Goal: Task Accomplishment & Management: Use online tool/utility

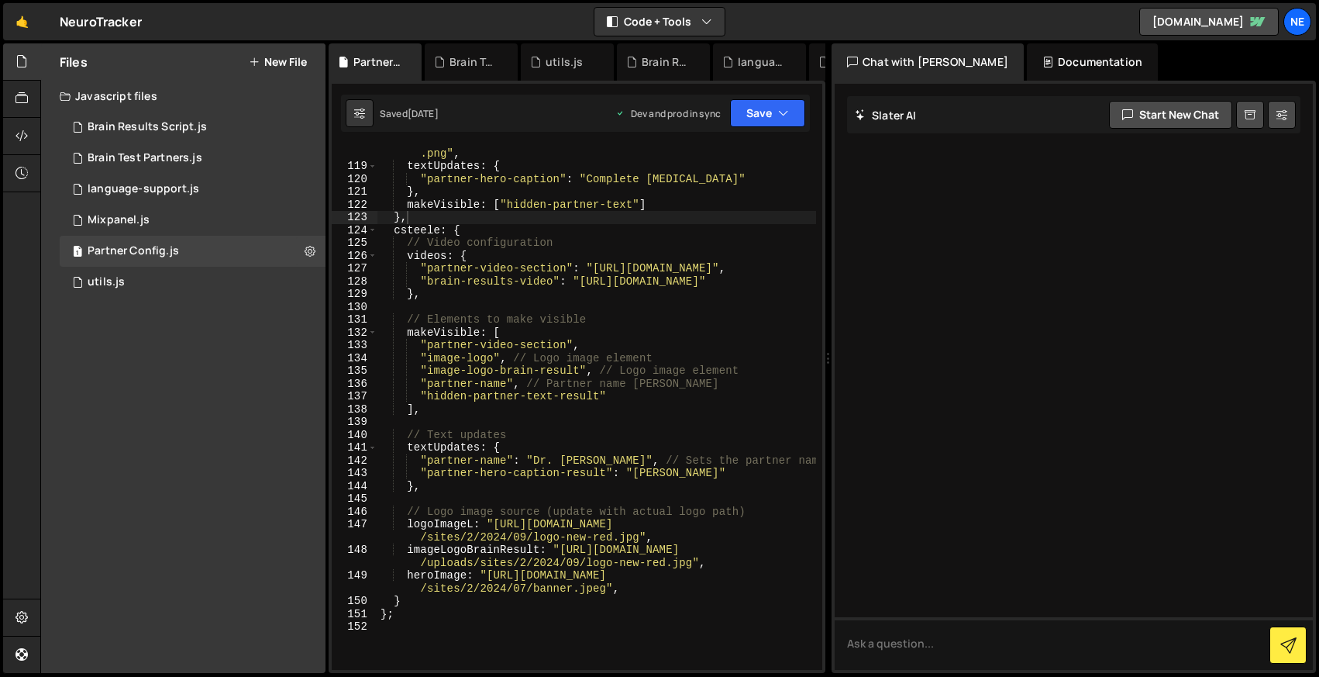
scroll to position [2314, 0]
click at [160, 278] on div "1 utils.js 0" at bounding box center [193, 282] width 266 height 31
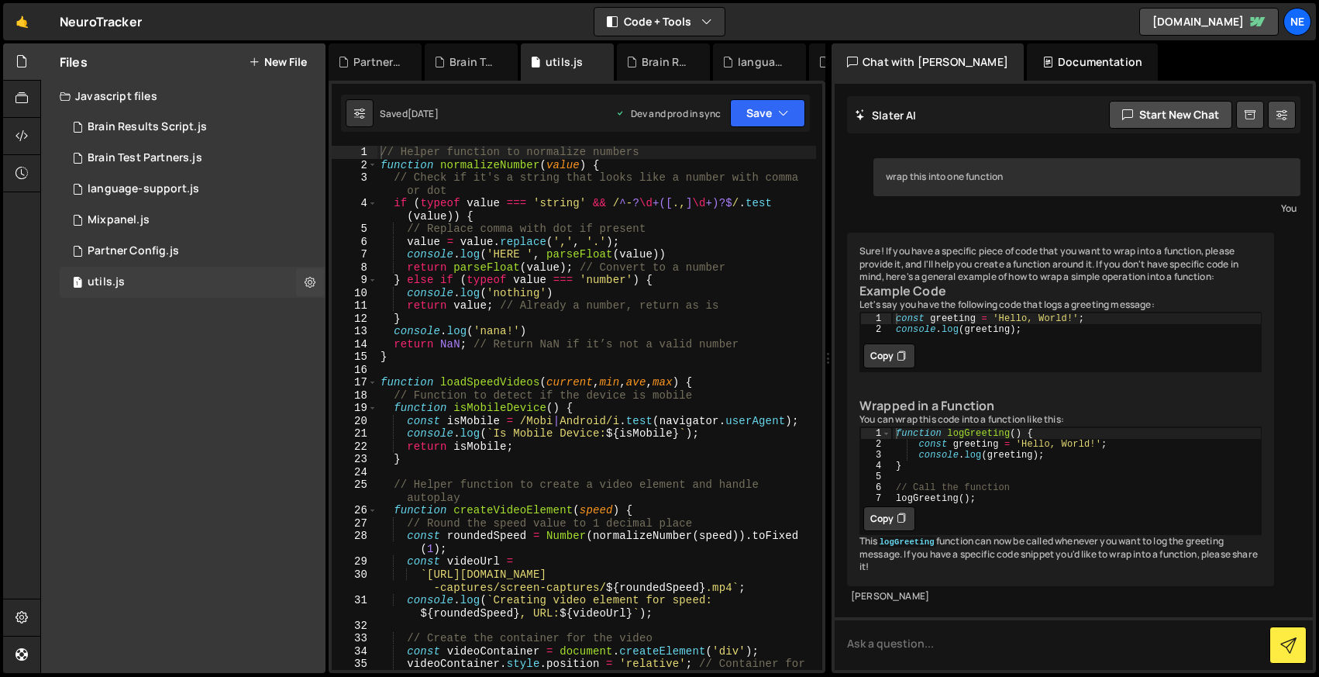
scroll to position [109, 0]
click at [183, 239] on div "1 Partner Config.js 0" at bounding box center [193, 251] width 266 height 31
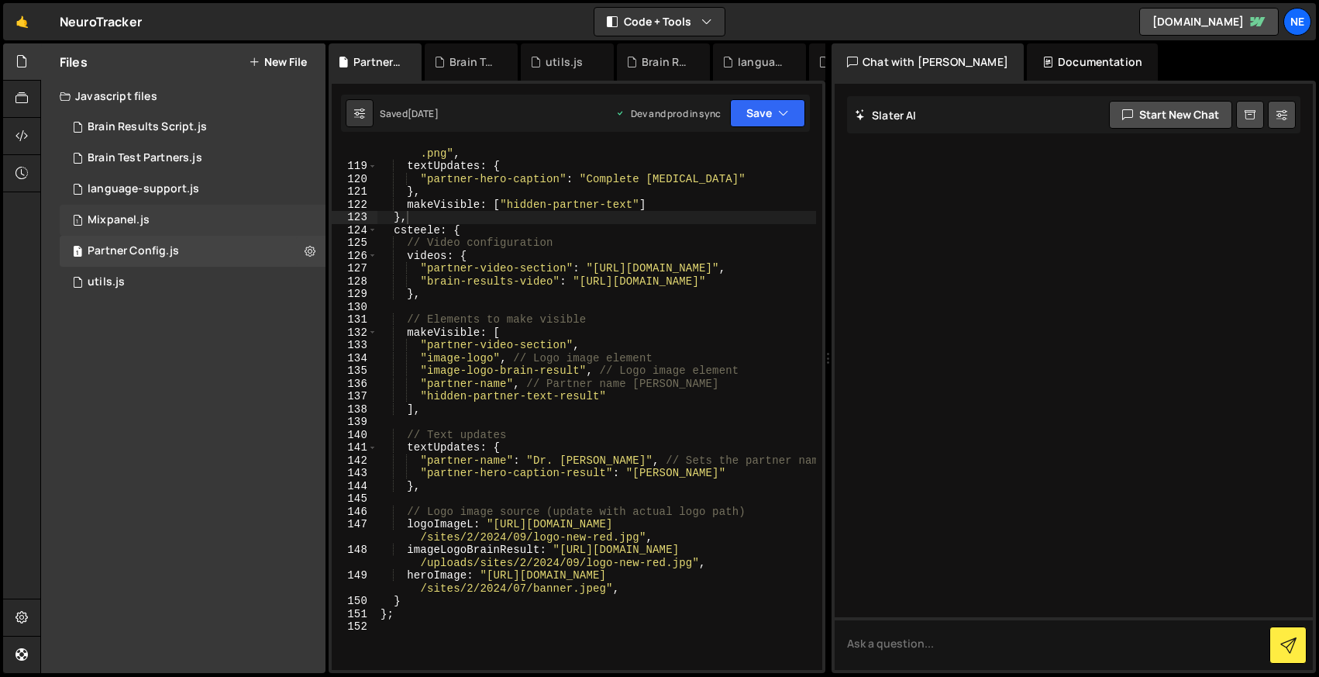
click at [181, 210] on div "1 Mixpanel.js 0" at bounding box center [193, 220] width 266 height 31
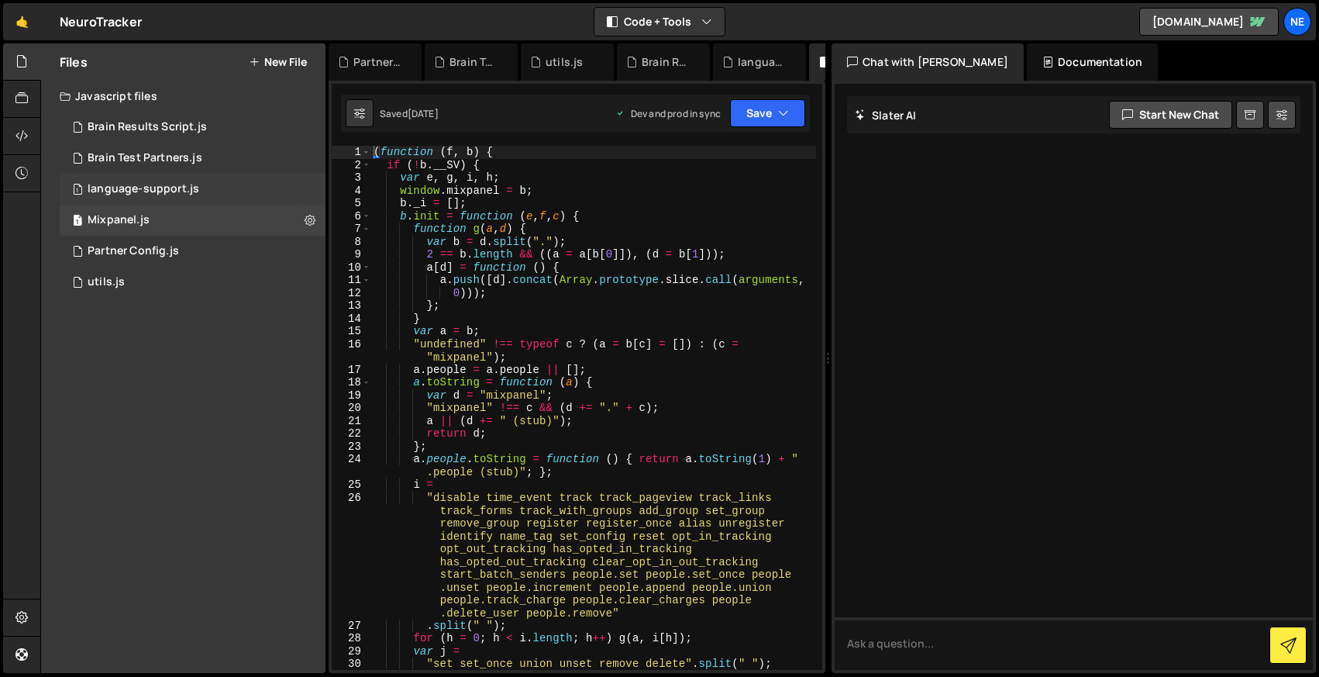
click at [183, 192] on div "language-support.js" at bounding box center [144, 189] width 112 height 14
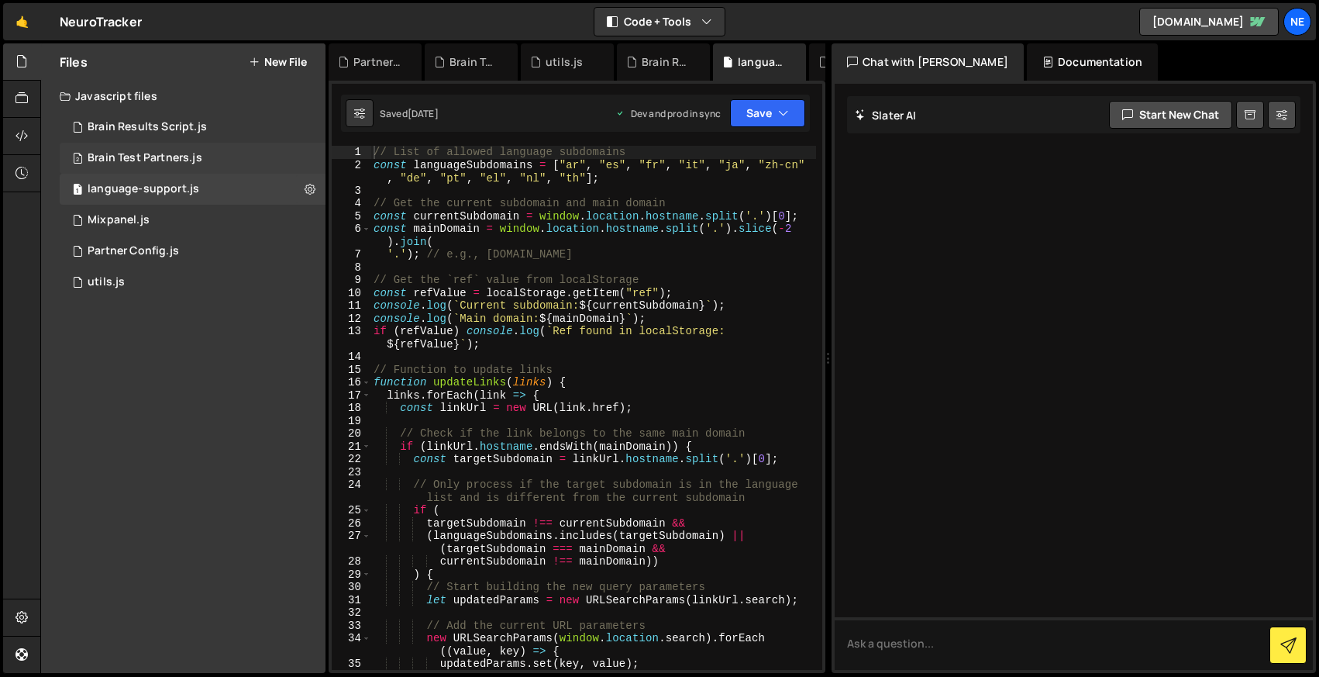
click at [181, 159] on div "Brain Test Partners.js" at bounding box center [145, 158] width 115 height 14
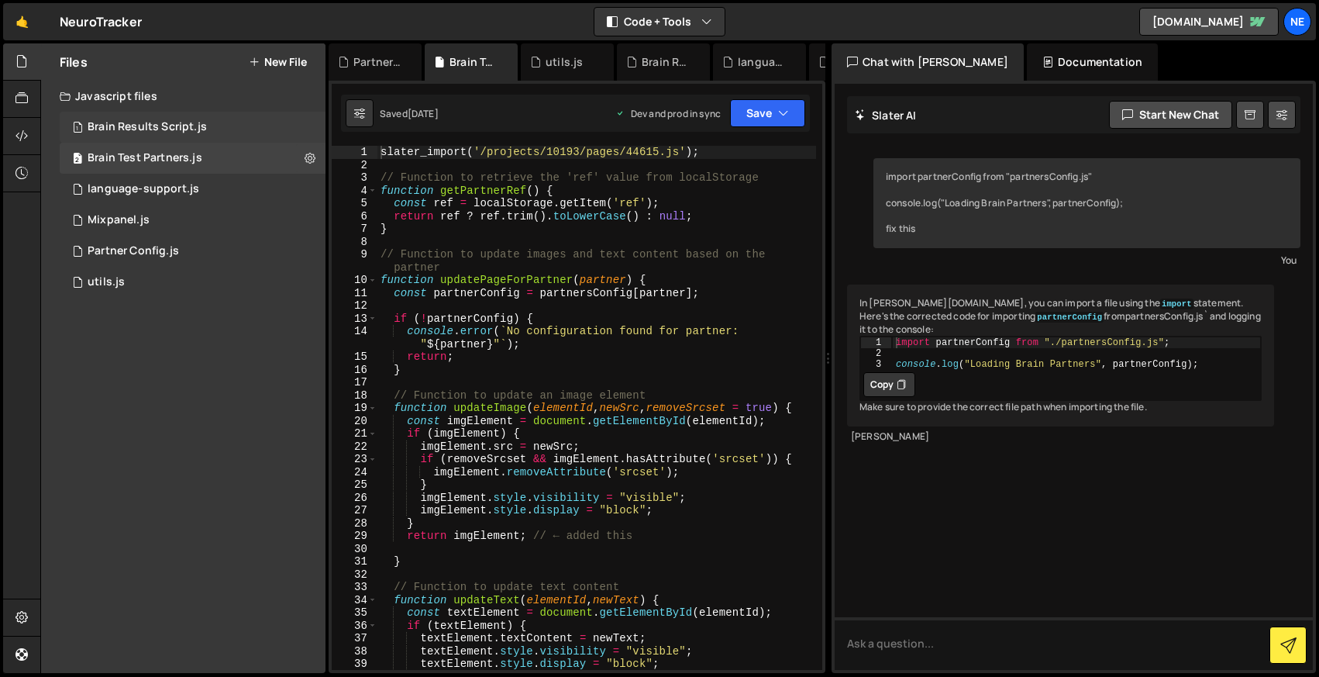
click at [193, 126] on div "Brain Results Script.js" at bounding box center [147, 127] width 119 height 14
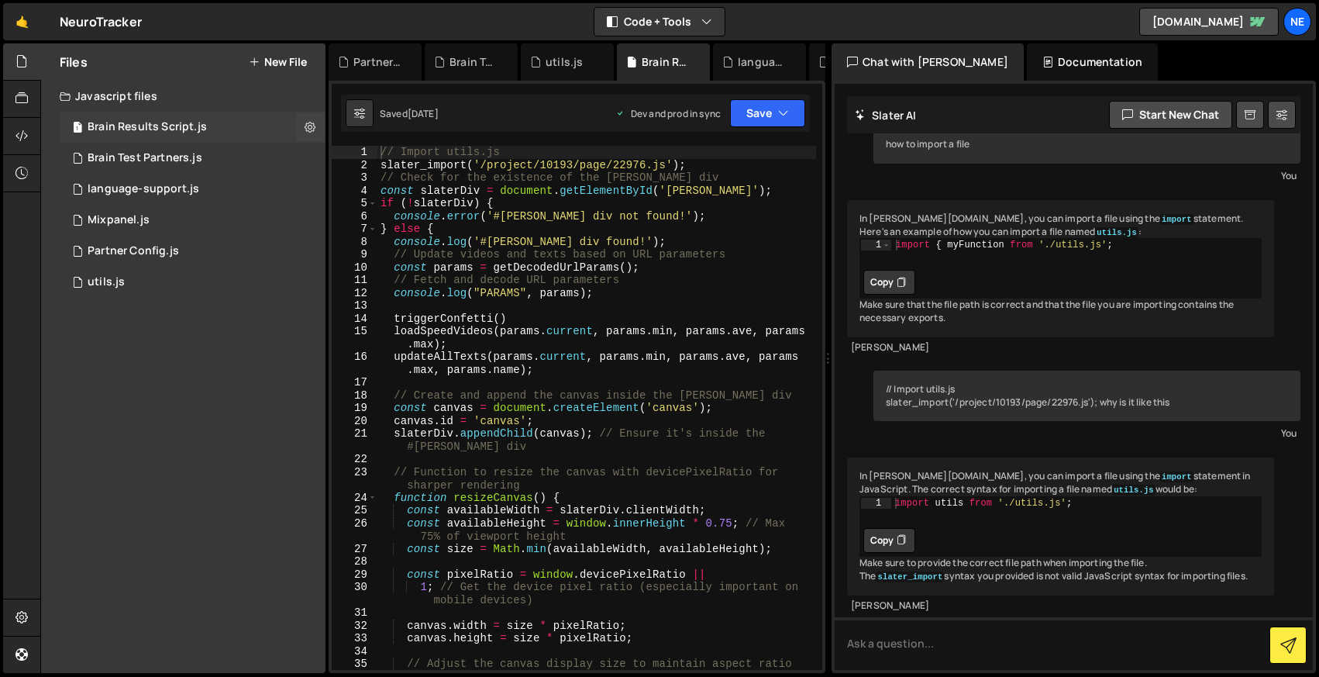
scroll to position [112, 0]
click at [188, 153] on div "Brain Test Partners.js" at bounding box center [145, 158] width 115 height 14
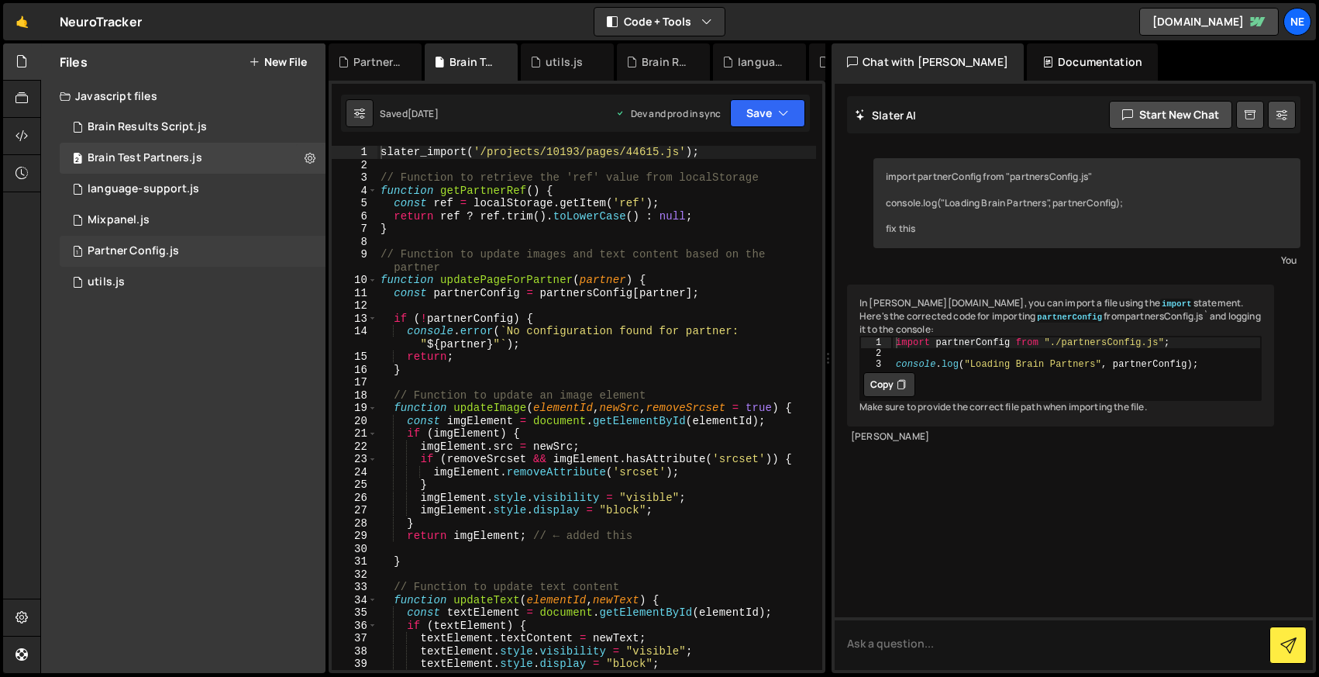
click at [178, 245] on div "1 Partner Config.js 0" at bounding box center [193, 251] width 266 height 31
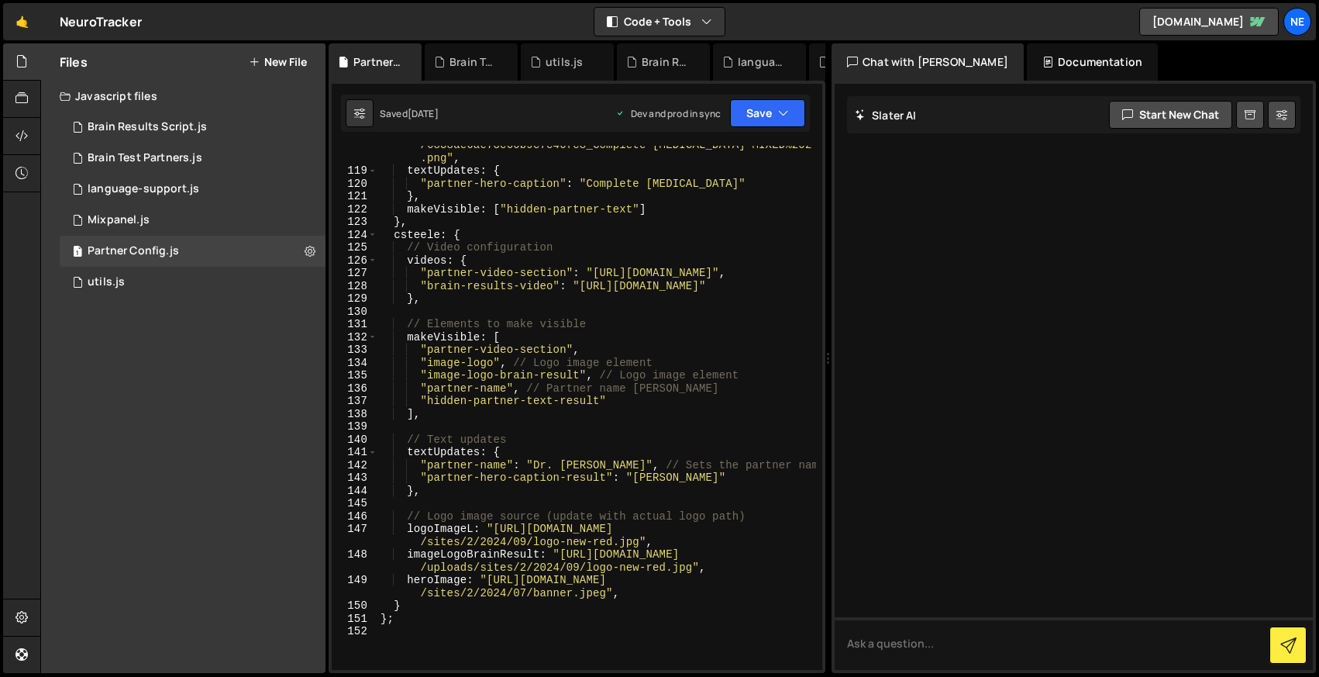
scroll to position [2309, 0]
click at [411, 60] on icon at bounding box center [410, 62] width 11 height 16
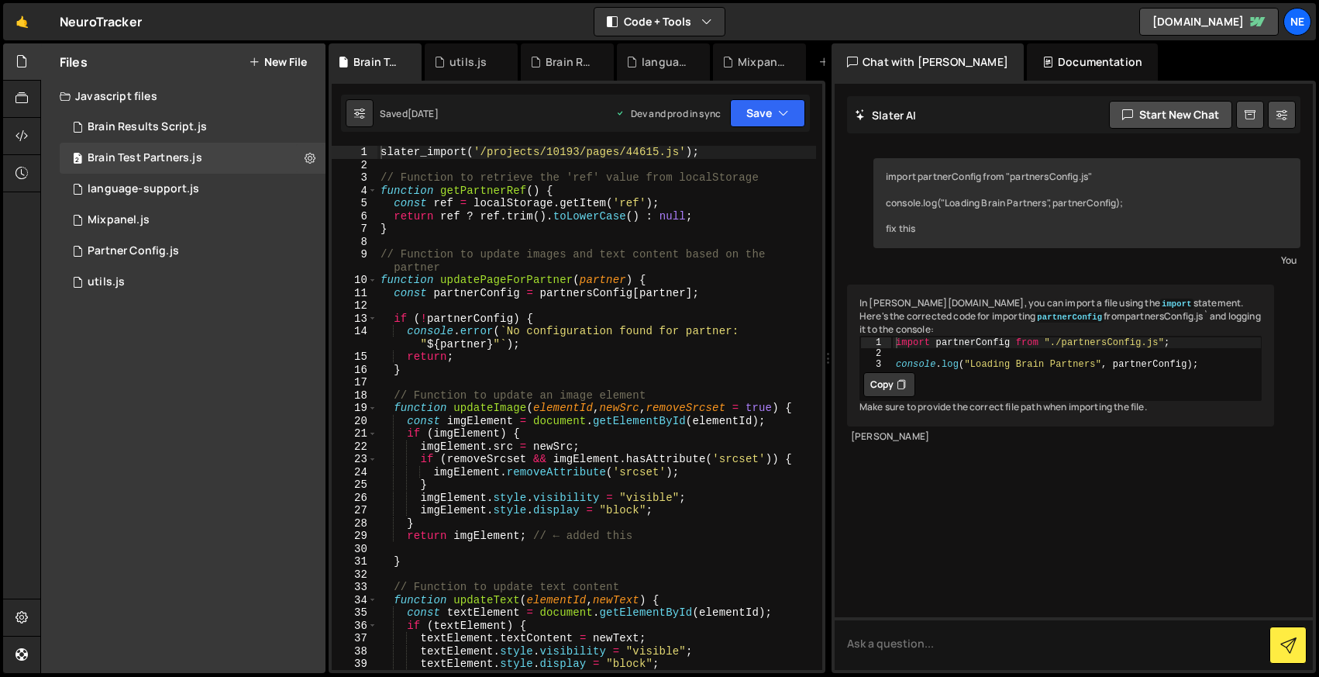
click at [0, 0] on icon at bounding box center [0, 0] width 0 height 0
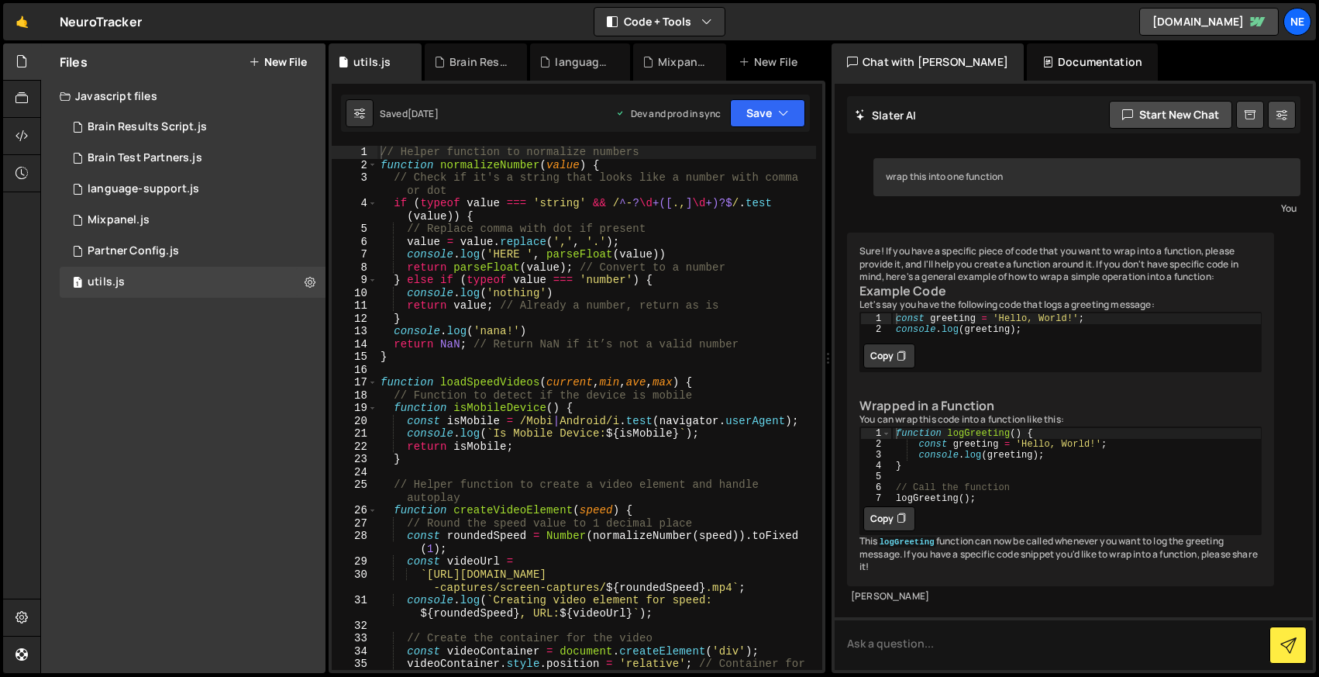
scroll to position [65, 0]
click at [0, 0] on icon at bounding box center [0, 0] width 0 height 0
click at [450, 60] on div "Brain Results Script.js" at bounding box center [479, 62] width 59 height 16
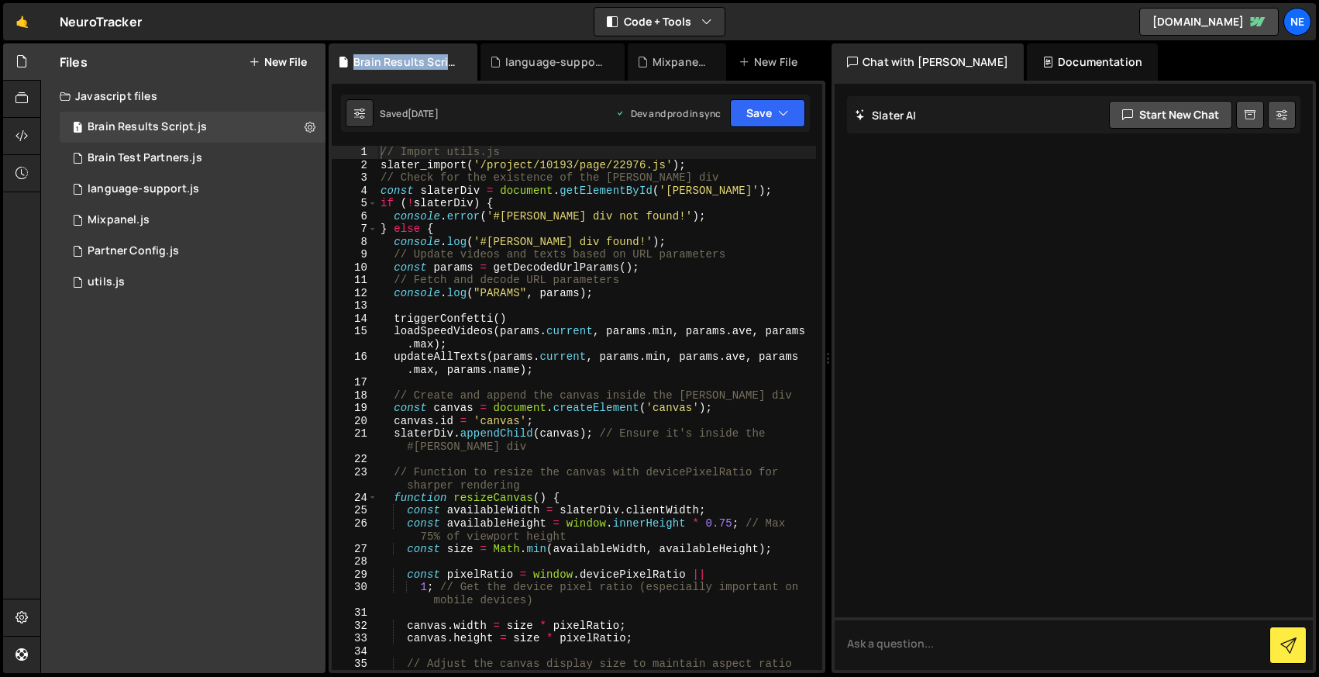
scroll to position [112, 0]
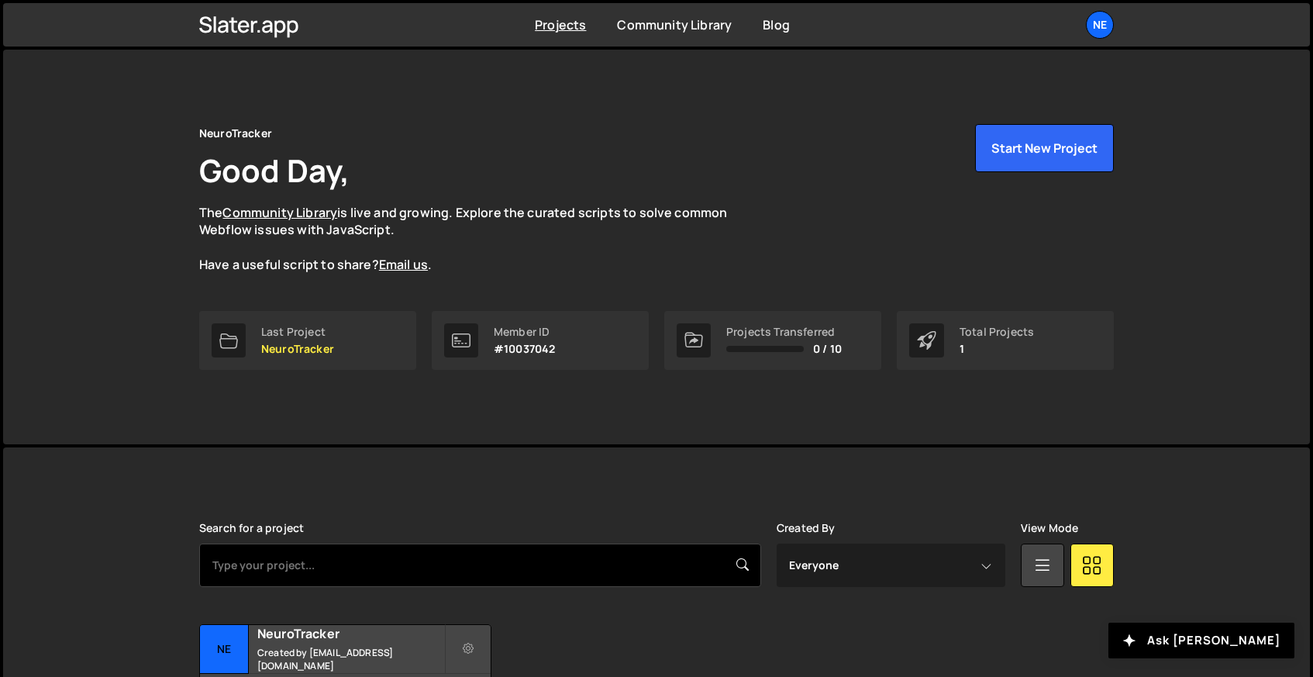
scroll to position [121, 0]
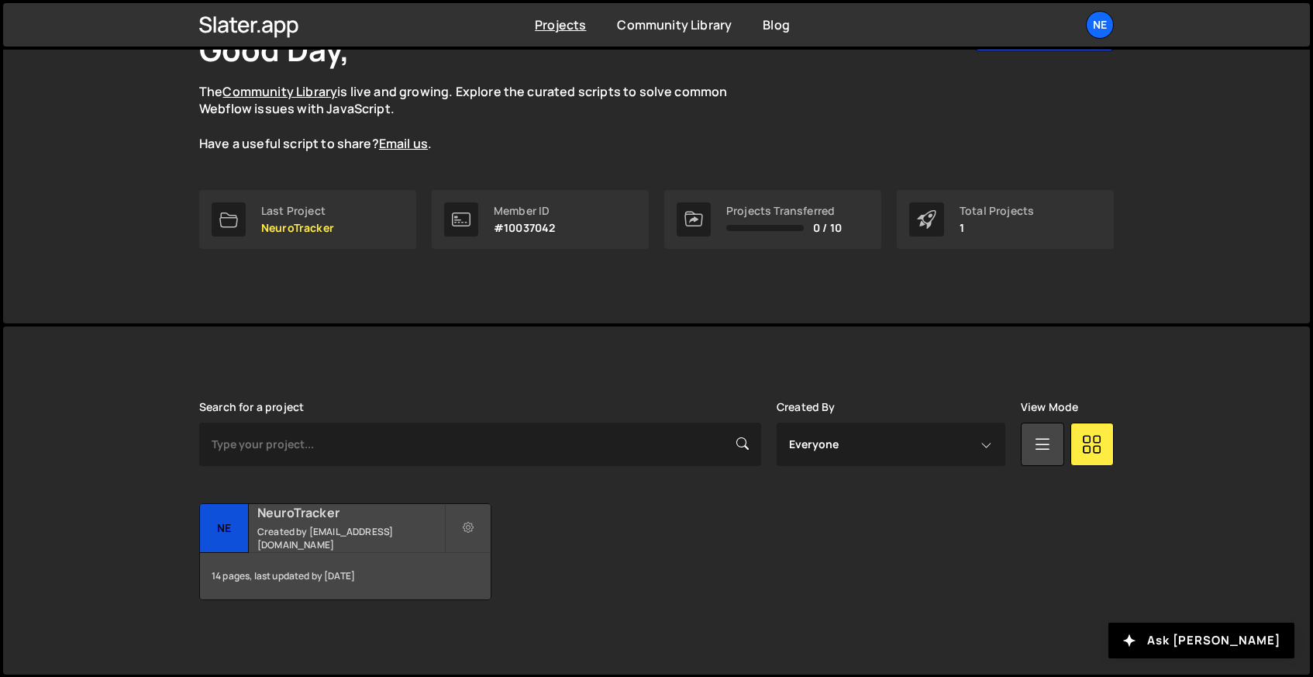
click at [316, 525] on small "Created by [EMAIL_ADDRESS][DOMAIN_NAME]" at bounding box center [350, 538] width 187 height 26
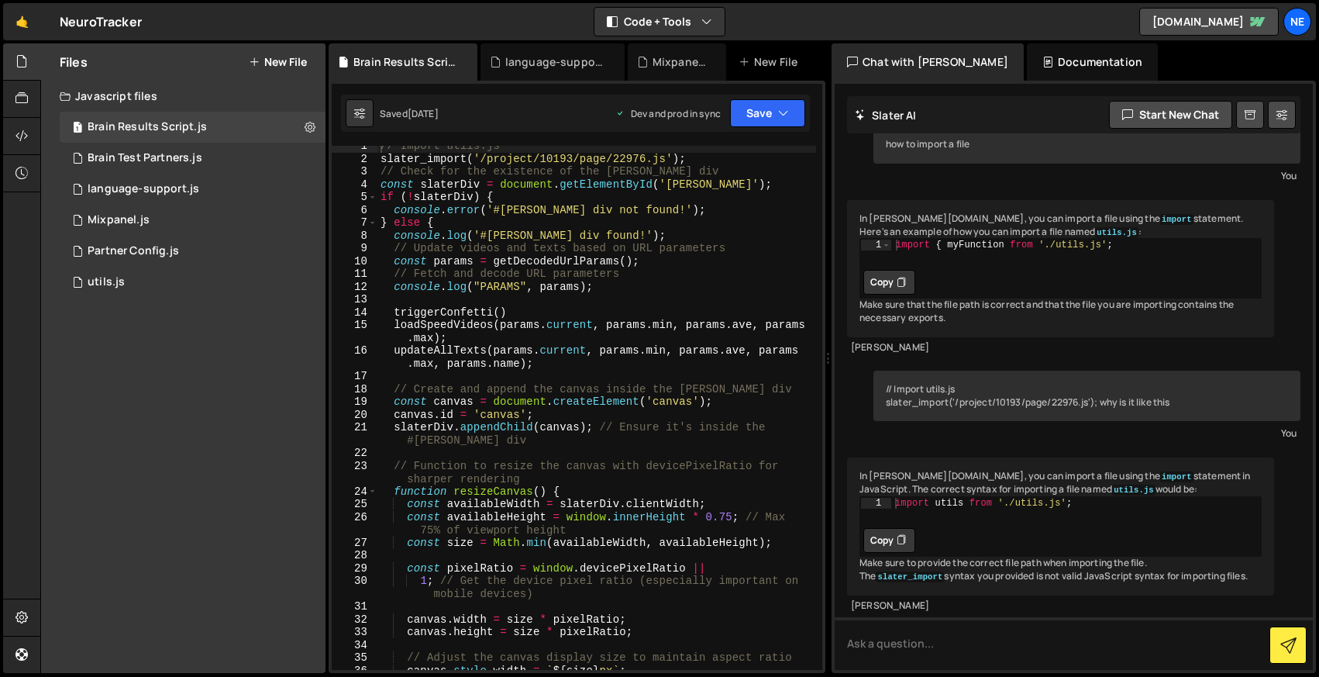
scroll to position [7, 0]
click at [1226, 22] on link "[DOMAIN_NAME]" at bounding box center [1210, 22] width 140 height 28
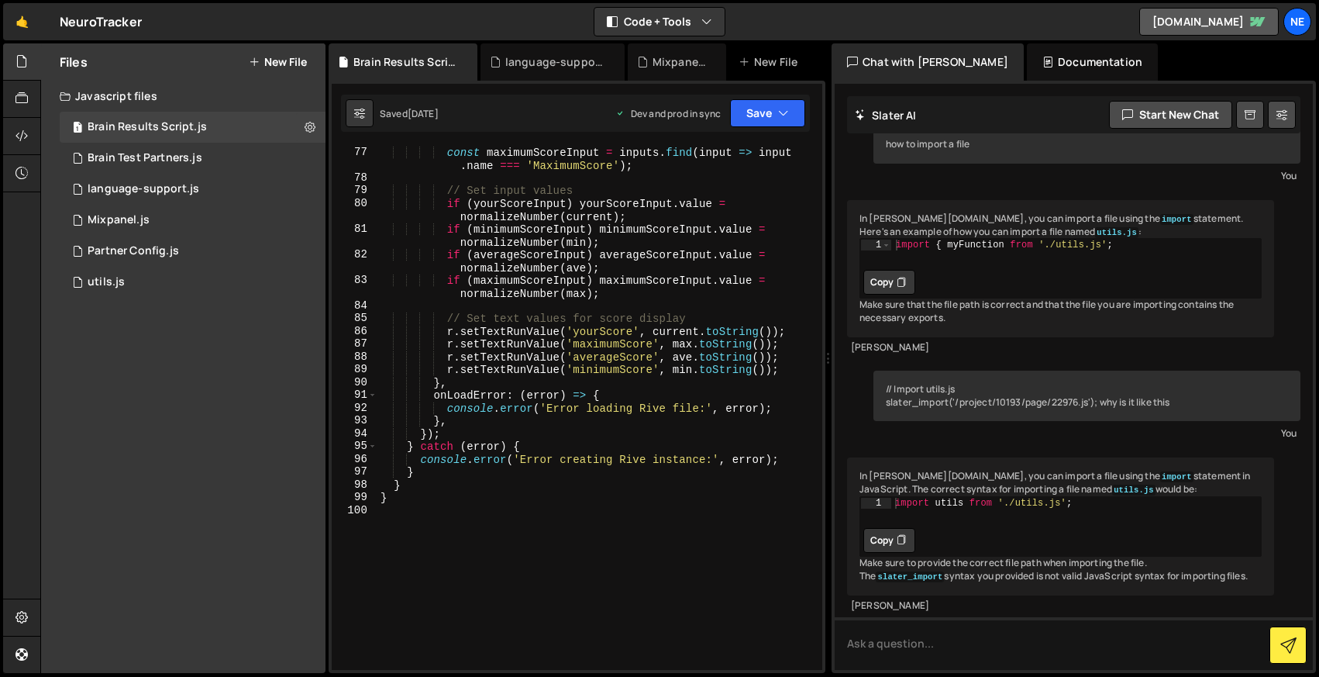
scroll to position [1318, 0]
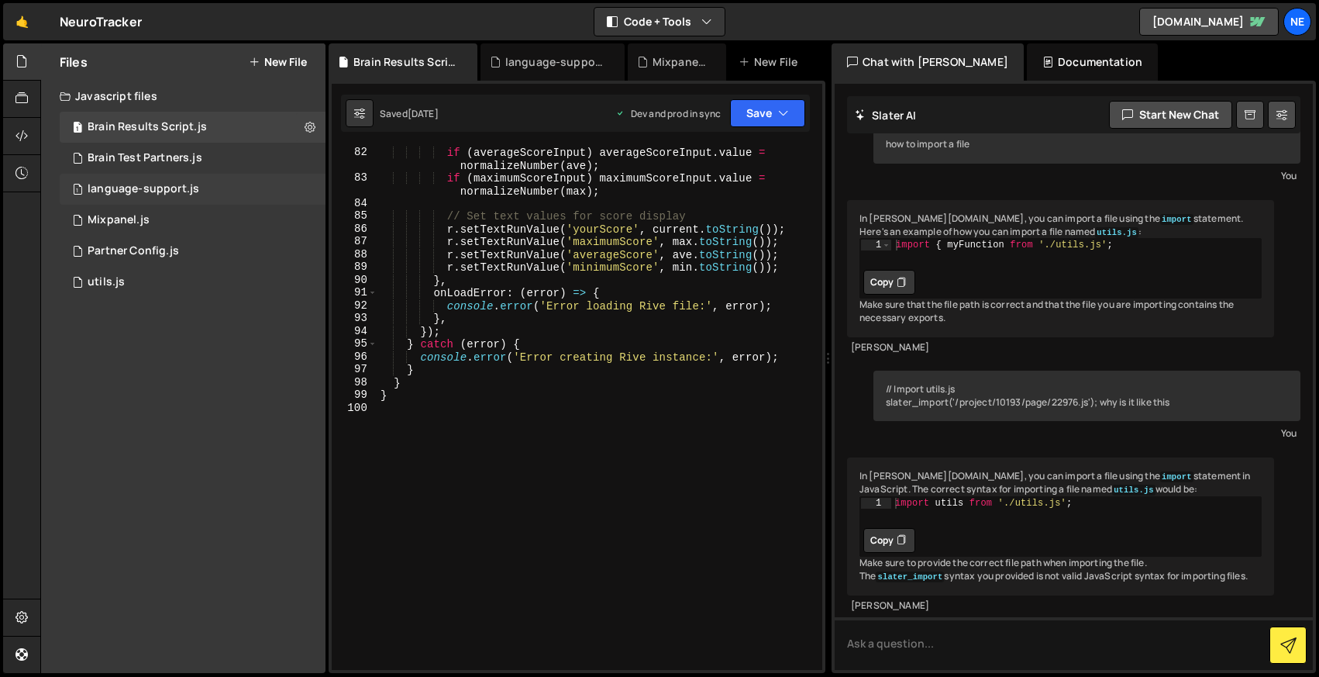
click at [126, 181] on div "1 language-support.js 0" at bounding box center [193, 189] width 266 height 31
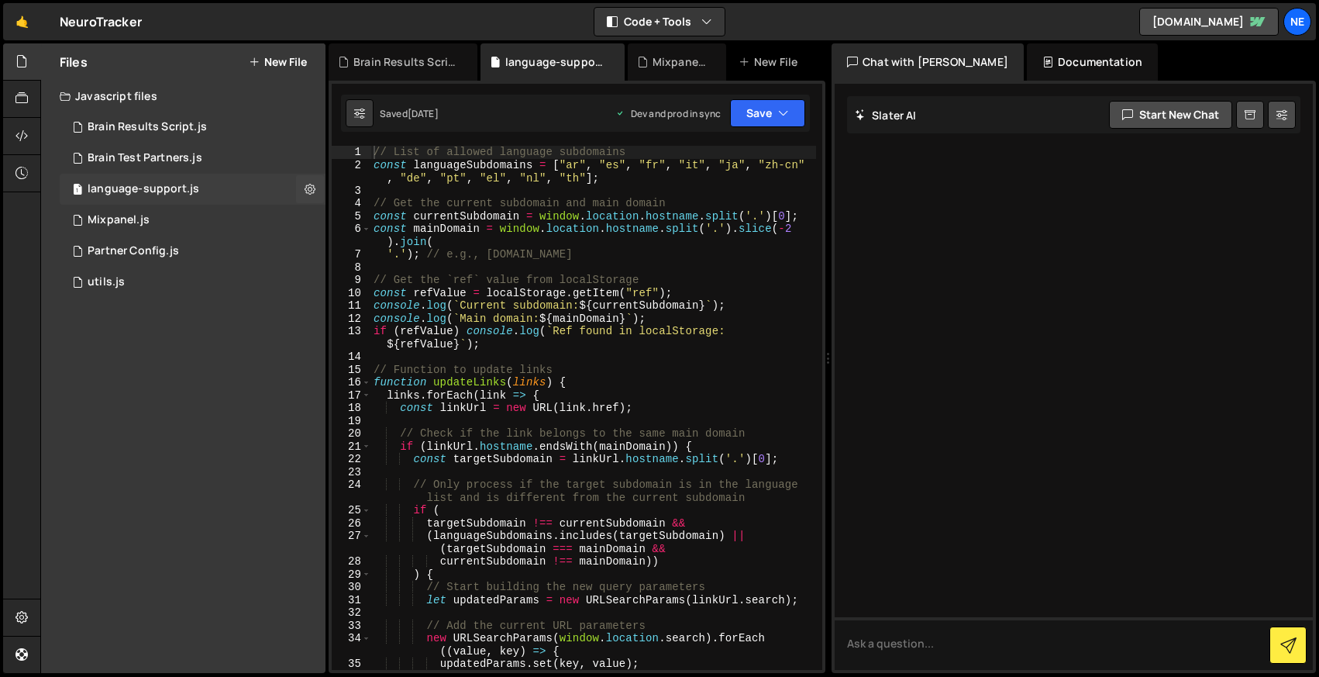
scroll to position [0, 0]
click at [134, 257] on div "Partner Config.js" at bounding box center [133, 251] width 91 height 14
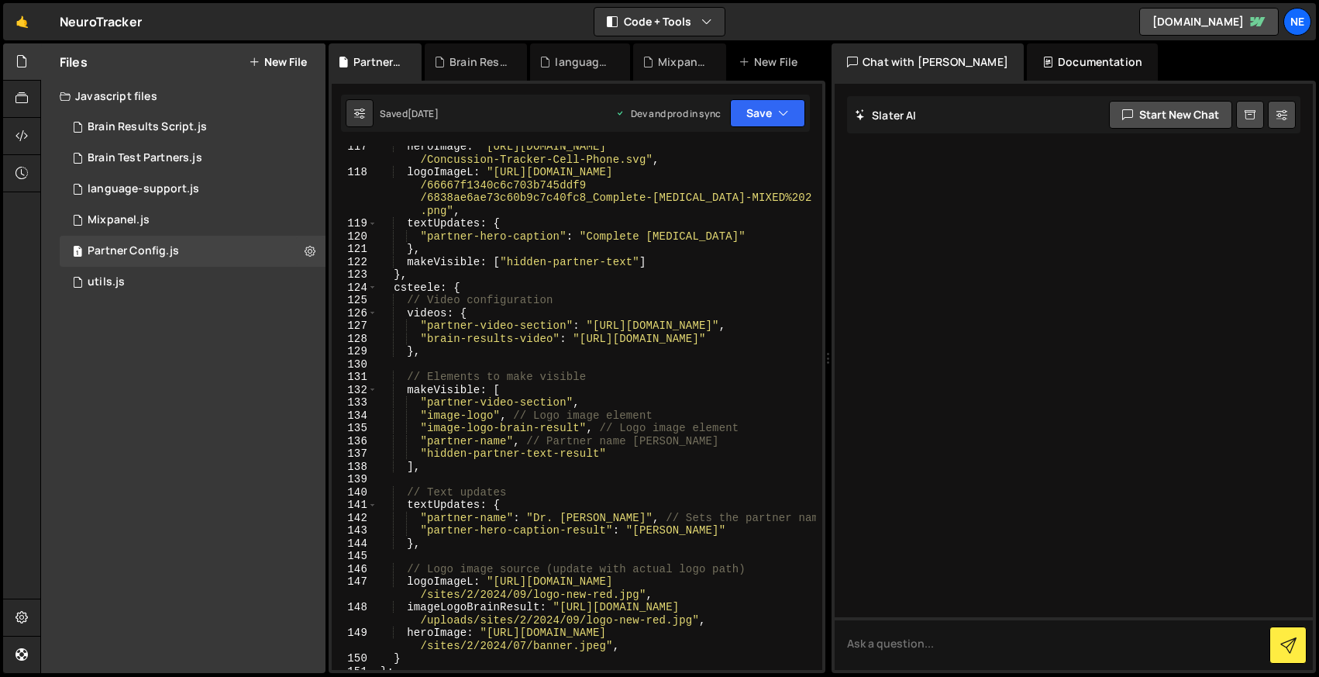
scroll to position [2260, 0]
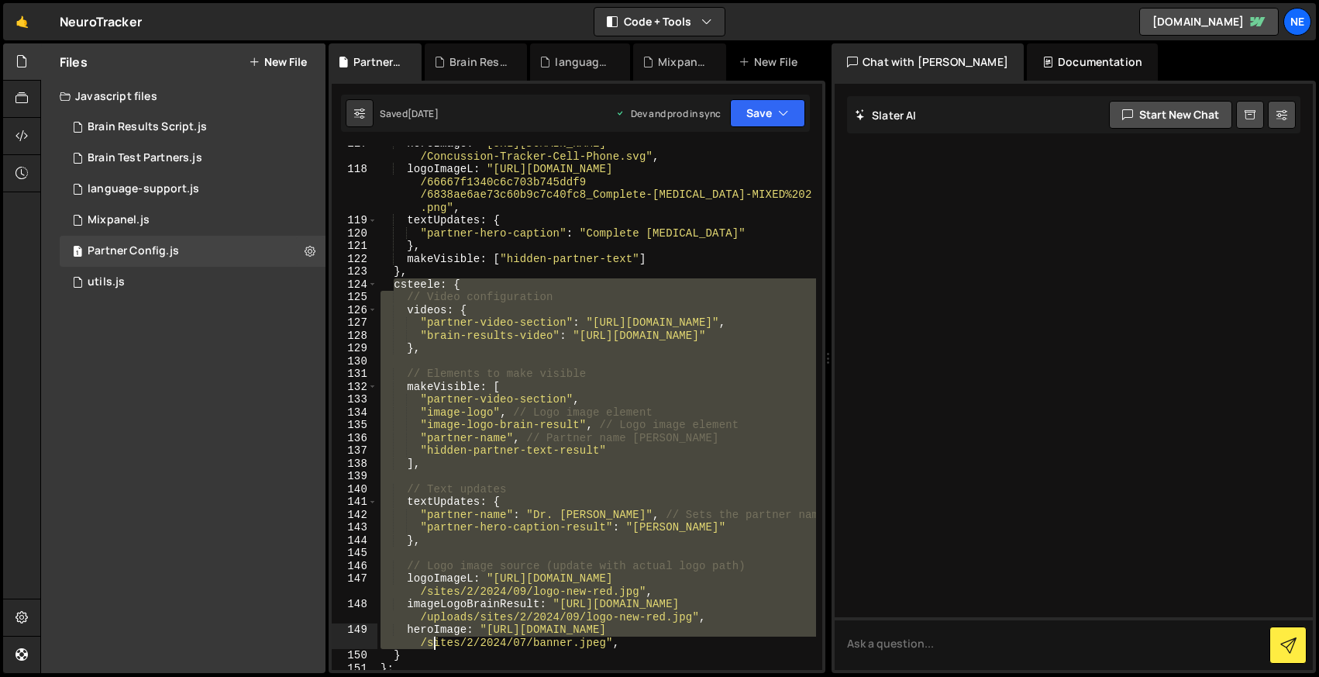
drag, startPoint x: 394, startPoint y: 287, endPoint x: 435, endPoint y: 649, distance: 364.4
click at [434, 649] on div "heroImage : "https://completeconcussions.com/media/assets /Concussion-Tracker-C…" at bounding box center [597, 418] width 439 height 563
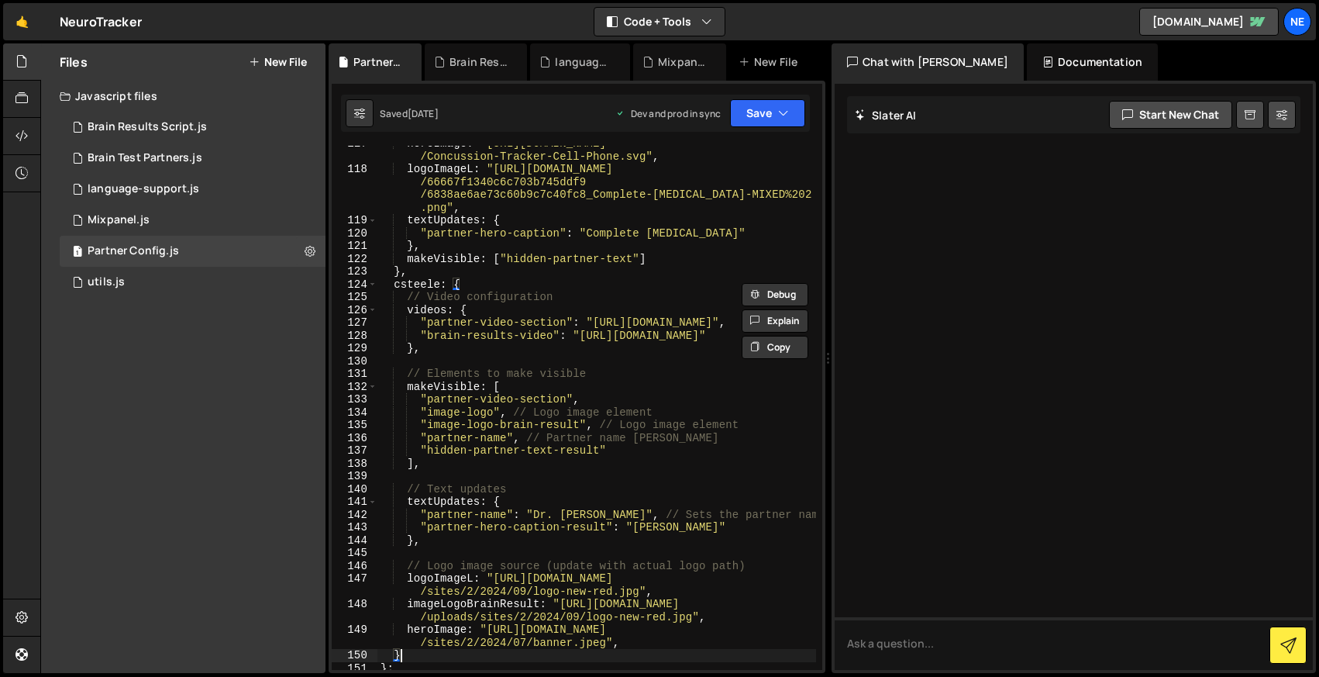
type textarea "},"
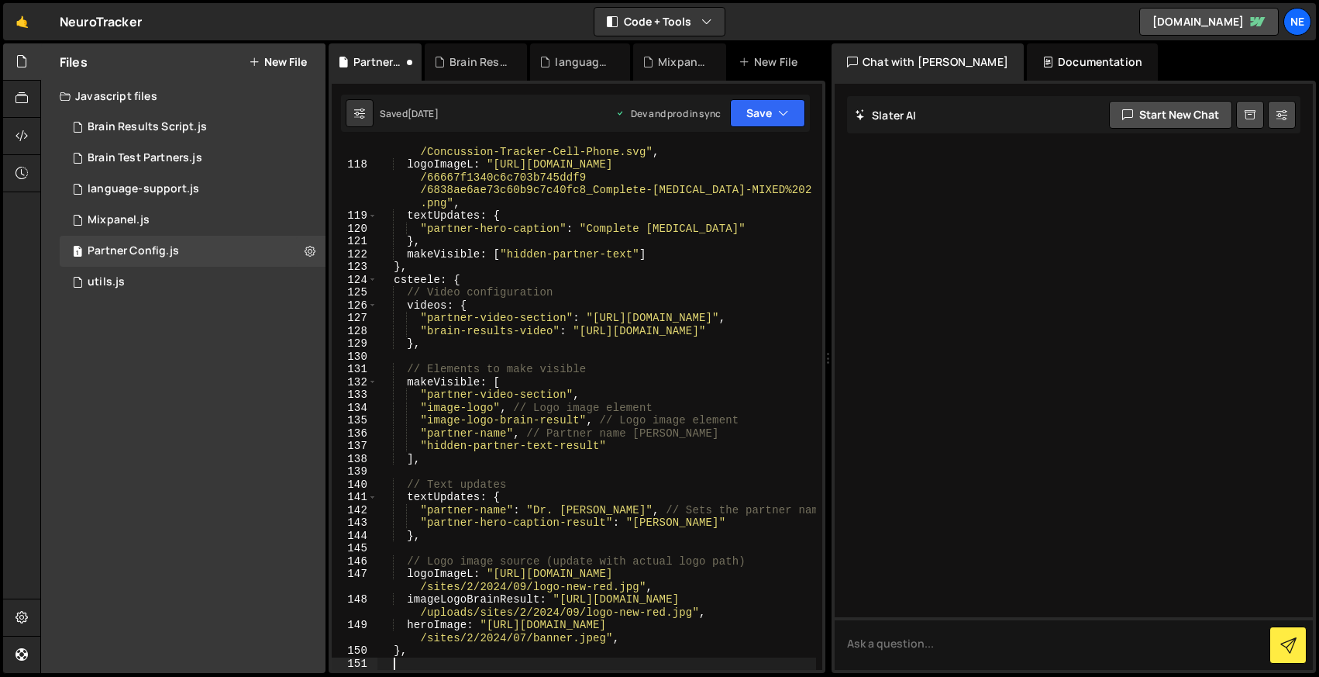
scroll to position [0, 0]
paste textarea "}"
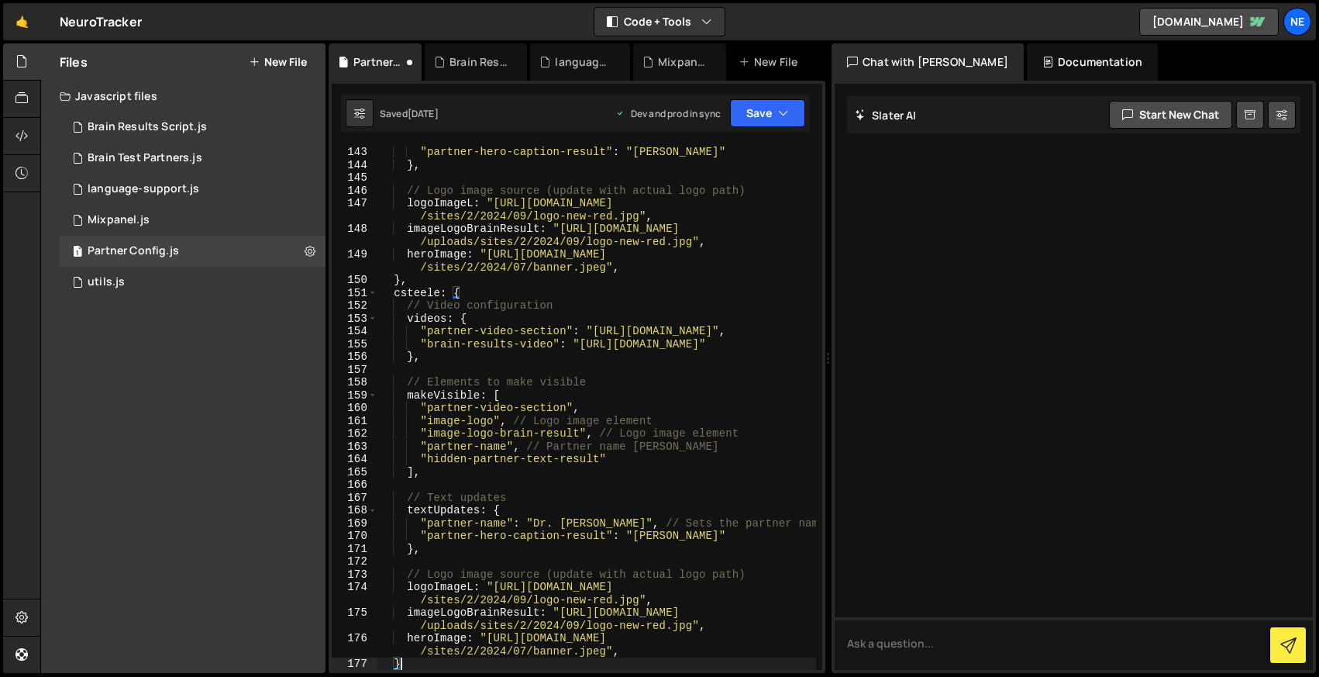
click at [425, 287] on div ""partner-hero-caption-result" : "Dr. Clint Steele" } , // Logo image source (up…" at bounding box center [597, 421] width 439 height 550
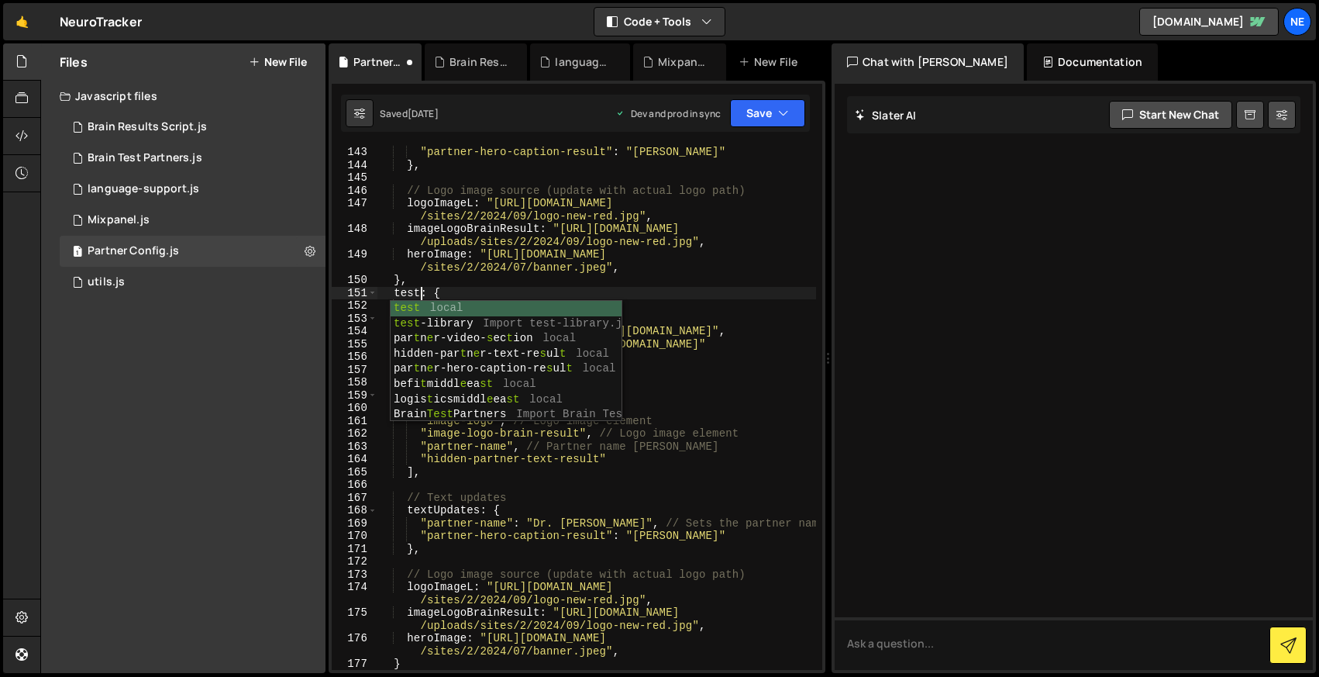
click at [471, 274] on div ""partner-hero-caption-result" : "Dr. Clint Steele" } , // Logo image source (up…" at bounding box center [597, 421] width 439 height 550
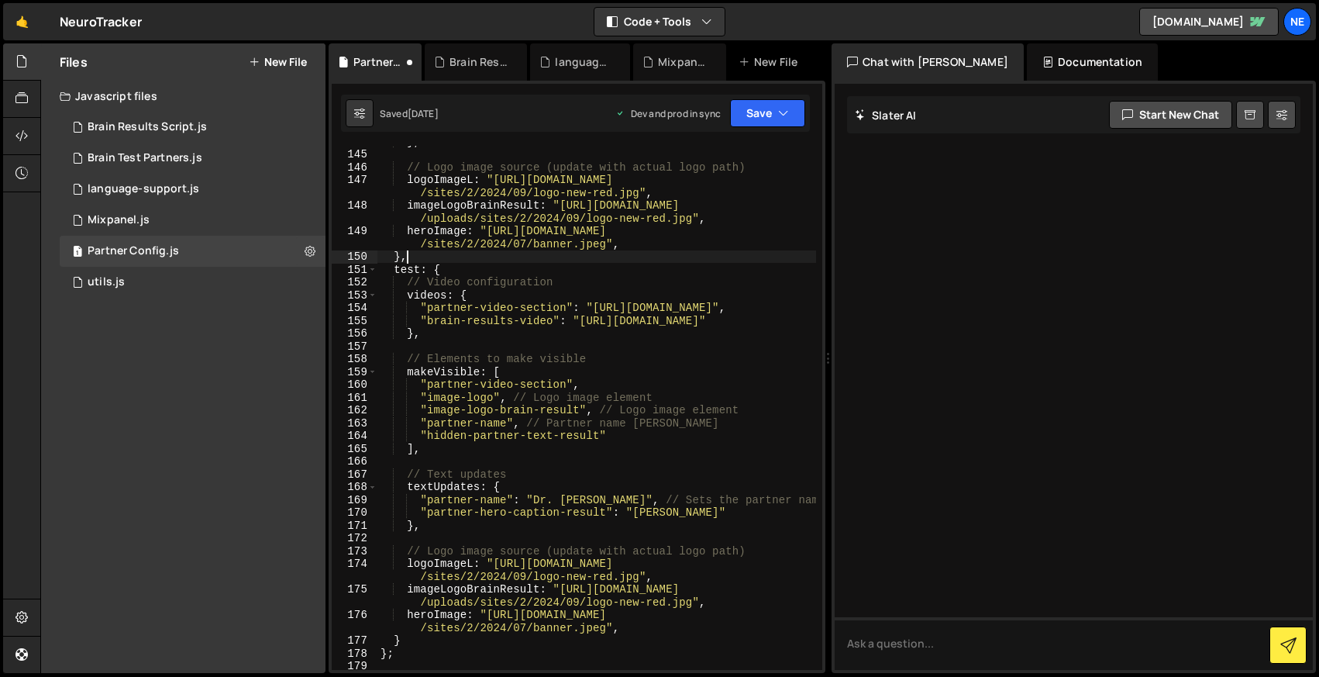
scroll to position [2666, 0]
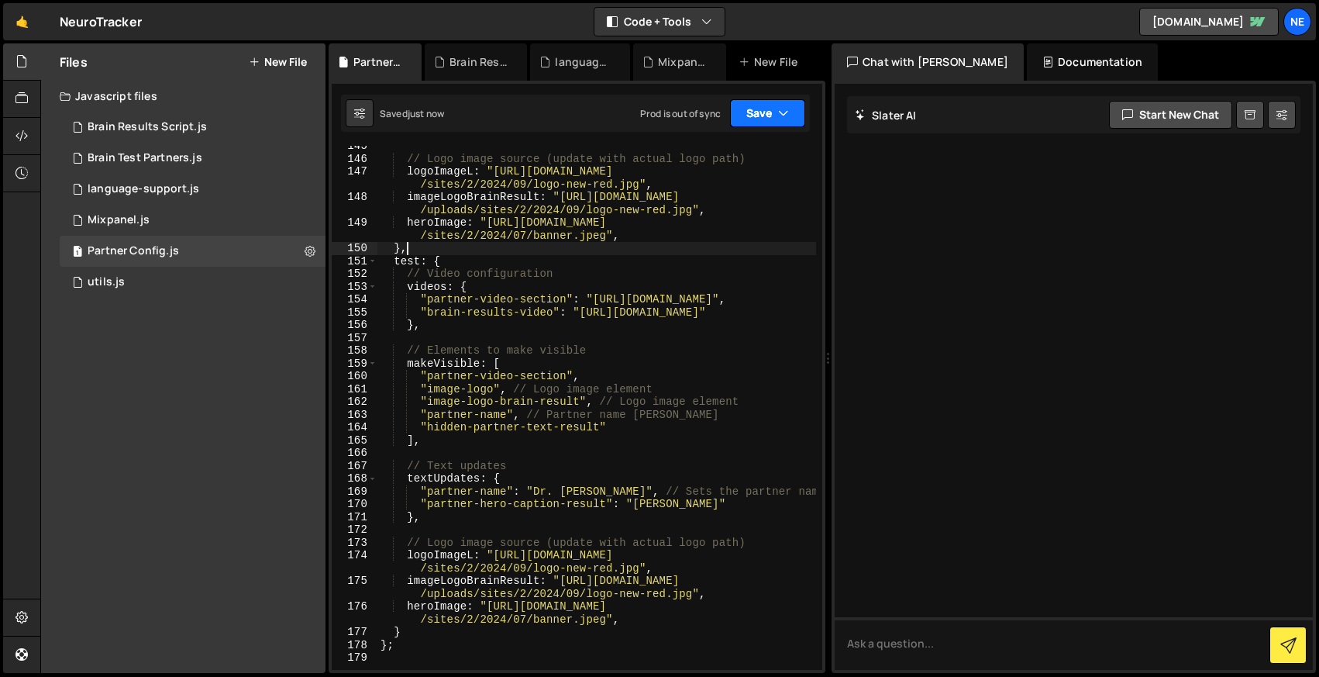
click at [758, 115] on button "Save" at bounding box center [767, 113] width 75 height 28
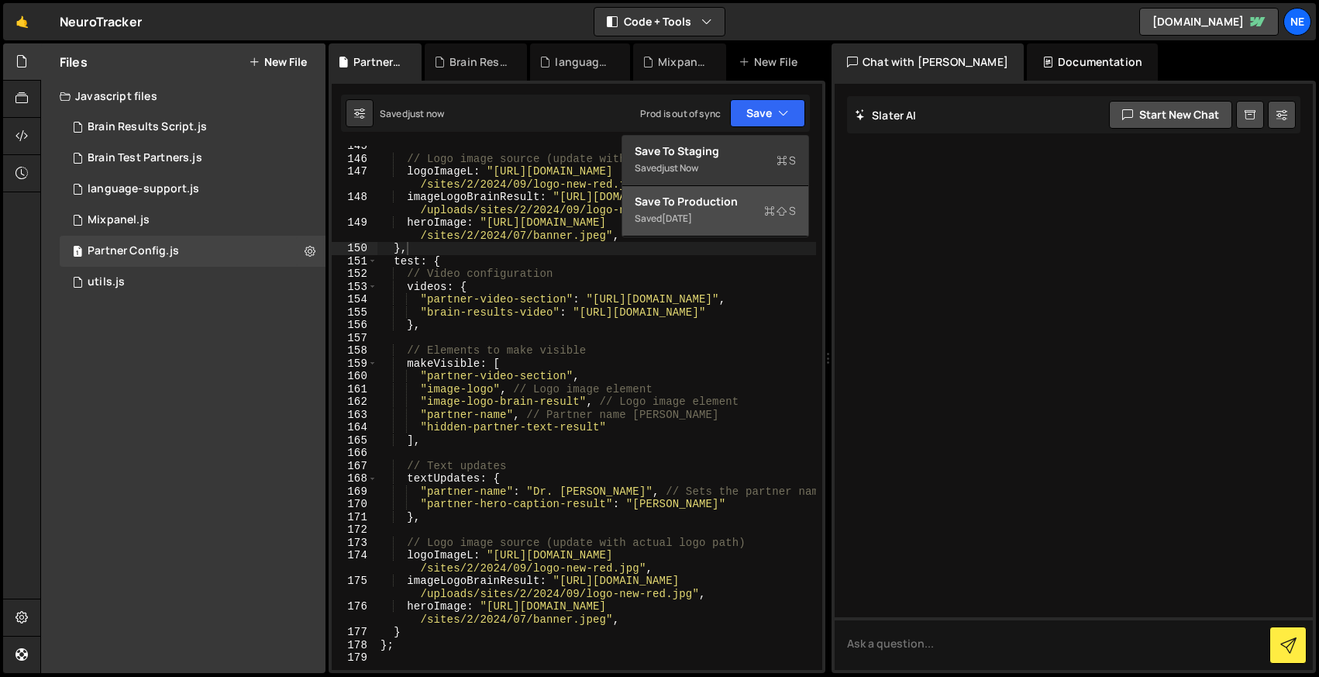
click at [686, 222] on div "[DATE]" at bounding box center [677, 218] width 30 height 13
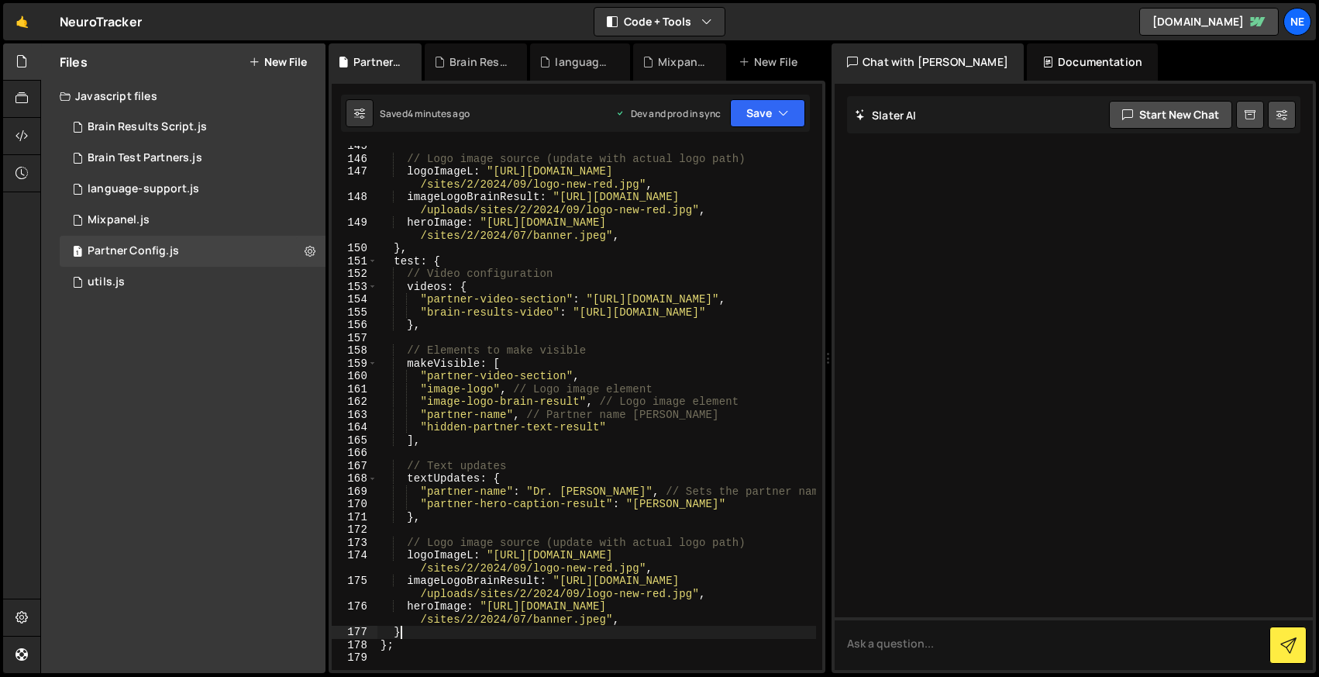
scroll to position [0, 1]
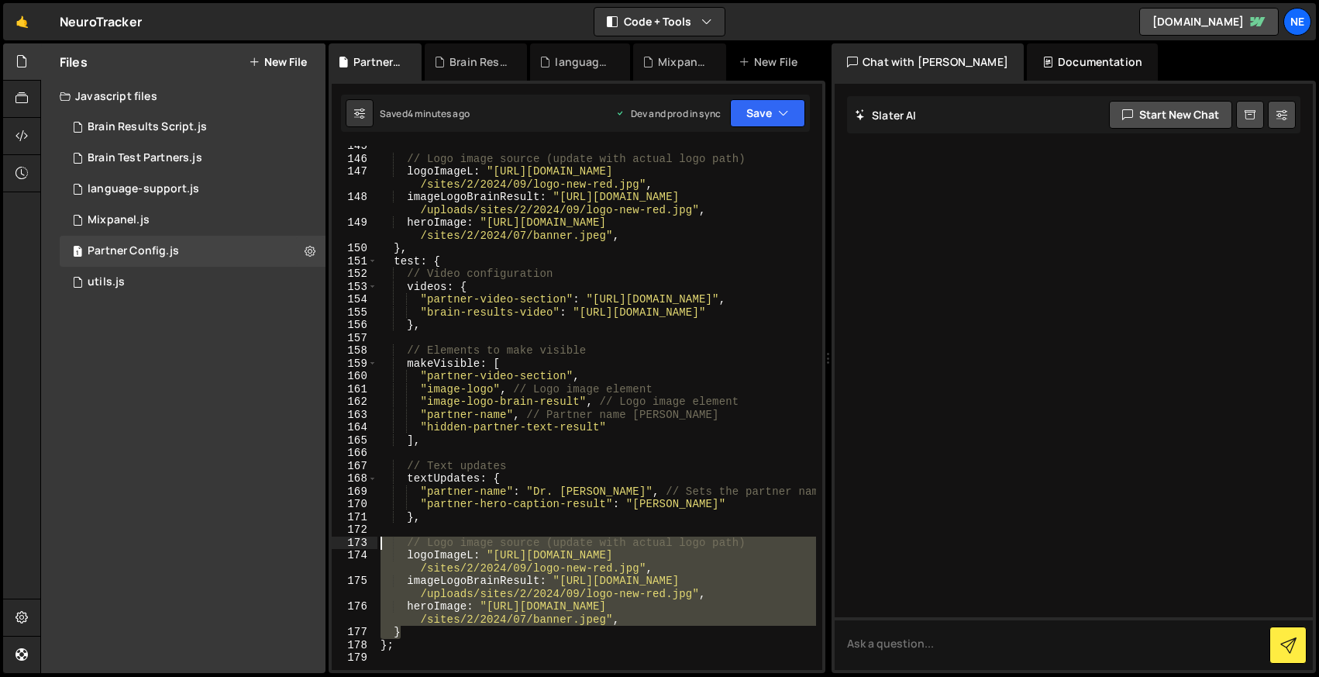
drag, startPoint x: 416, startPoint y: 629, endPoint x: 376, endPoint y: 534, distance: 102.8
click at [376, 534] on div "} 145 146 147 148 149 150 151 152 153 154 155 156 157 158 159 160 161 162 163 1…" at bounding box center [577, 408] width 491 height 524
type textarea "// Logo image source (update with actual logo path)"
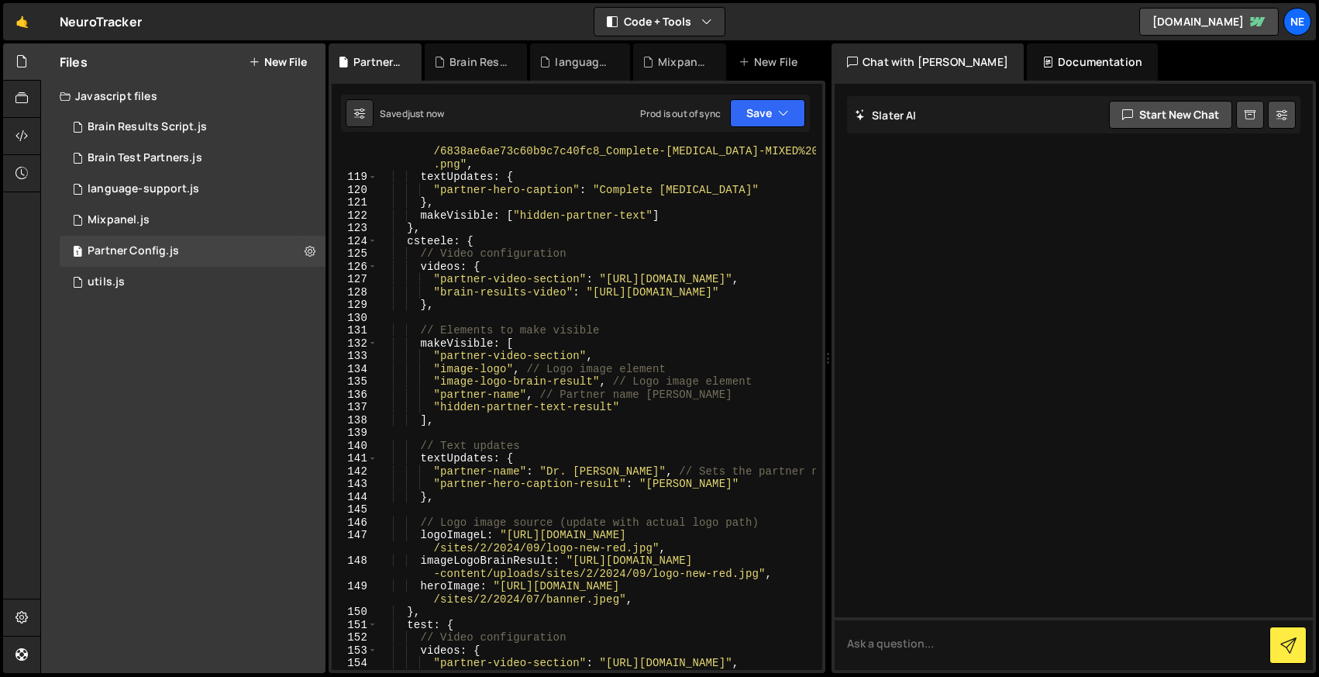
scroll to position [2326, 0]
click at [503, 245] on div "logoImageL : "https://cdn.prod.website-files.com /66667f1340c6c703b745ddf9 /683…" at bounding box center [597, 416] width 439 height 588
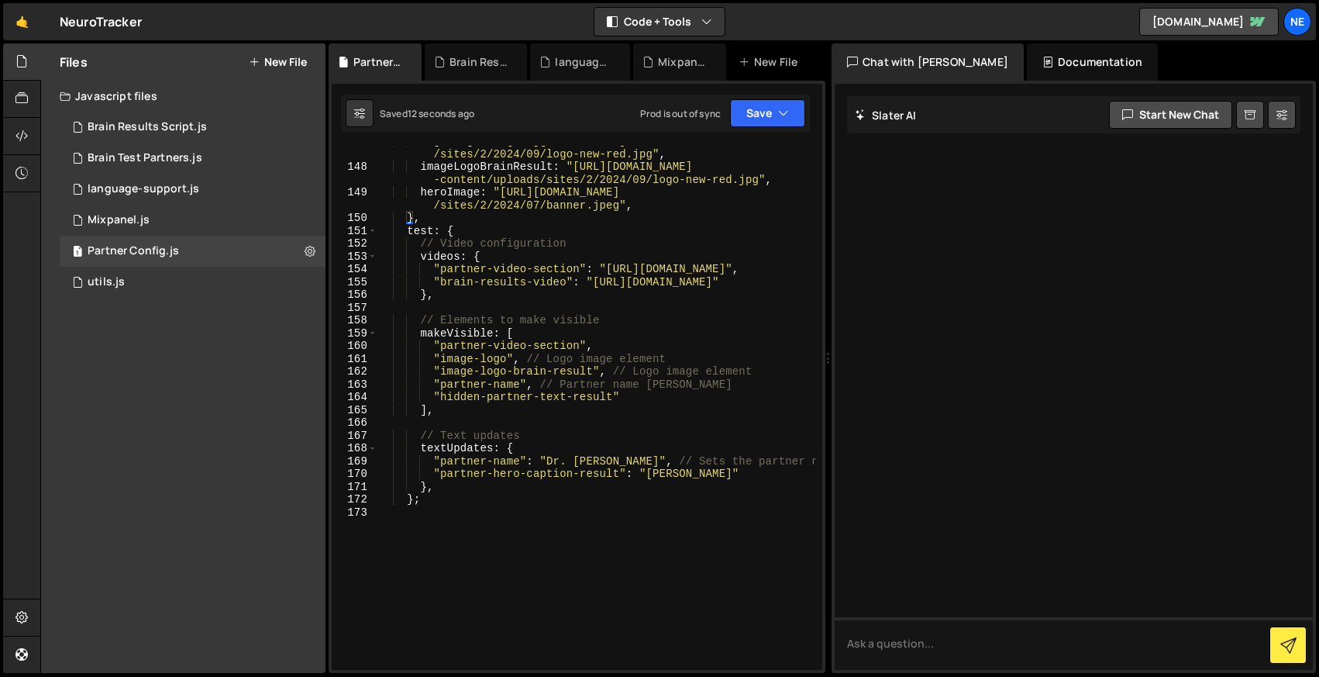
scroll to position [2709, 0]
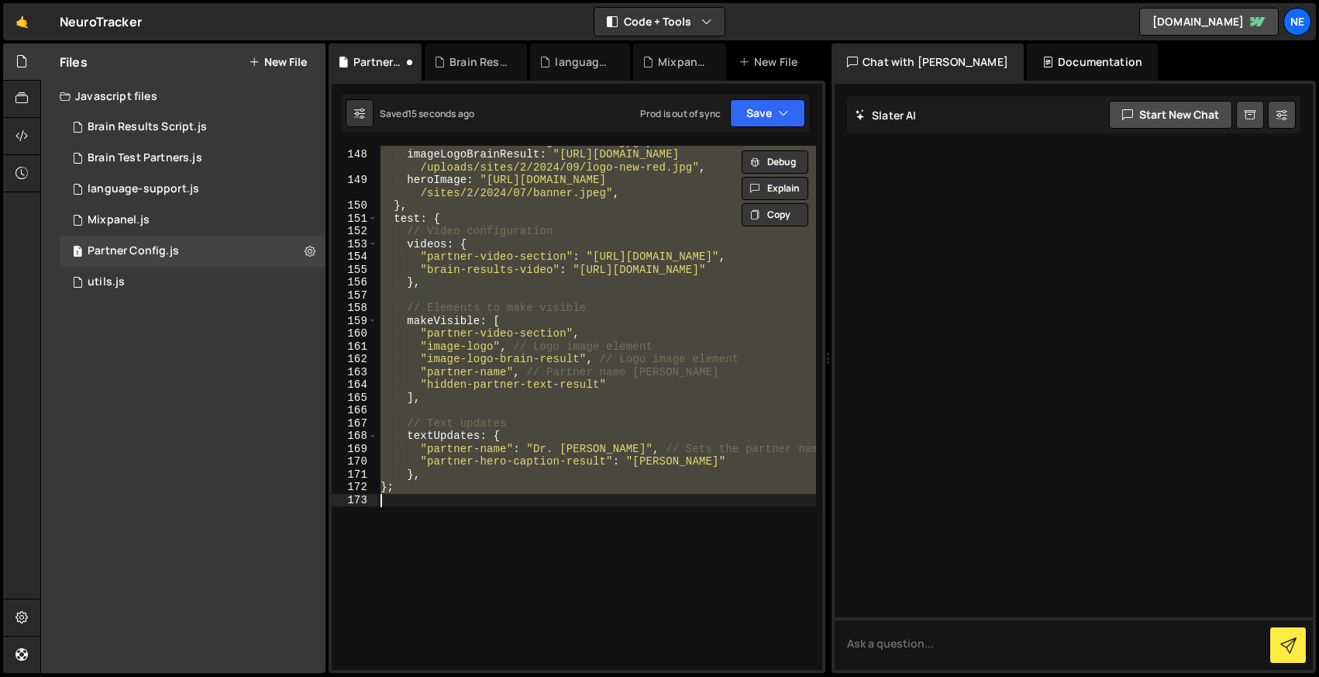
click at [493, 491] on div "logoImageL : "https://drclintsteele.com/wp-content/uploads /sites/2/2024/09/log…" at bounding box center [597, 408] width 439 height 524
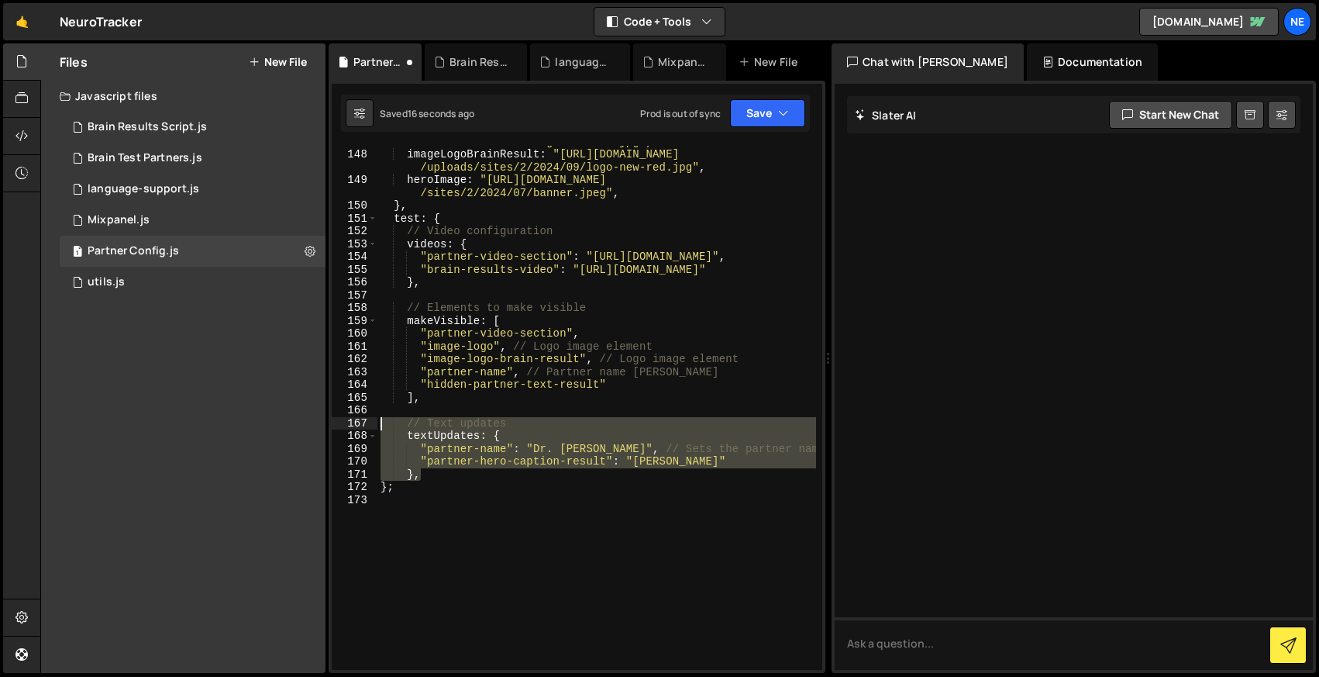
drag, startPoint x: 431, startPoint y: 474, endPoint x: 378, endPoint y: 424, distance: 73.5
click at [378, 423] on div "logoImageL : "https://drclintsteele.com/wp-content/uploads /sites/2/2024/09/log…" at bounding box center [597, 403] width 439 height 563
type textarea "// Text updates textUpdates: {"
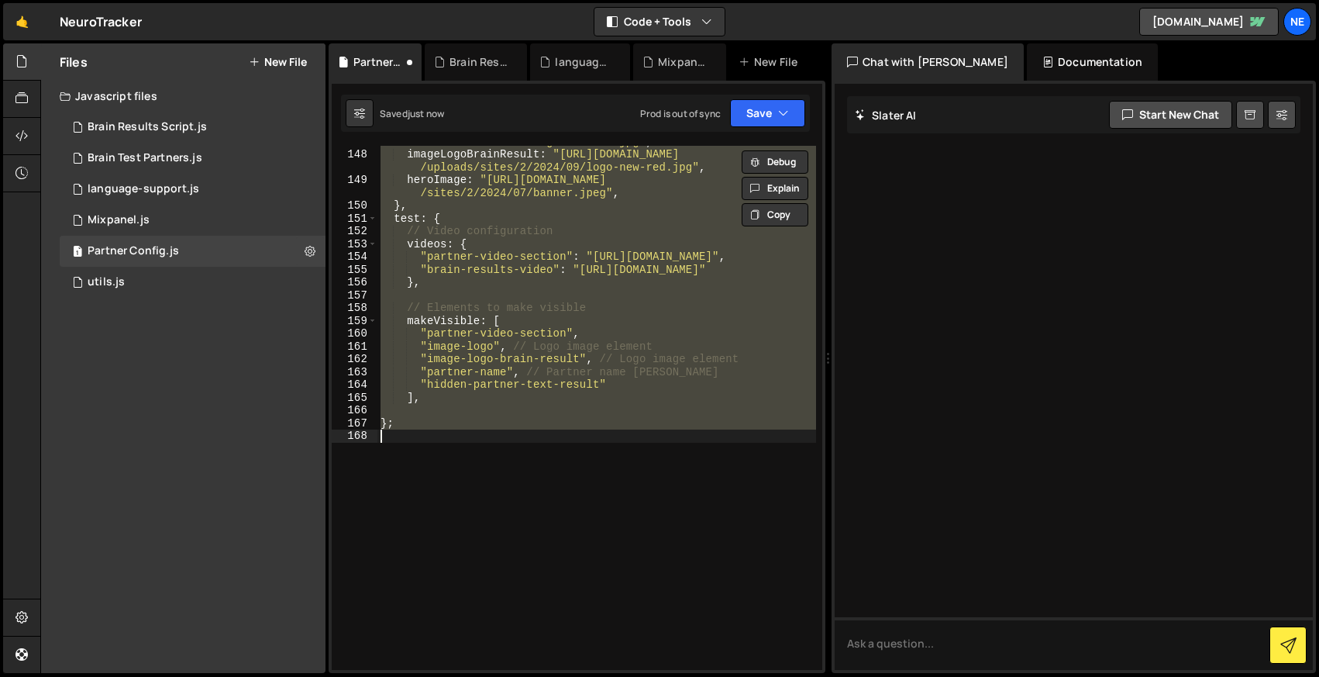
type textarea "// Configuration for partners"
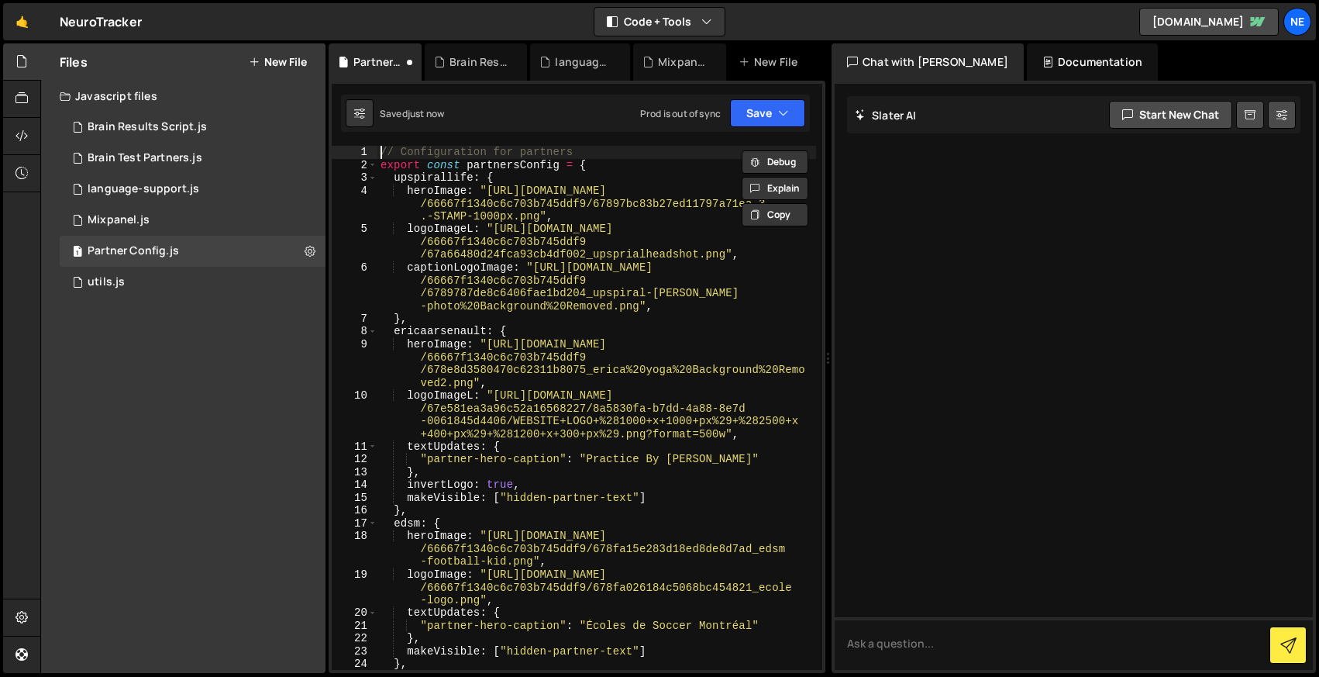
scroll to position [2482, 0]
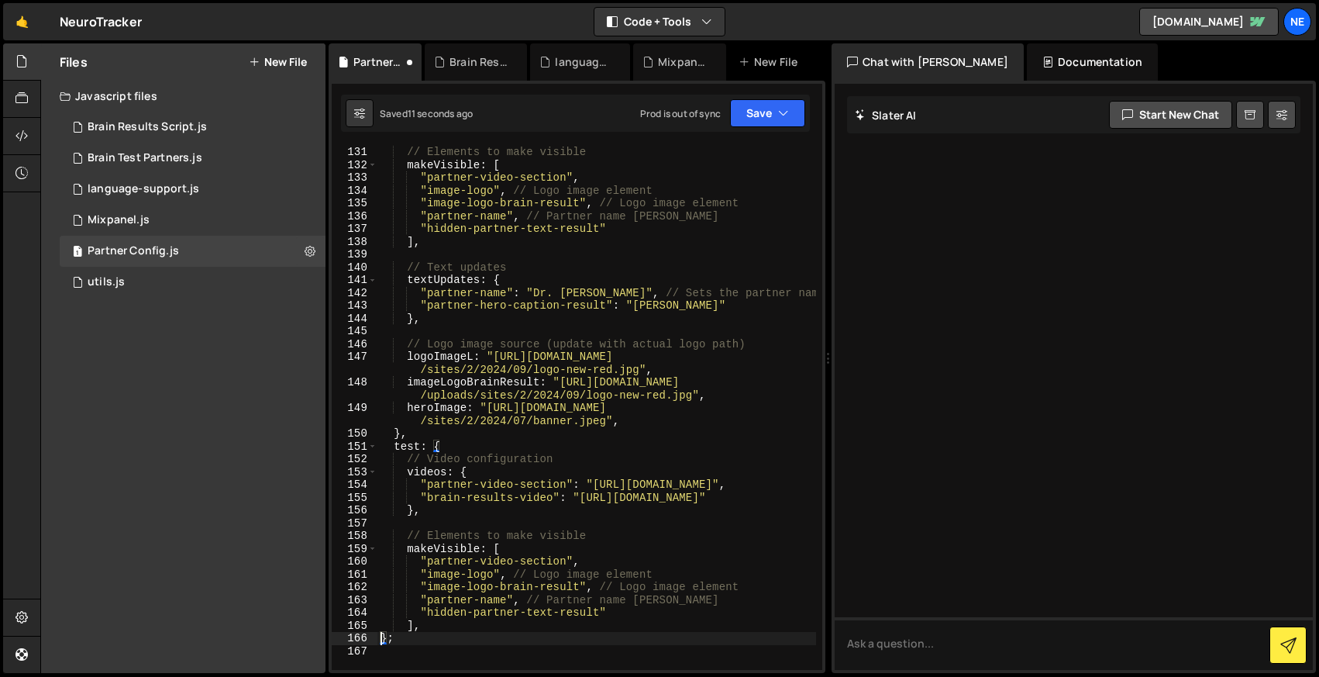
type textarea "};"
click at [767, 119] on button "Save" at bounding box center [767, 113] width 75 height 28
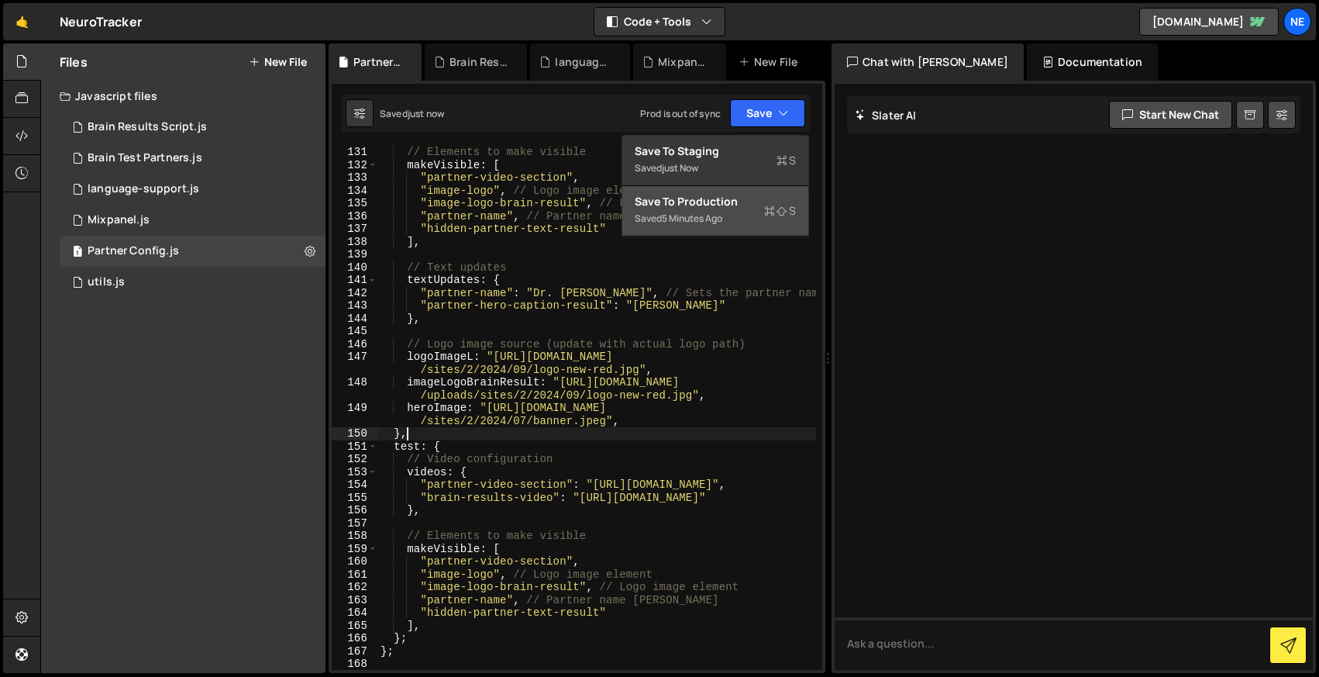
click at [466, 435] on div "// Elements to make visible makeVisible : [ "partner-video-section" , "image-lo…" at bounding box center [597, 421] width 439 height 550
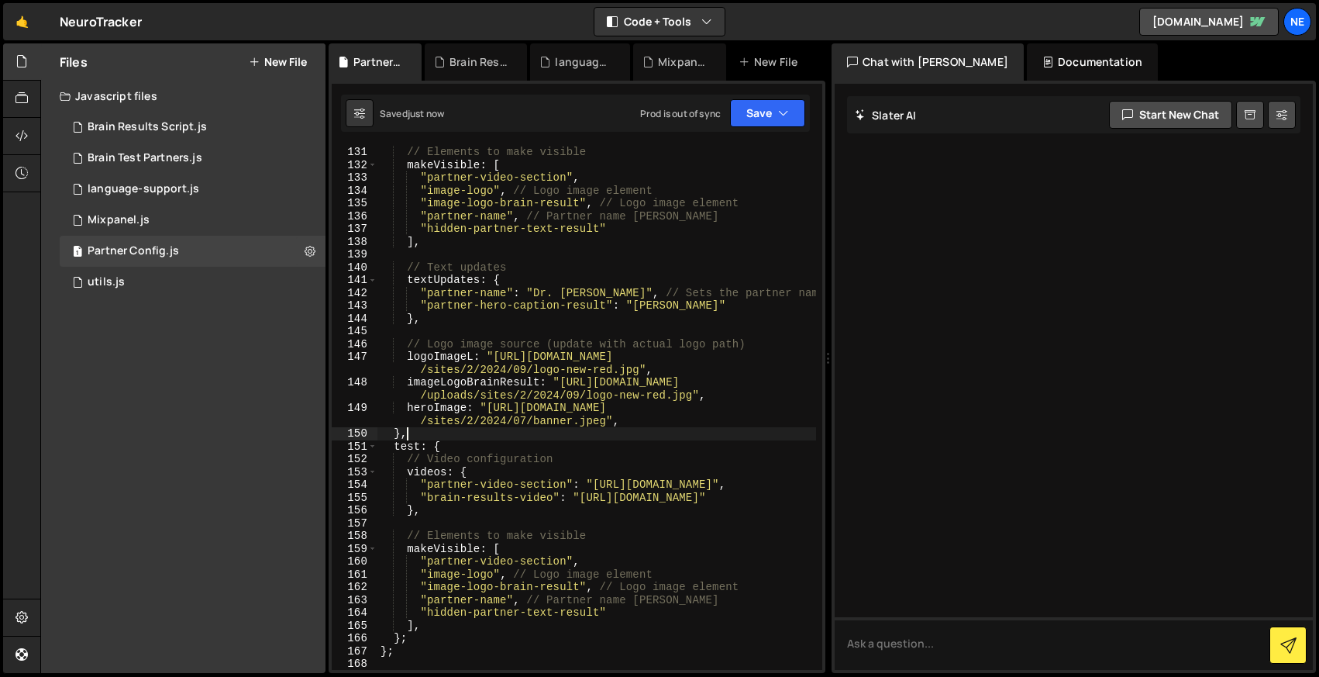
click at [463, 440] on div "// Elements to make visible makeVisible : [ "partner-video-section" , "image-lo…" at bounding box center [597, 421] width 439 height 550
click at [427, 429] on div "// Elements to make visible makeVisible : [ "partner-video-section" , "image-lo…" at bounding box center [597, 421] width 439 height 550
click at [483, 444] on div "// Elements to make visible makeVisible : [ "partner-video-section" , "image-lo…" at bounding box center [597, 421] width 439 height 550
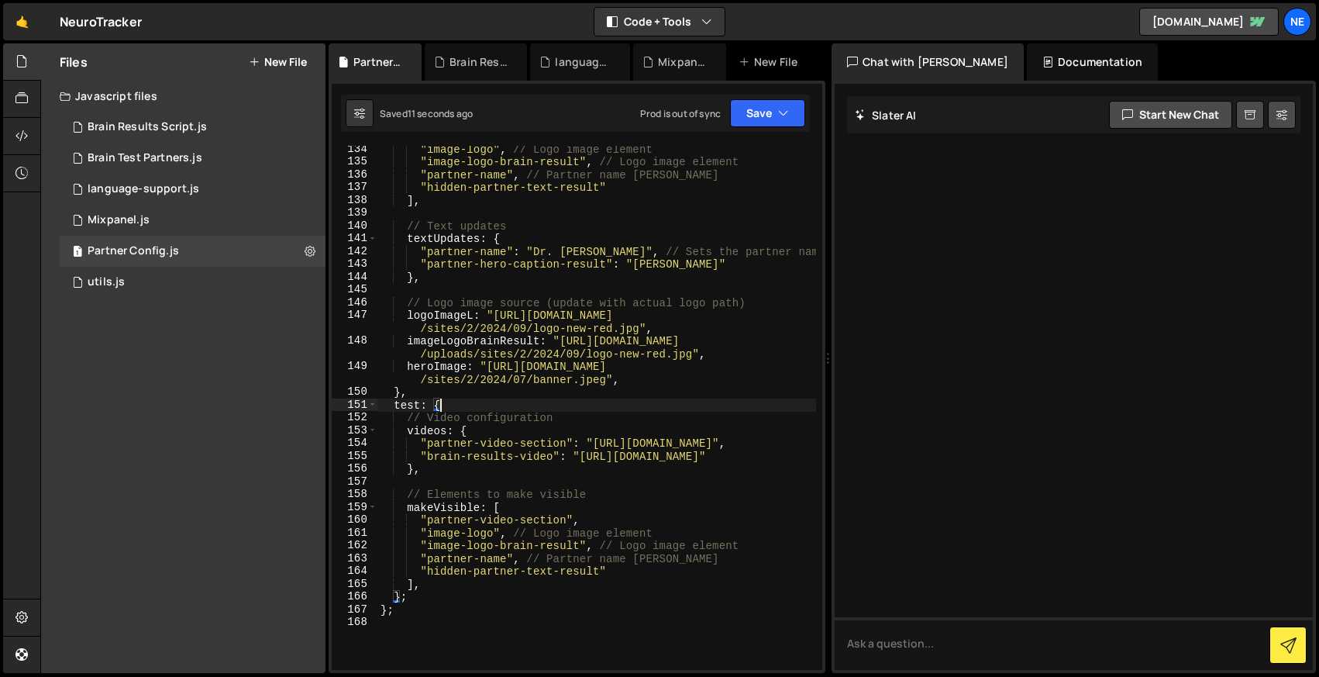
scroll to position [2523, 0]
click at [764, 112] on button "Save" at bounding box center [767, 113] width 75 height 28
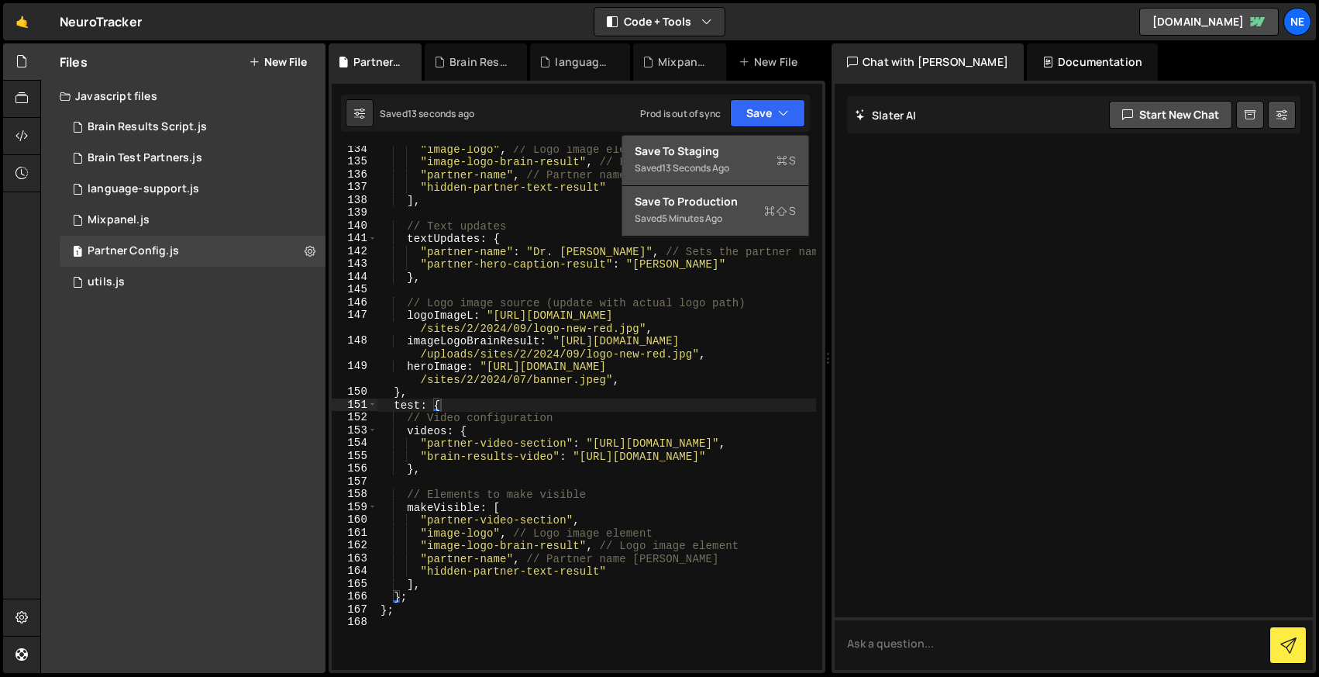
click at [706, 175] on div "Saved 13 seconds ago" at bounding box center [715, 168] width 161 height 19
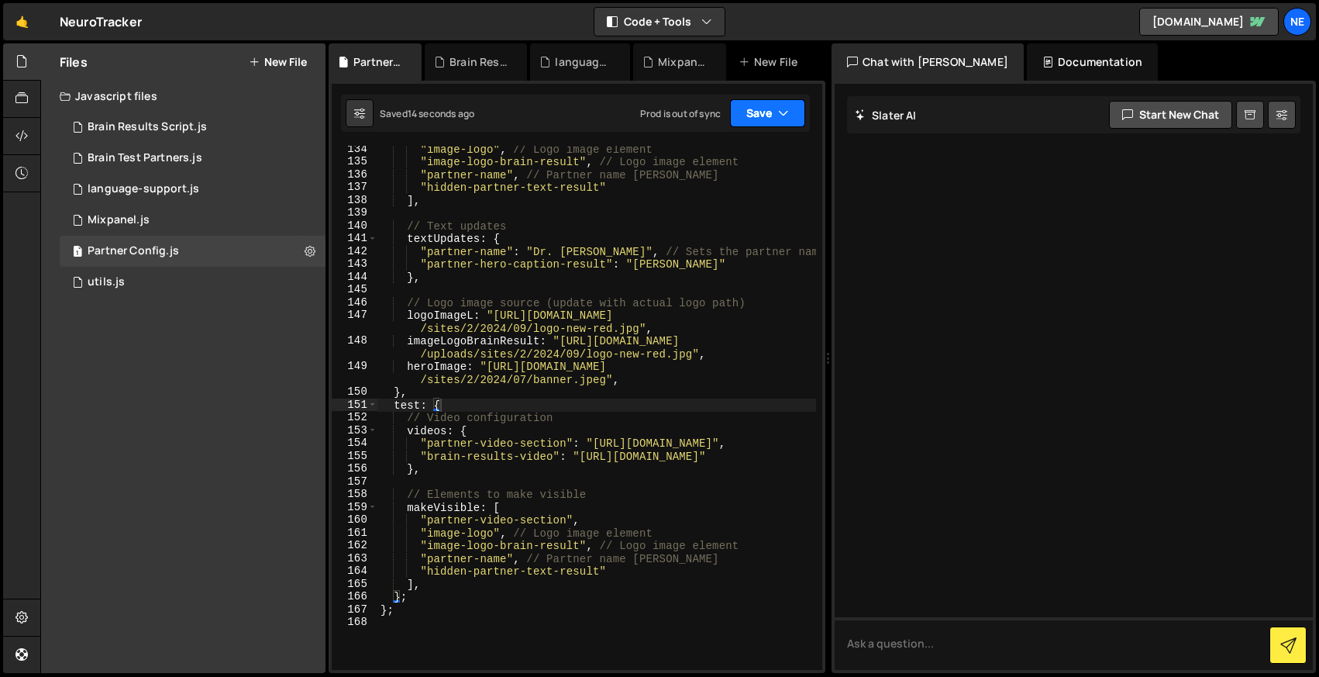
click at [775, 116] on button "Save" at bounding box center [767, 113] width 75 height 28
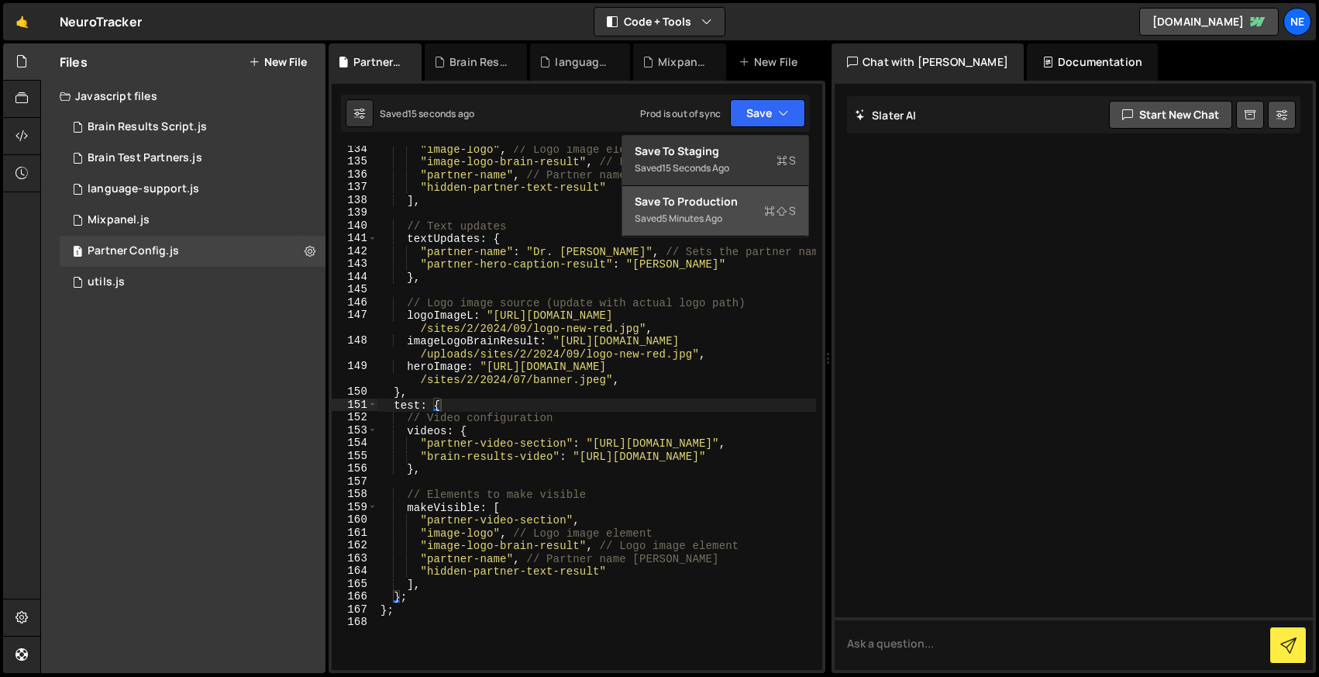
click at [716, 212] on div "5 minutes ago" at bounding box center [692, 218] width 60 height 13
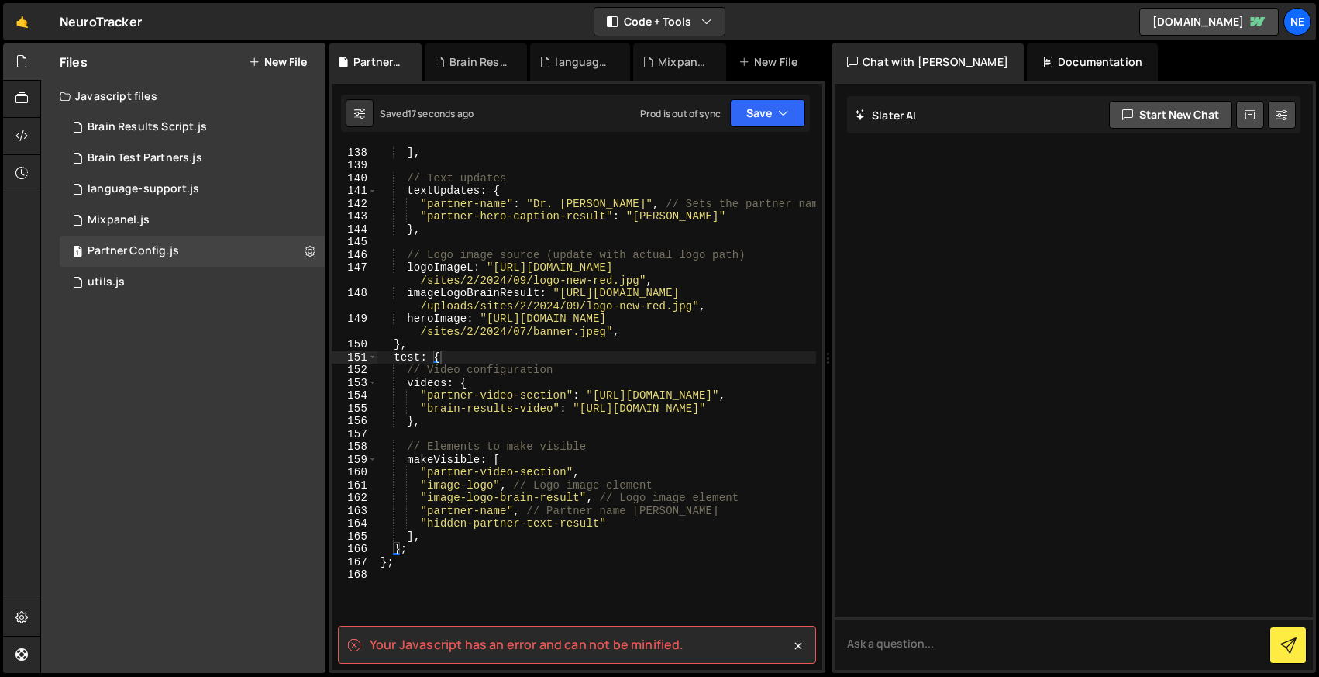
scroll to position [2585, 0]
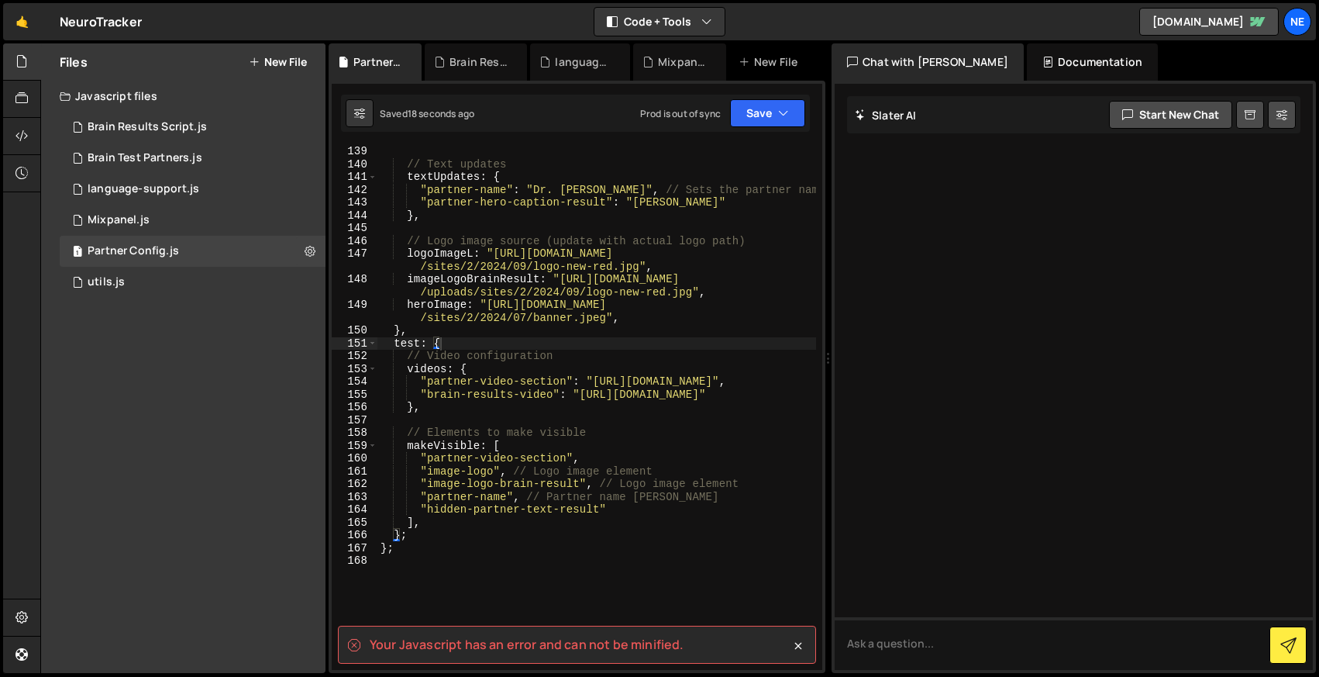
click at [402, 554] on div "// Text updates textUpdates : { "partner-name" : "Dr. Clint" , // Sets the part…" at bounding box center [597, 420] width 439 height 550
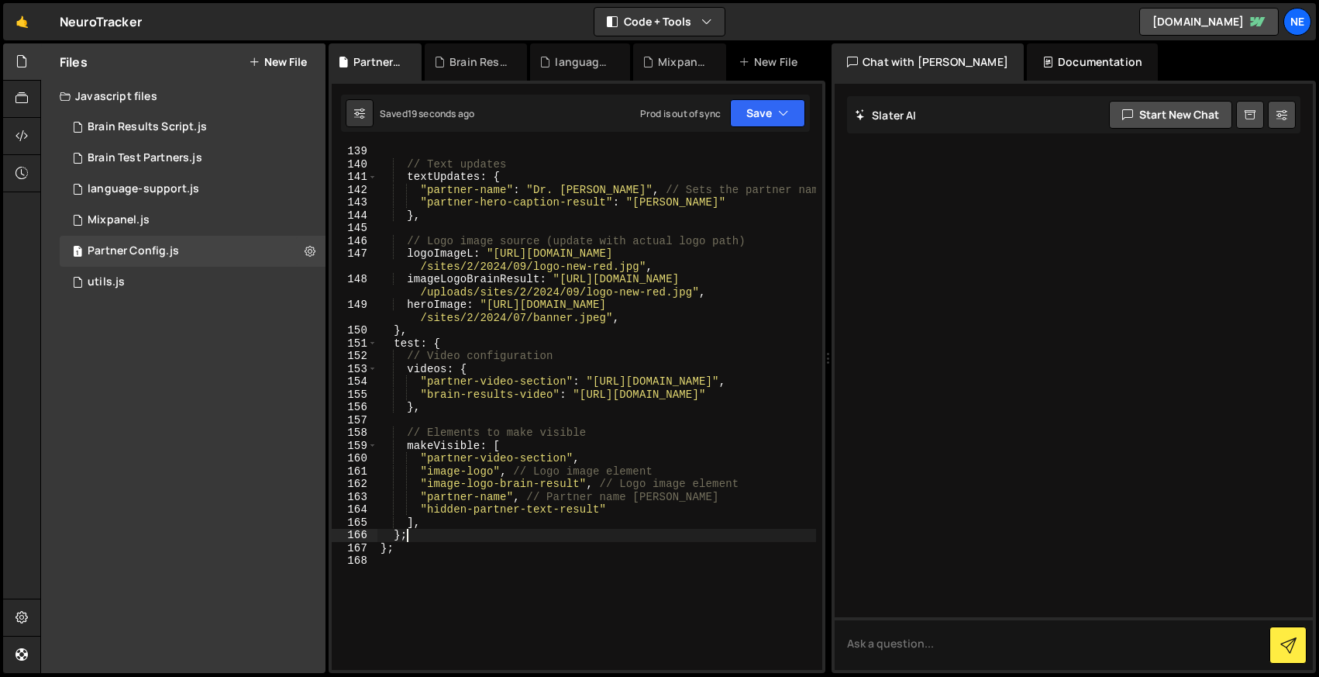
click at [423, 541] on div "// Text updates textUpdates : { "partner-name" : "Dr. Clint" , // Sets the part…" at bounding box center [597, 420] width 439 height 550
click at [759, 122] on button "Save" at bounding box center [767, 113] width 75 height 28
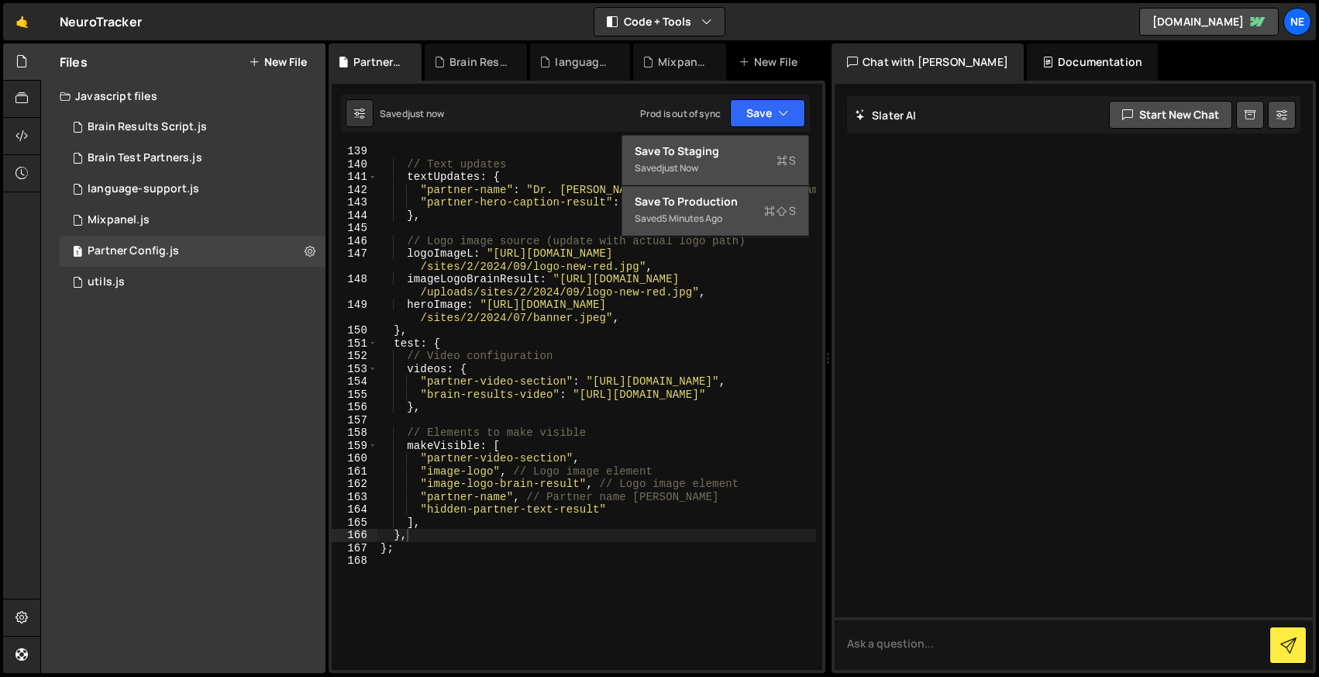
click at [725, 161] on div "Saved just now" at bounding box center [715, 168] width 161 height 19
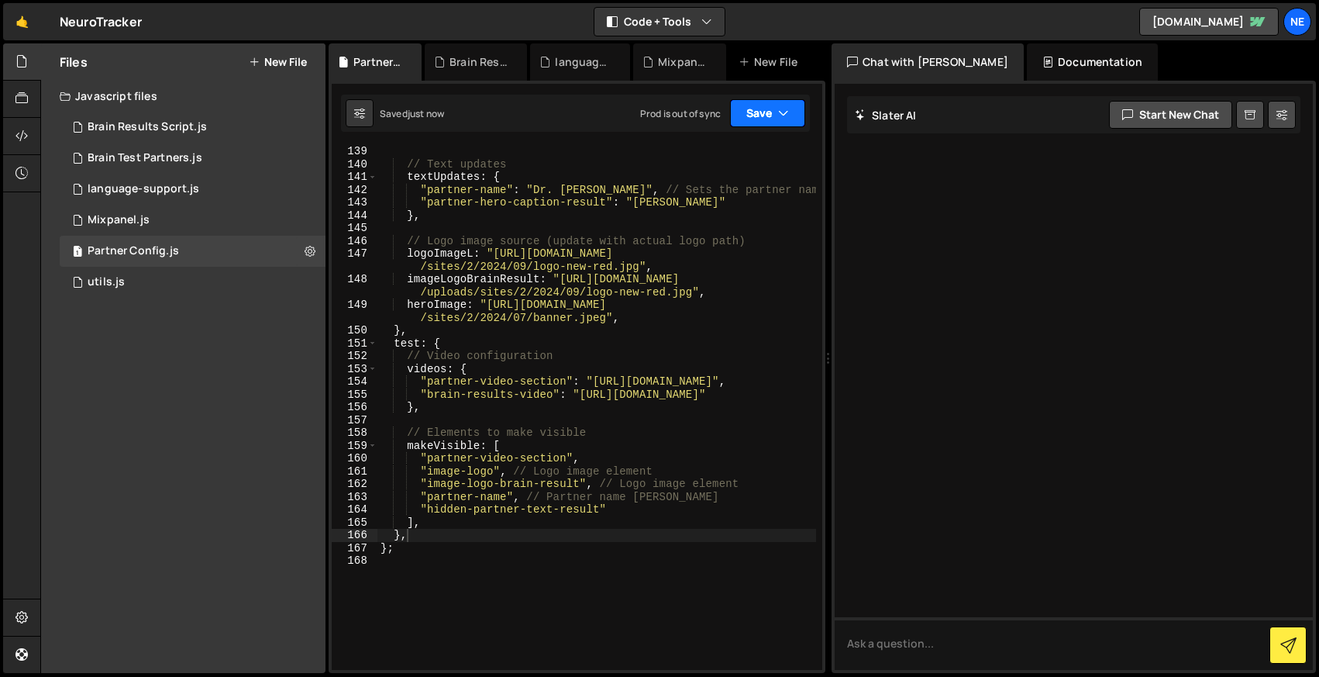
click at [779, 119] on icon "button" at bounding box center [783, 113] width 11 height 16
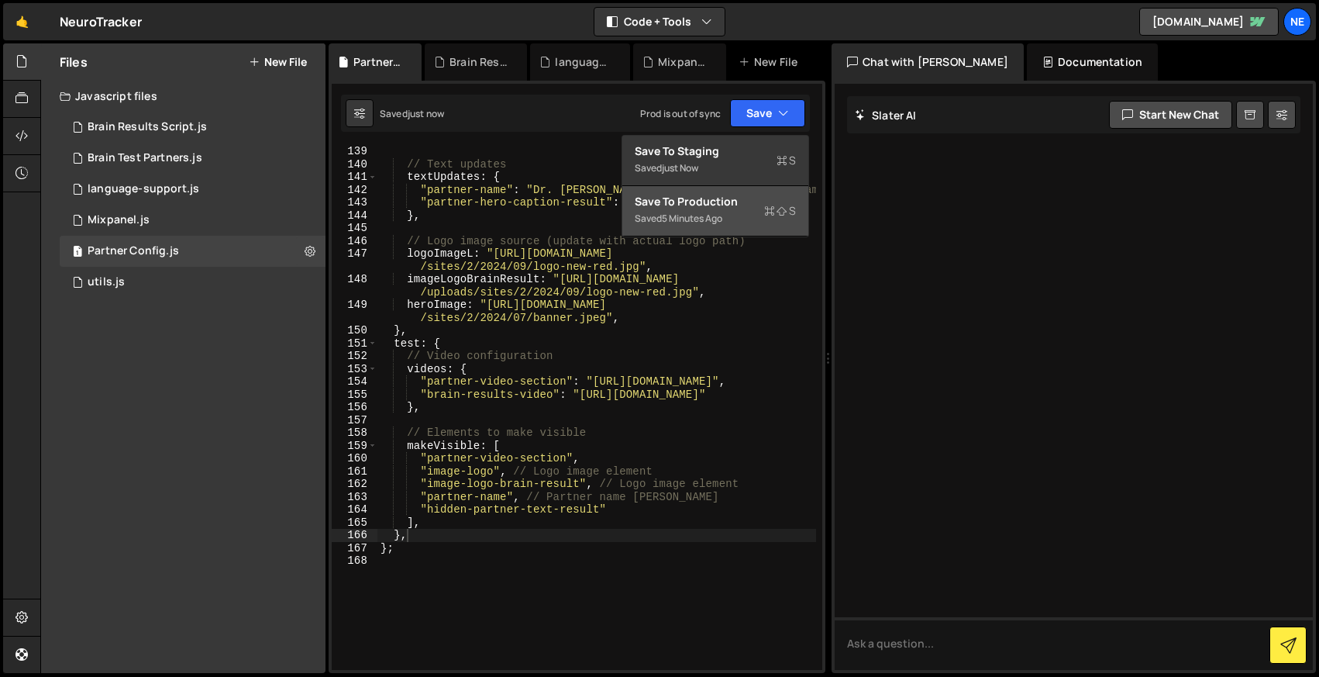
click at [725, 208] on div "Save to Production S" at bounding box center [715, 202] width 161 height 16
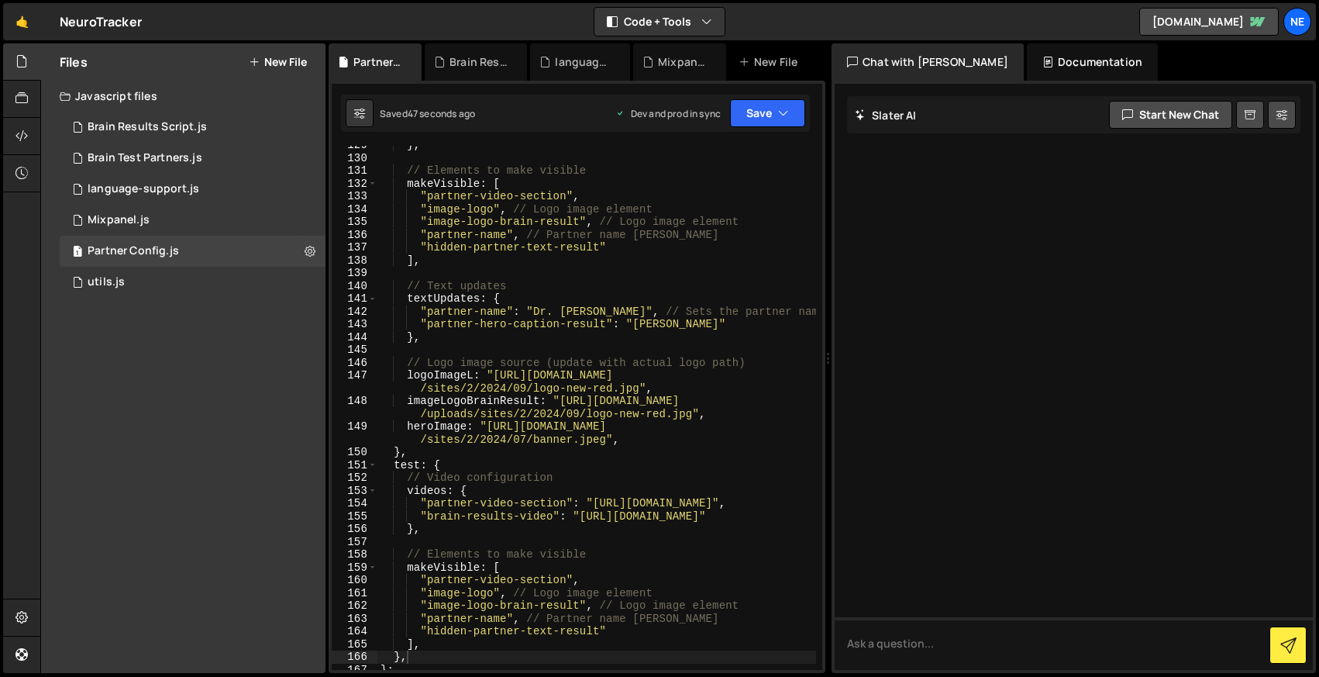
scroll to position [2516, 0]
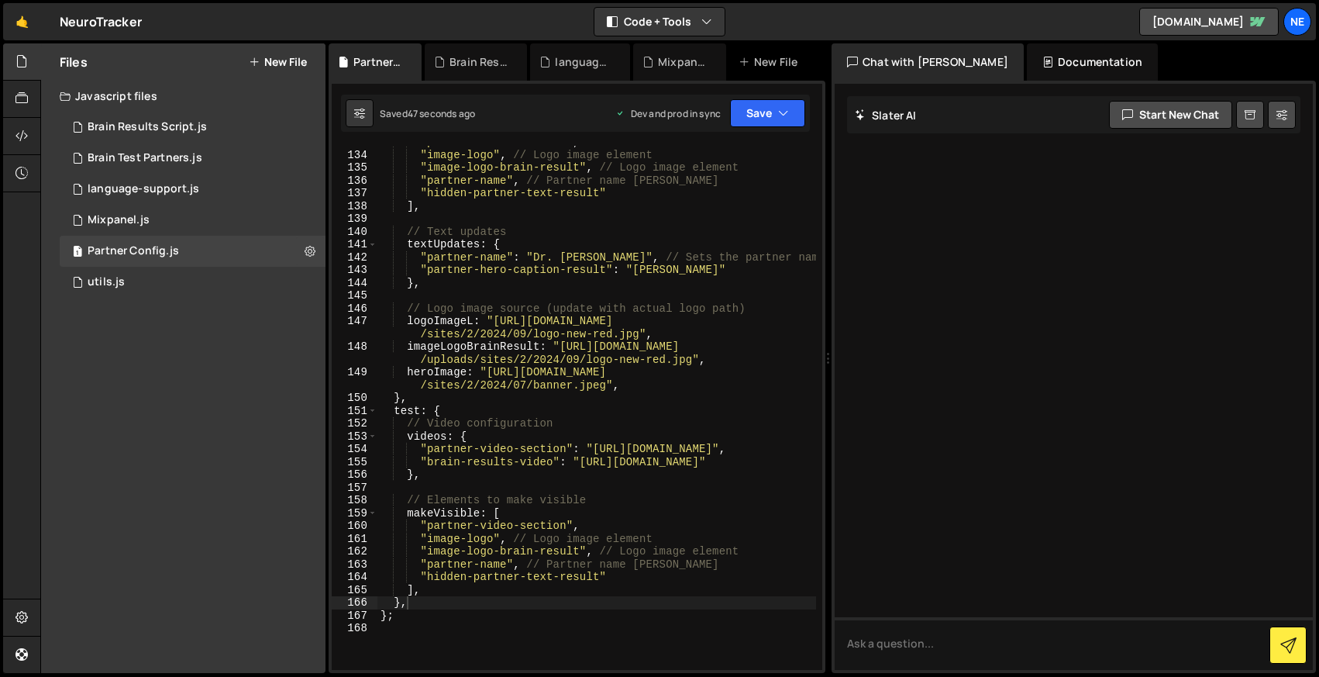
type textarea "}"
click at [352, 107] on button at bounding box center [360, 113] width 28 height 28
select select "editor"
select select "ace/theme/monokai"
type input "14"
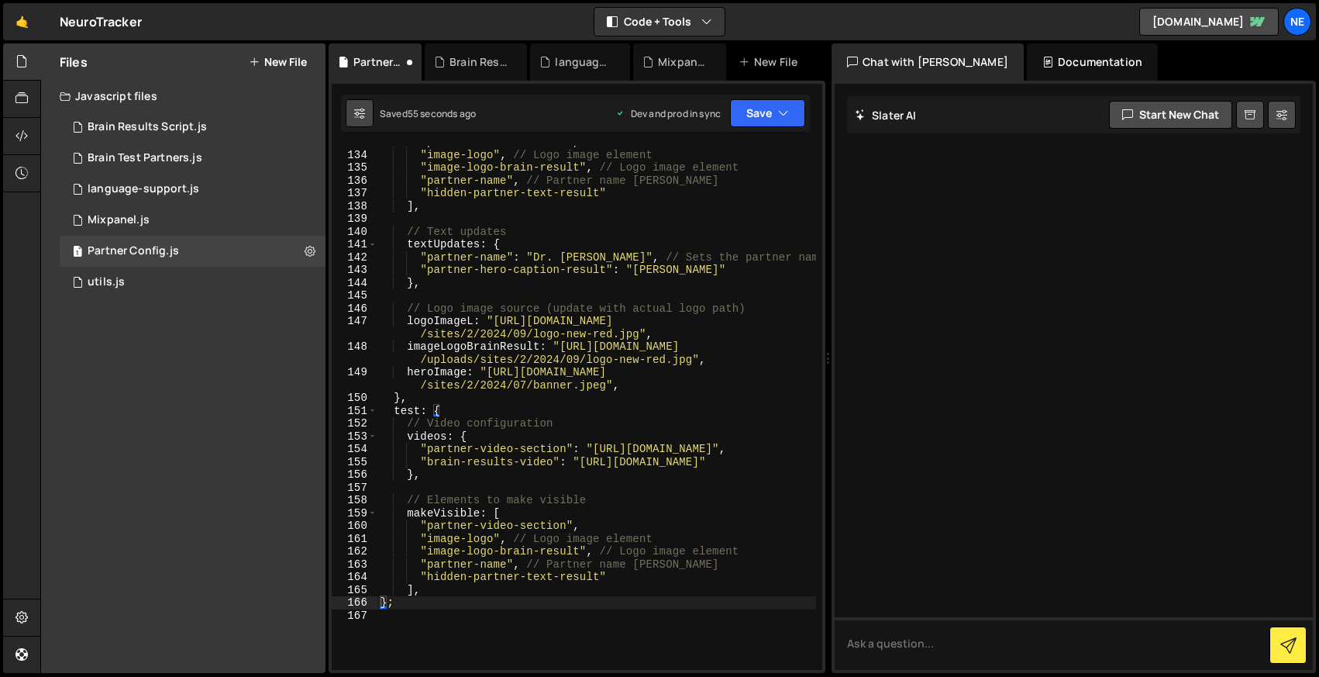
checkbox input "true"
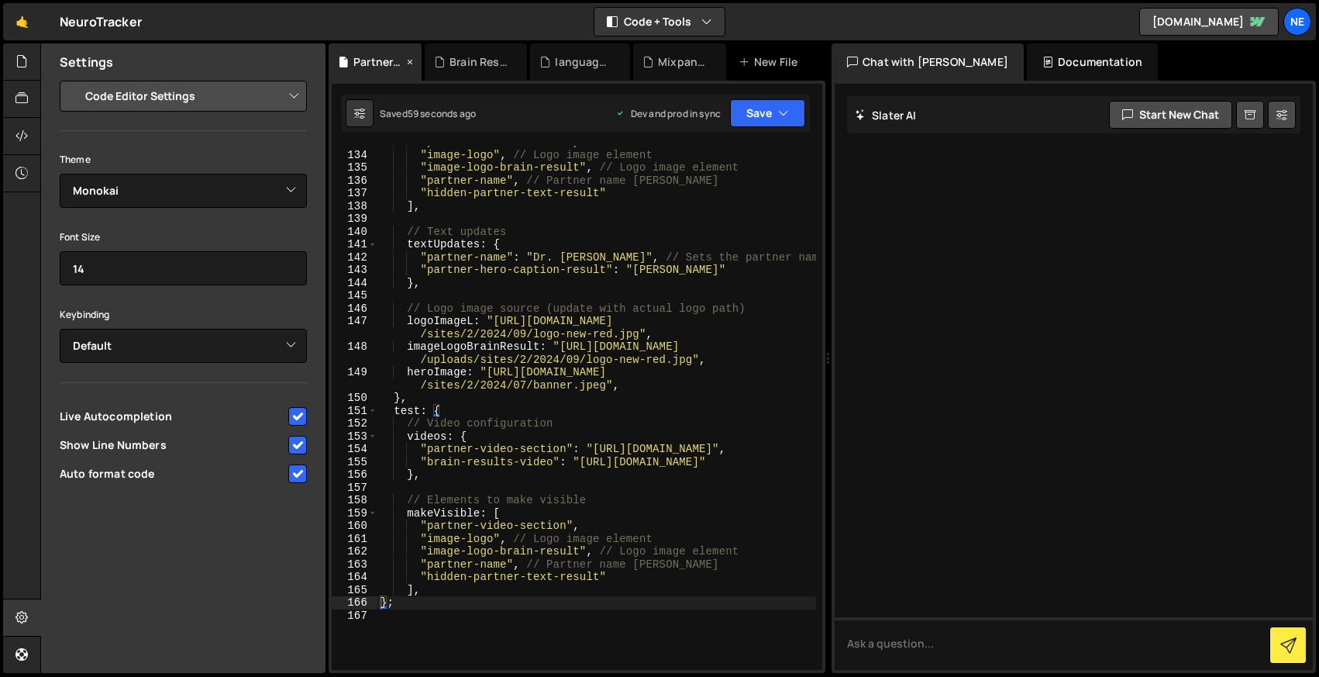
click at [371, 68] on div "Partner Config.js" at bounding box center [379, 62] width 50 height 16
click at [222, 103] on select "Project Settings Code Editor Settings Chat Settings" at bounding box center [186, 96] width 227 height 34
click at [28, 58] on div at bounding box center [22, 61] width 38 height 37
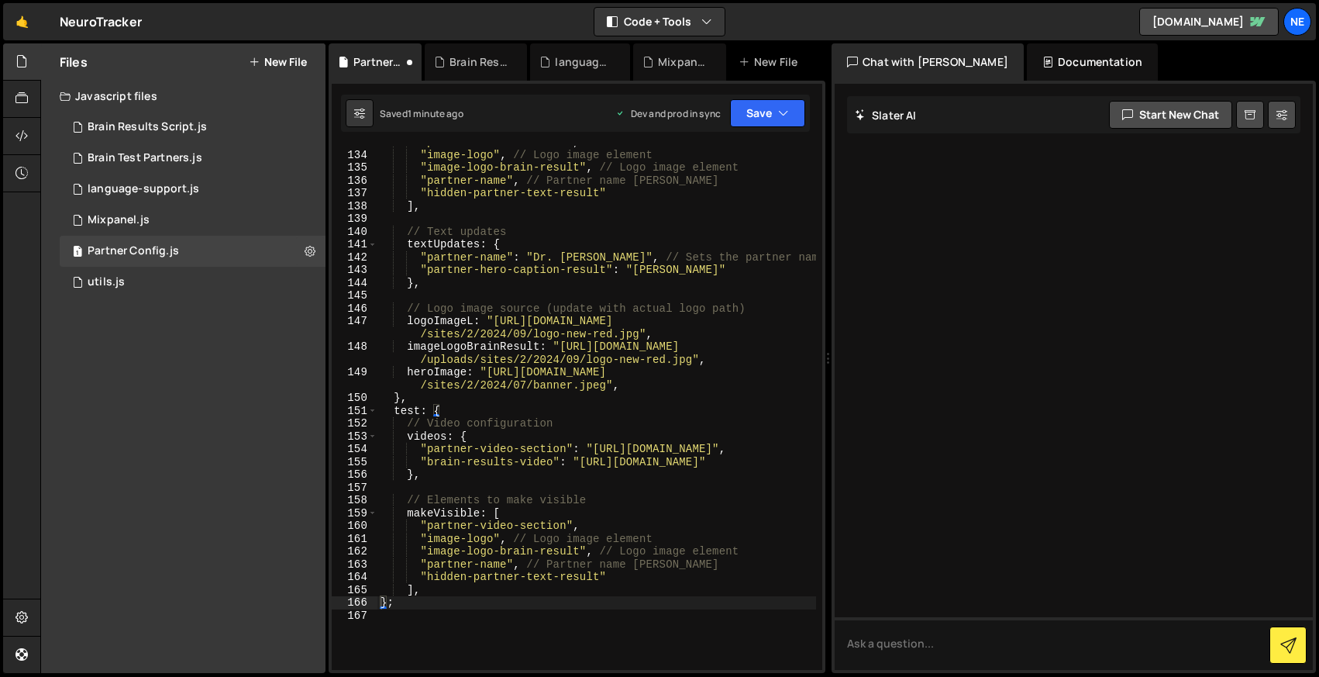
click at [466, 590] on div ""partner-video-section" , "image-logo" , // Logo image element "image-logo-brai…" at bounding box center [597, 411] width 439 height 550
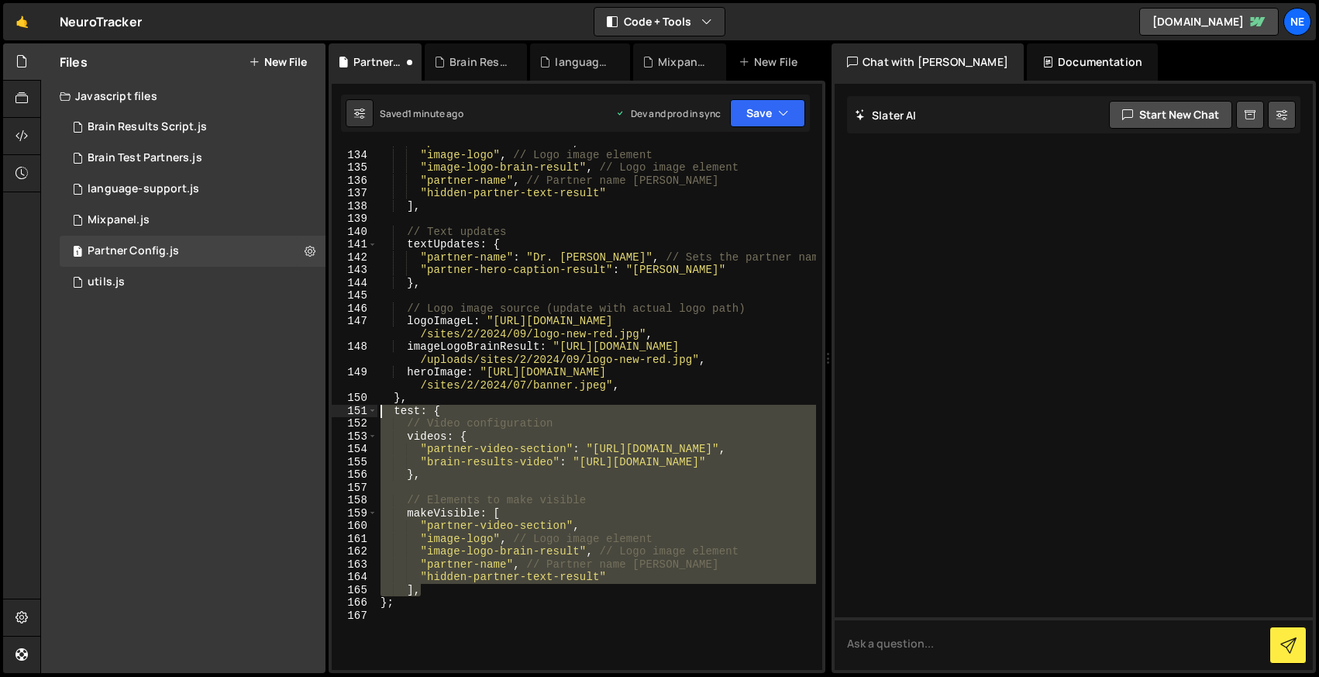
drag, startPoint x: 466, startPoint y: 590, endPoint x: 340, endPoint y: 415, distance: 216.0
click at [340, 415] on div "], 133 134 135 136 137 138 139 140 141 142 143 144 145 146 147 148 149 150 151 …" at bounding box center [577, 408] width 491 height 524
type textarea "test: { // Video configuration"
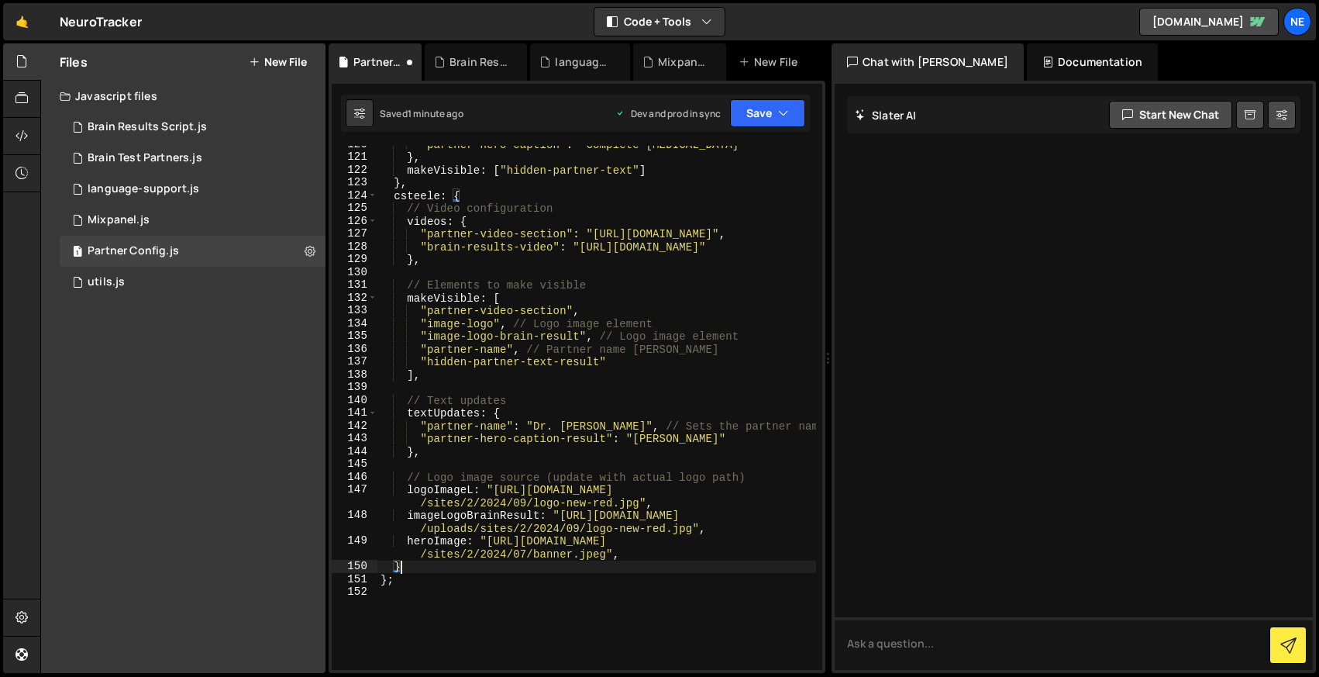
scroll to position [2348, 0]
type textarea "}"
click at [981, 207] on div at bounding box center [1074, 377] width 478 height 586
click at [876, 637] on textarea at bounding box center [1074, 643] width 478 height 53
type textarea "whats wrong with this object"
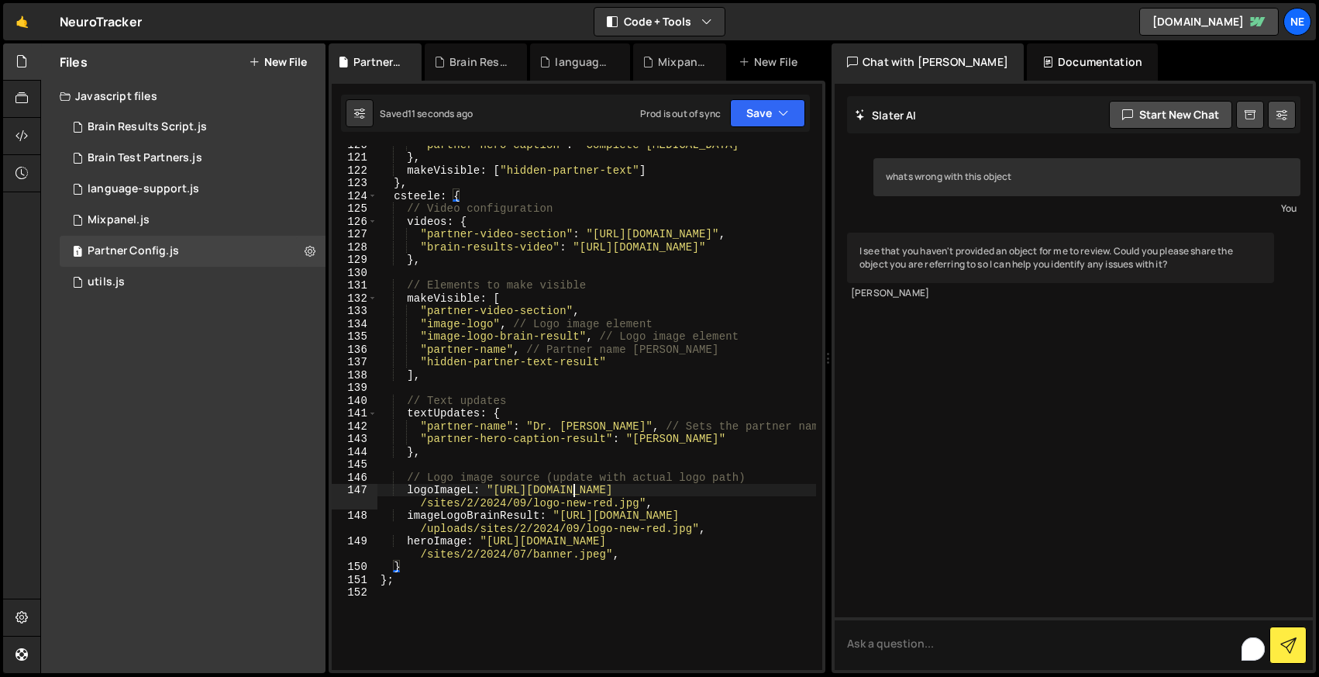
click at [571, 491] on div ""partner-hero-caption" : "Complete Concussions" } , makeVisible : [ "hidden-par…" at bounding box center [597, 413] width 439 height 550
type textarea "};"
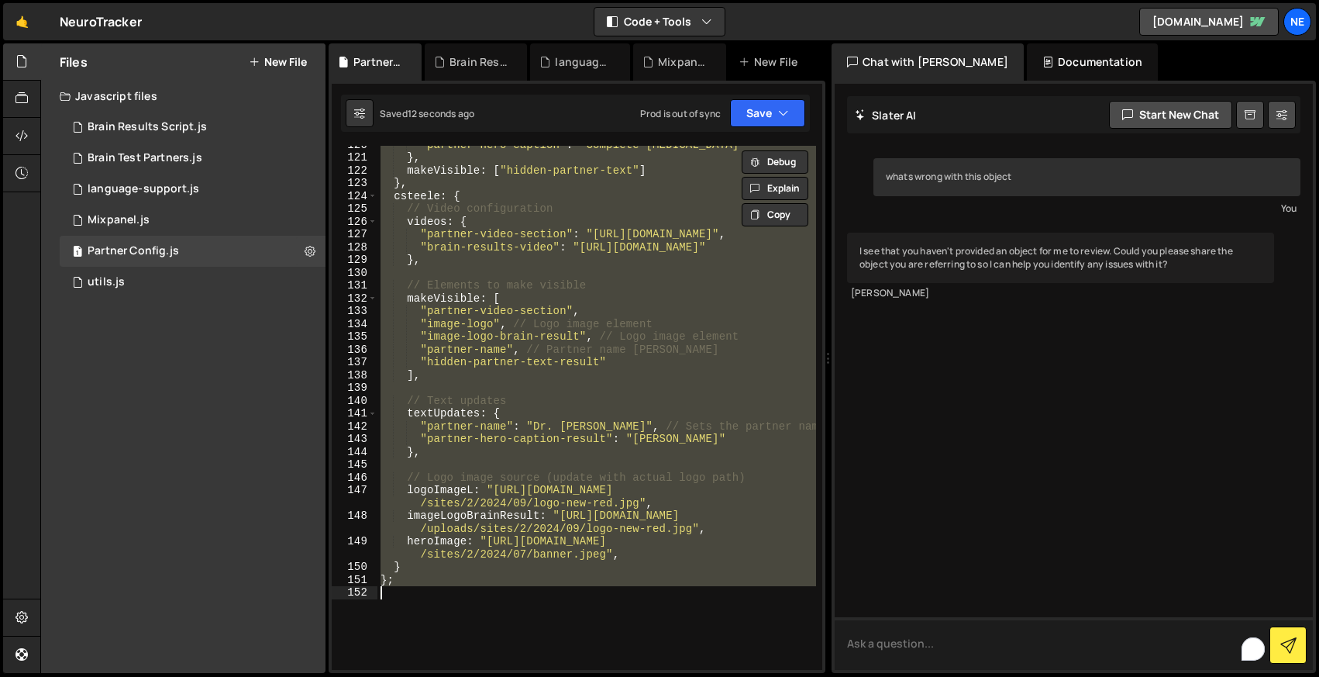
click at [868, 636] on textarea "To enrich screen reader interactions, please activate Accessibility in Grammarl…" at bounding box center [1074, 643] width 478 height 53
paste textarea "// Configuration for partners export const partnersConfig = { upspirallife: { h…"
type textarea "// Configuration for partners export const partnersConfig = { upspirallife: { h…"
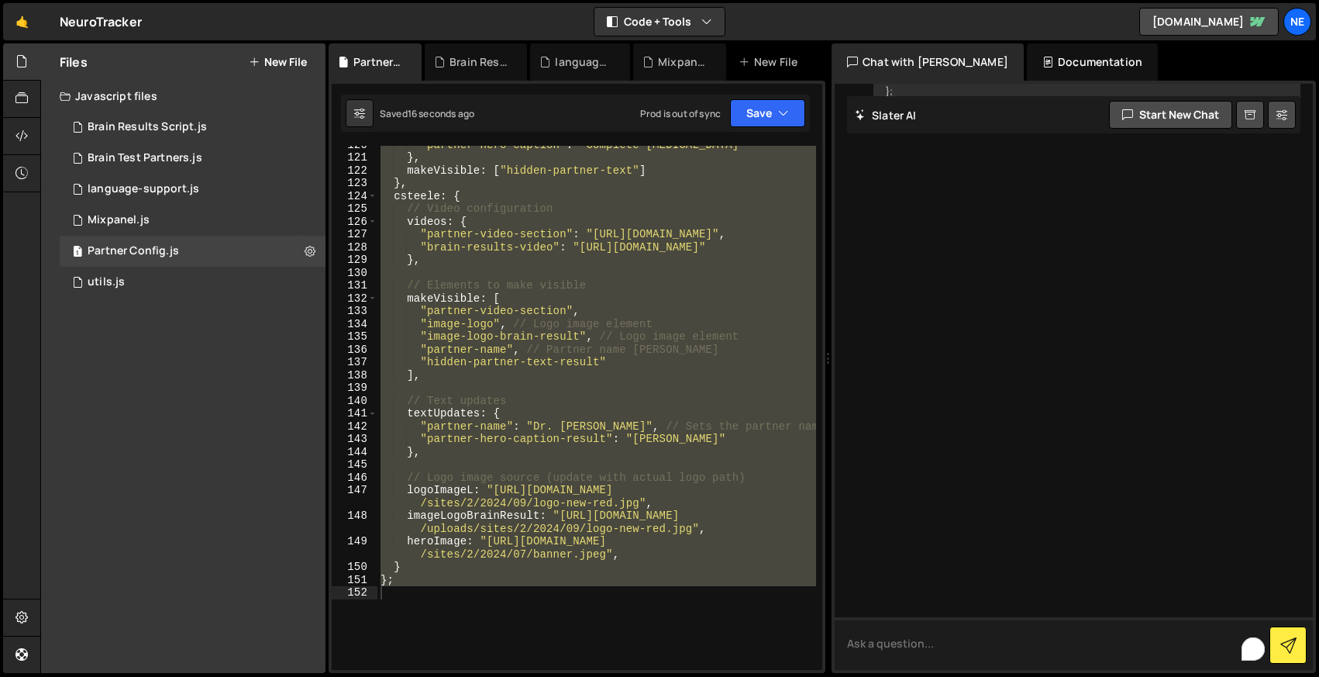
scroll to position [2006, 0]
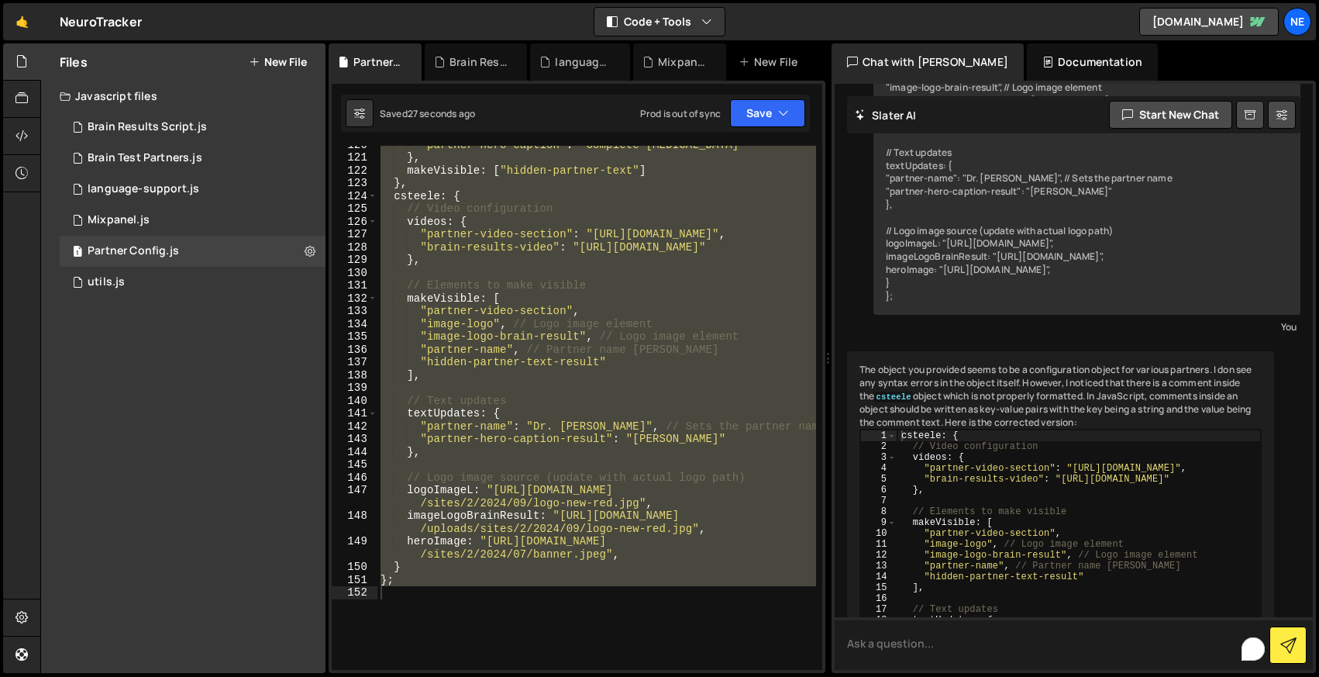
type textarea "d"
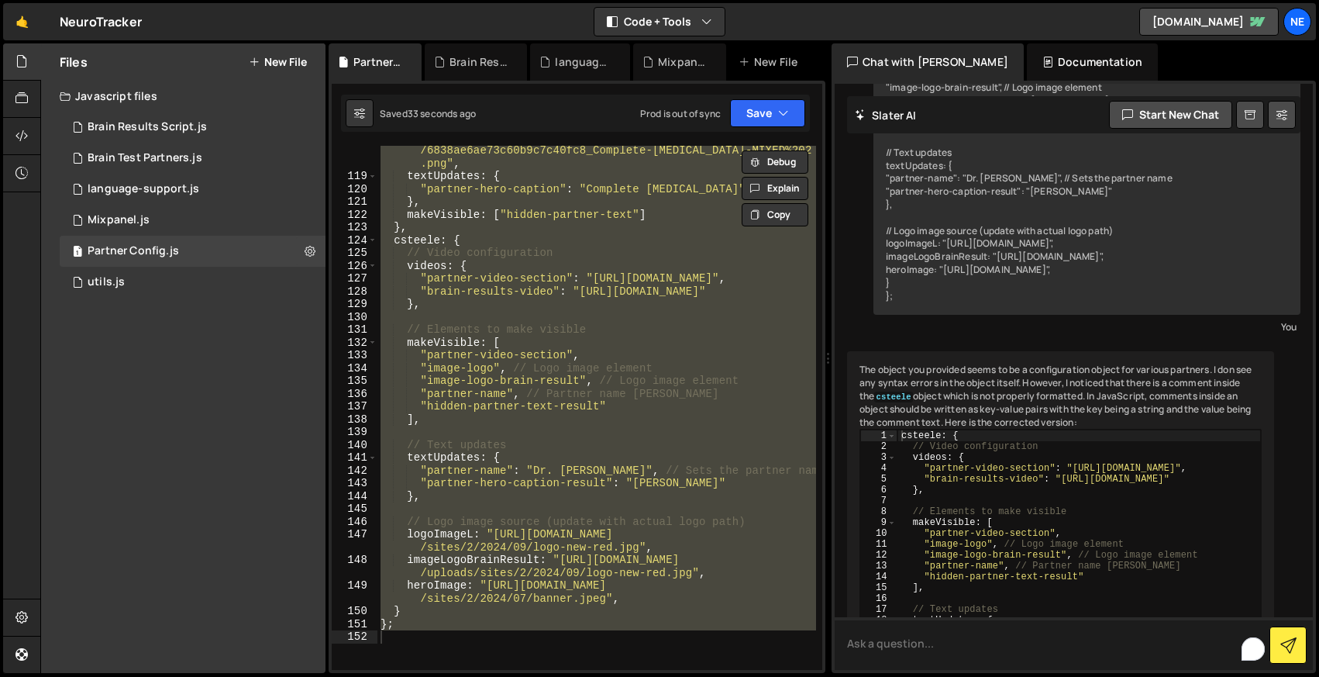
scroll to position [2292, 0]
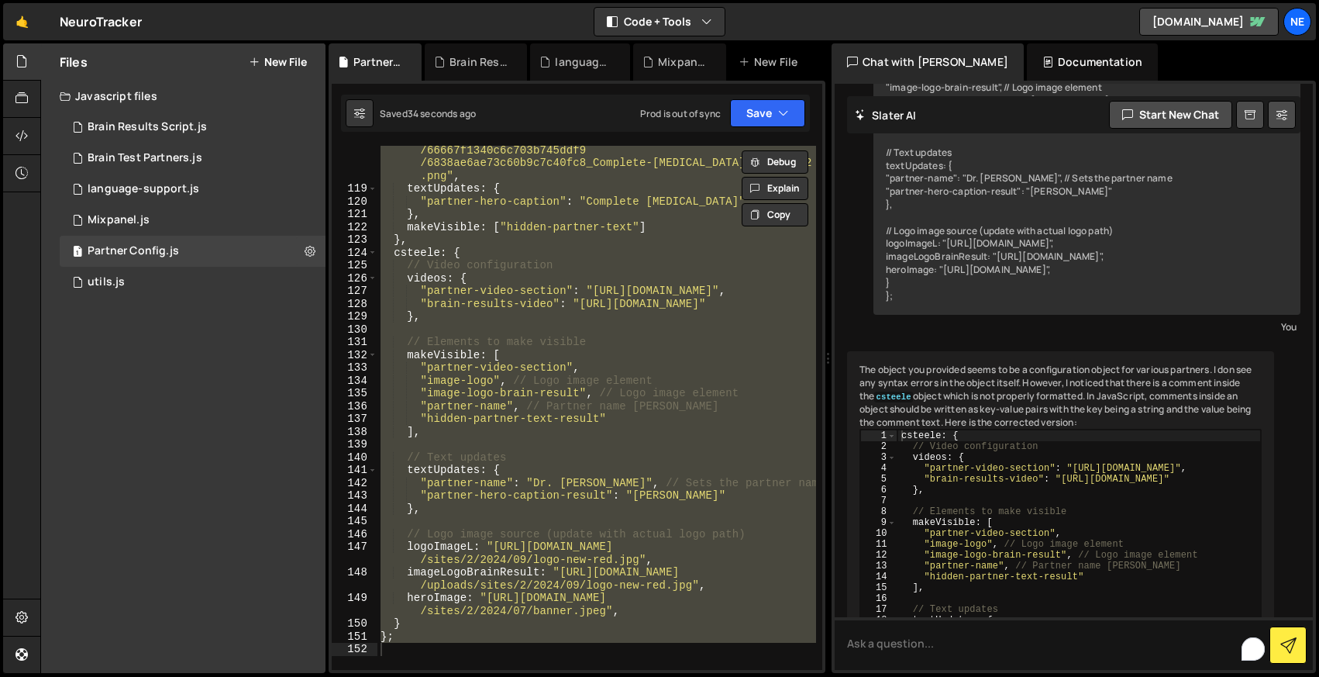
click at [636, 284] on div "logoImageL : "https://cdn.prod.website-files.com /66667f1340c6c703b745ddf9 /683…" at bounding box center [597, 408] width 439 height 524
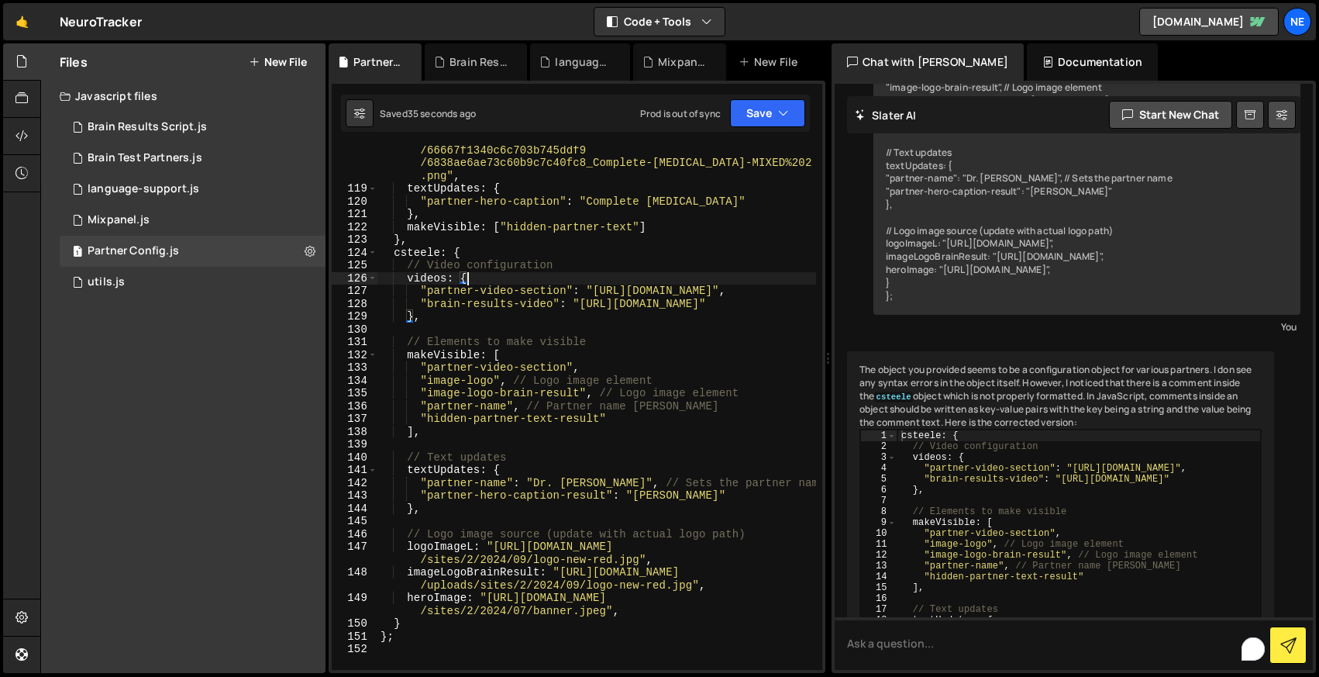
click at [594, 265] on div "logoImageL : "https://cdn.prod.website-files.com /66667f1340c6c703b745ddf9 /683…" at bounding box center [597, 425] width 439 height 588
type textarea "// Video configuration"
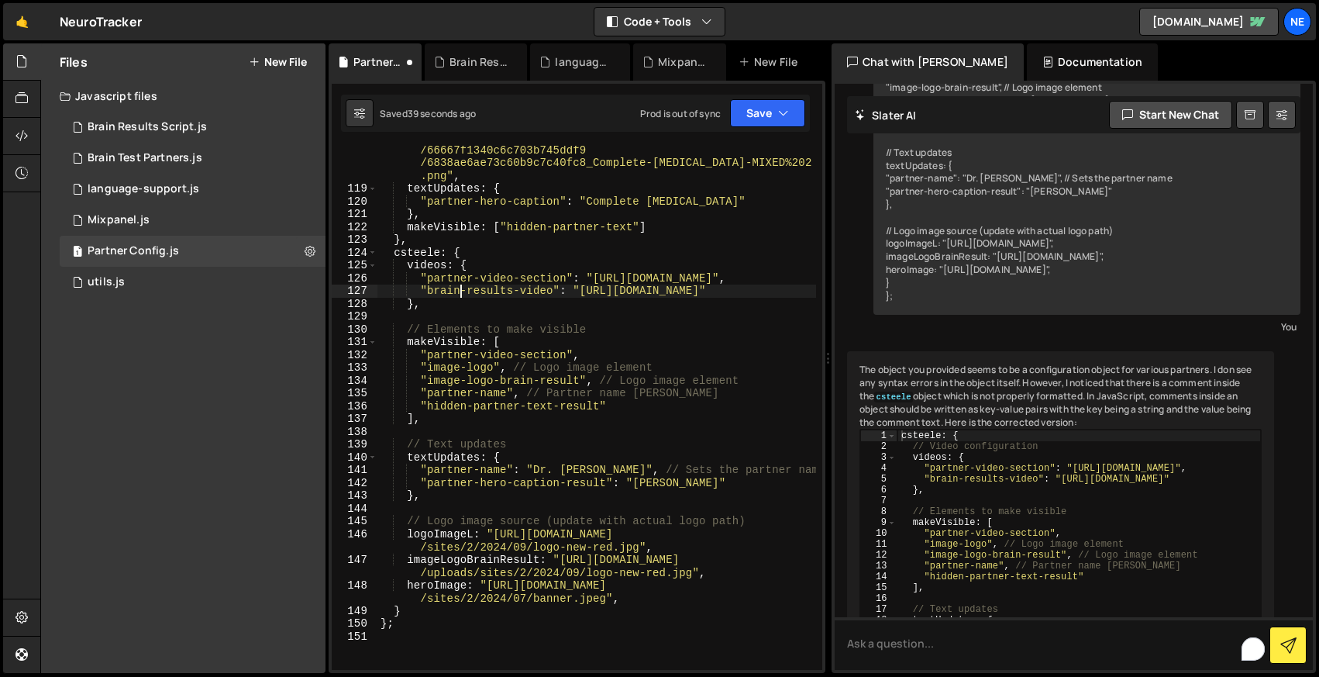
type textarea "},"
type textarea "// Elements to make visible"
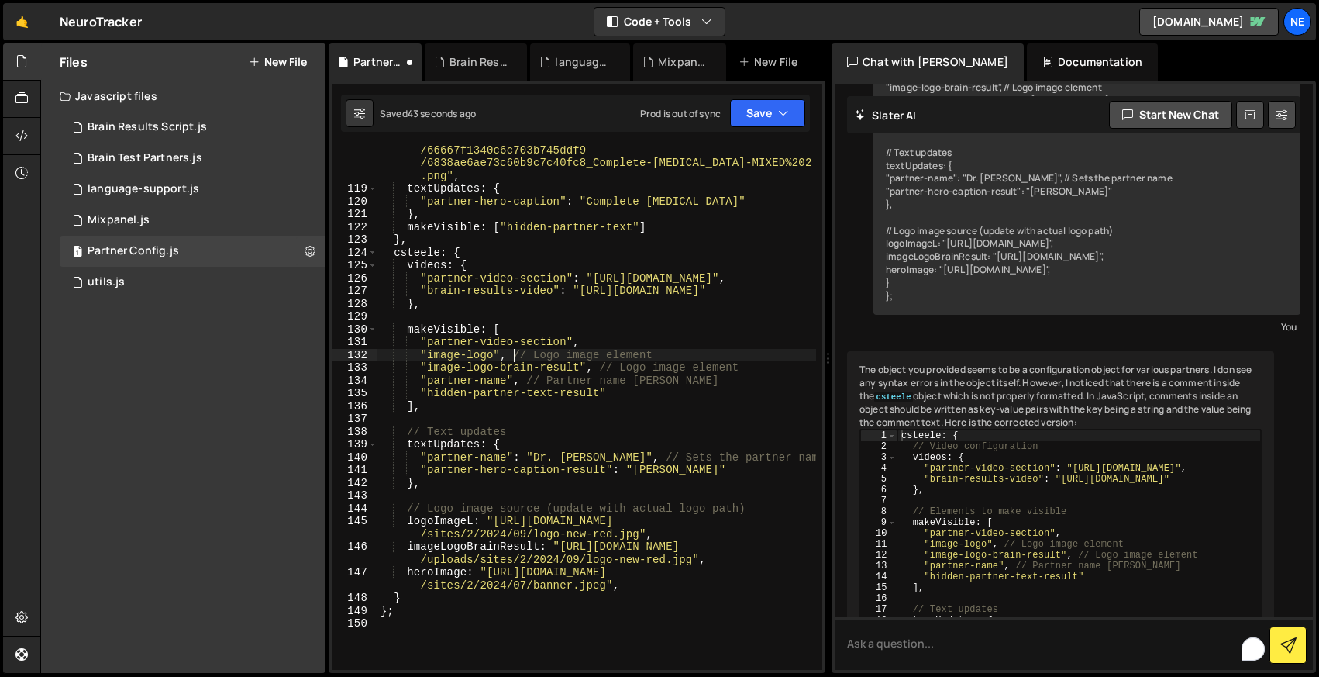
drag, startPoint x: 517, startPoint y: 354, endPoint x: 743, endPoint y: 354, distance: 226.4
click at [743, 354] on div "logoImageL : "https://cdn.prod.website-files.com /66667f1340c6c703b745ddf9 /683…" at bounding box center [597, 425] width 439 height 588
drag, startPoint x: 600, startPoint y: 369, endPoint x: 761, endPoint y: 377, distance: 160.7
click at [761, 376] on div "logoImageL : "https://cdn.prod.website-files.com /66667f1340c6c703b745ddf9 /683…" at bounding box center [597, 425] width 439 height 588
click at [595, 364] on div "logoImageL : "https://cdn.prod.website-files.com /66667f1340c6c703b745ddf9 /683…" at bounding box center [597, 425] width 439 height 588
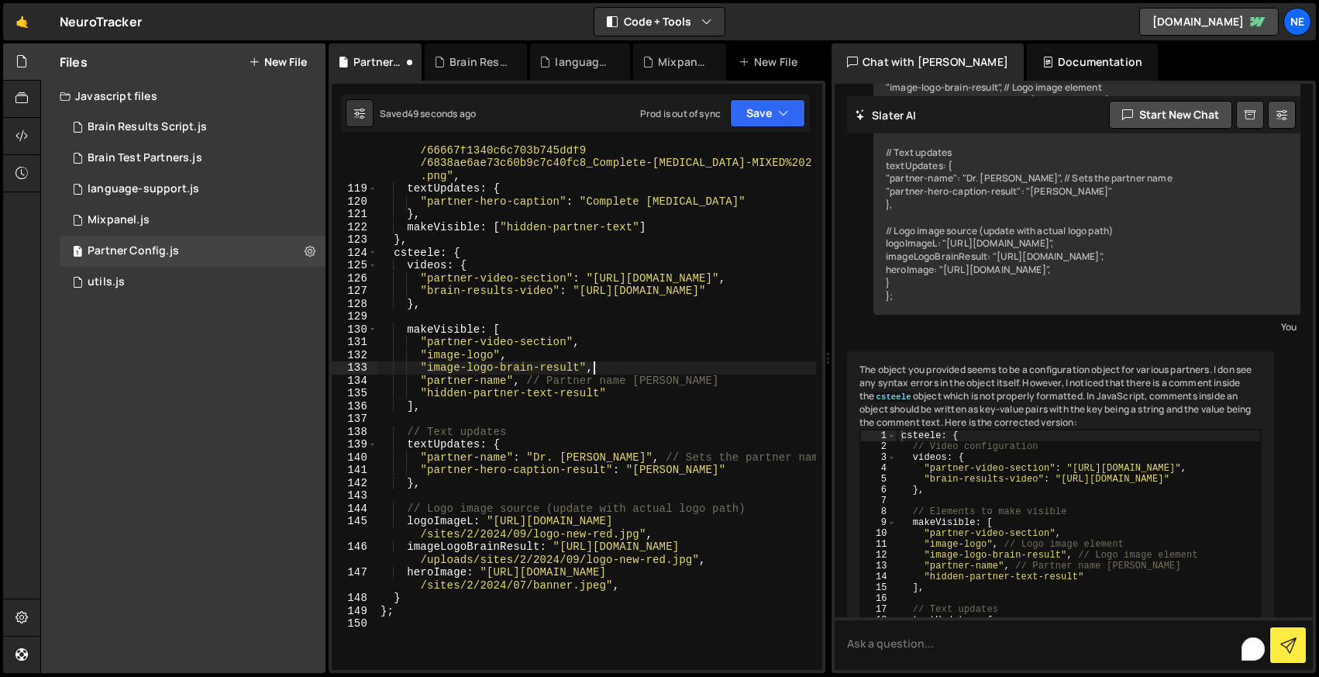
click at [524, 382] on div "logoImageL : "https://cdn.prod.website-files.com /66667f1340c6c703b745ddf9 /683…" at bounding box center [597, 425] width 439 height 588
click at [408, 433] on div "logoImageL : "https://cdn.prod.website-files.com /66667f1340c6c703b745ddf9 /683…" at bounding box center [597, 425] width 439 height 588
type textarea "// Text updates"
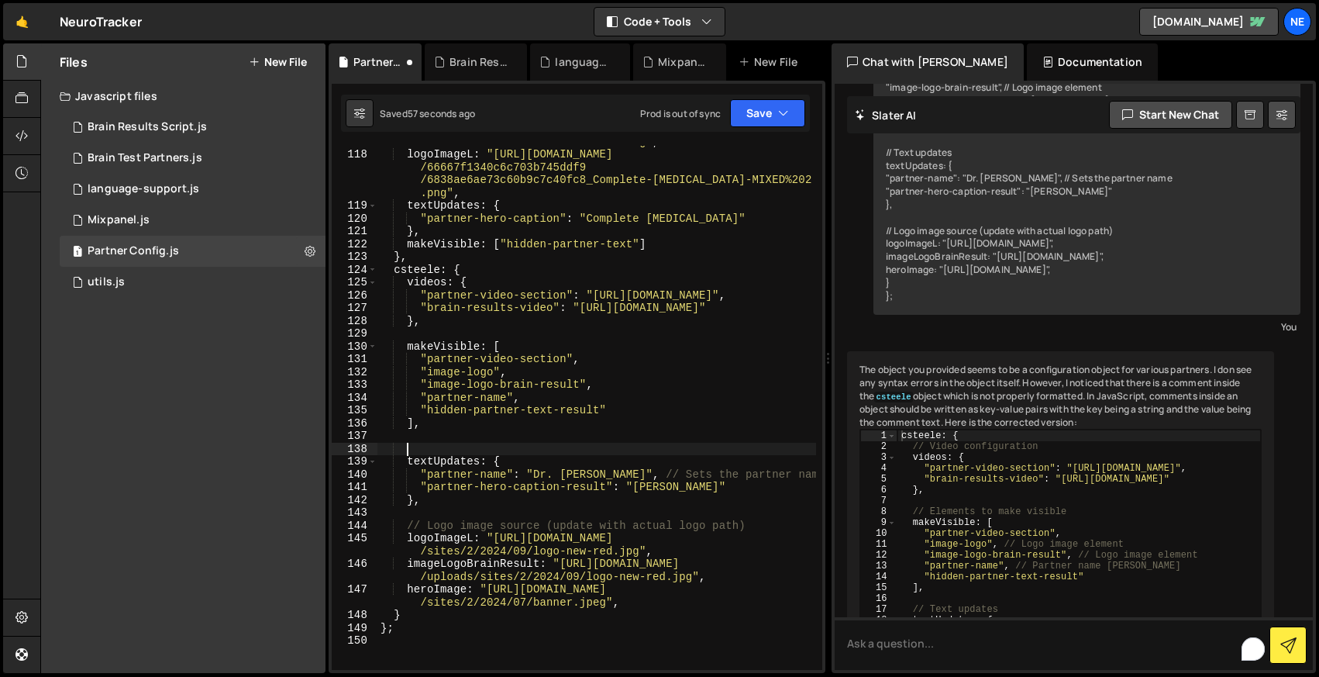
scroll to position [2275, 0]
click at [612, 473] on div "heroImage : "https://completeconcussions.com/media/assets /Concussion-Tracker-C…" at bounding box center [597, 403] width 439 height 563
click at [406, 526] on div "heroImage : "https://completeconcussions.com/media/assets /Concussion-Tracker-C…" at bounding box center [597, 403] width 439 height 563
type textarea "// Logo image source (update with actual logo path)"
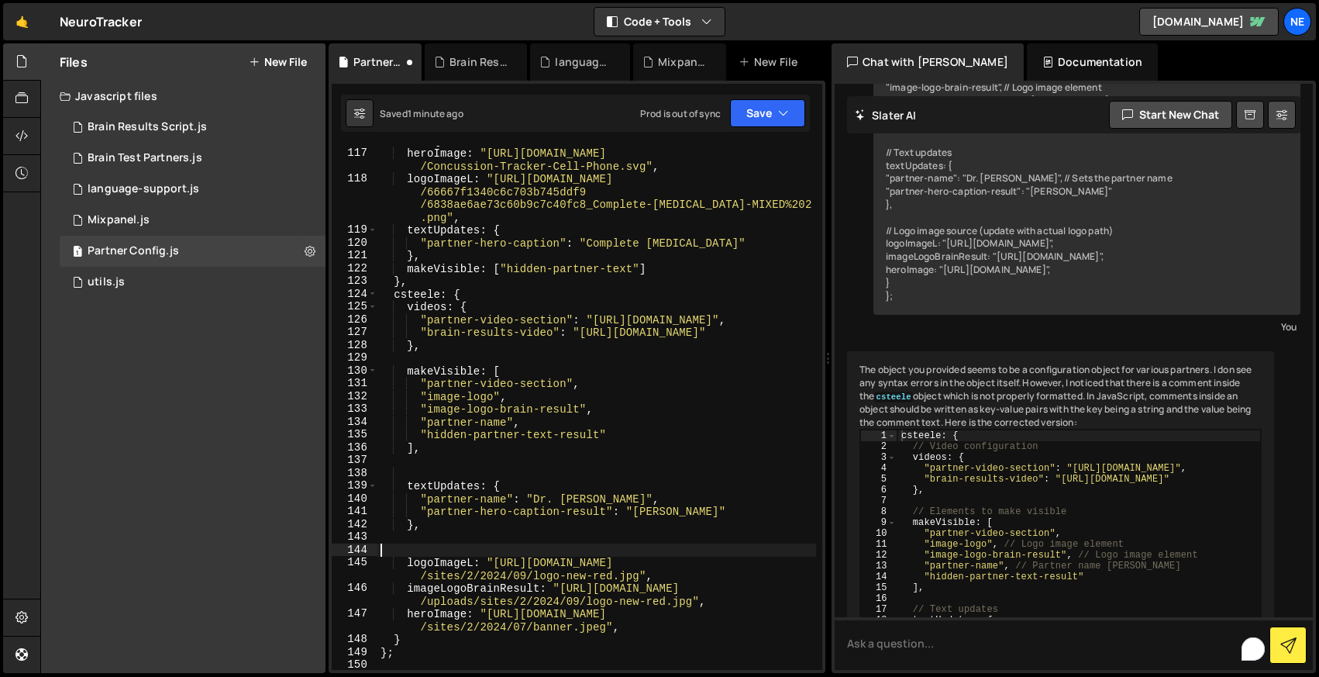
scroll to position [2242, 0]
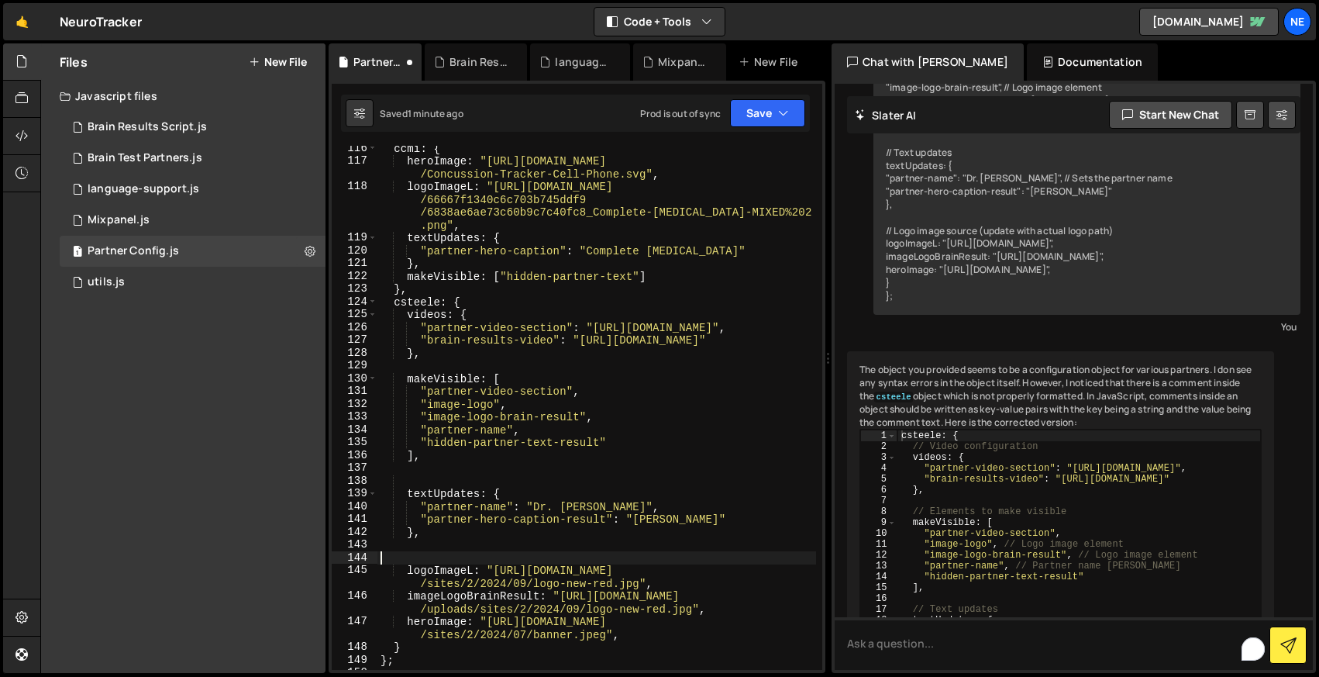
click at [423, 306] on div "ccmi : { heroImage : "https://completeconcussions.com/media/assets /Concussion-…" at bounding box center [597, 417] width 439 height 550
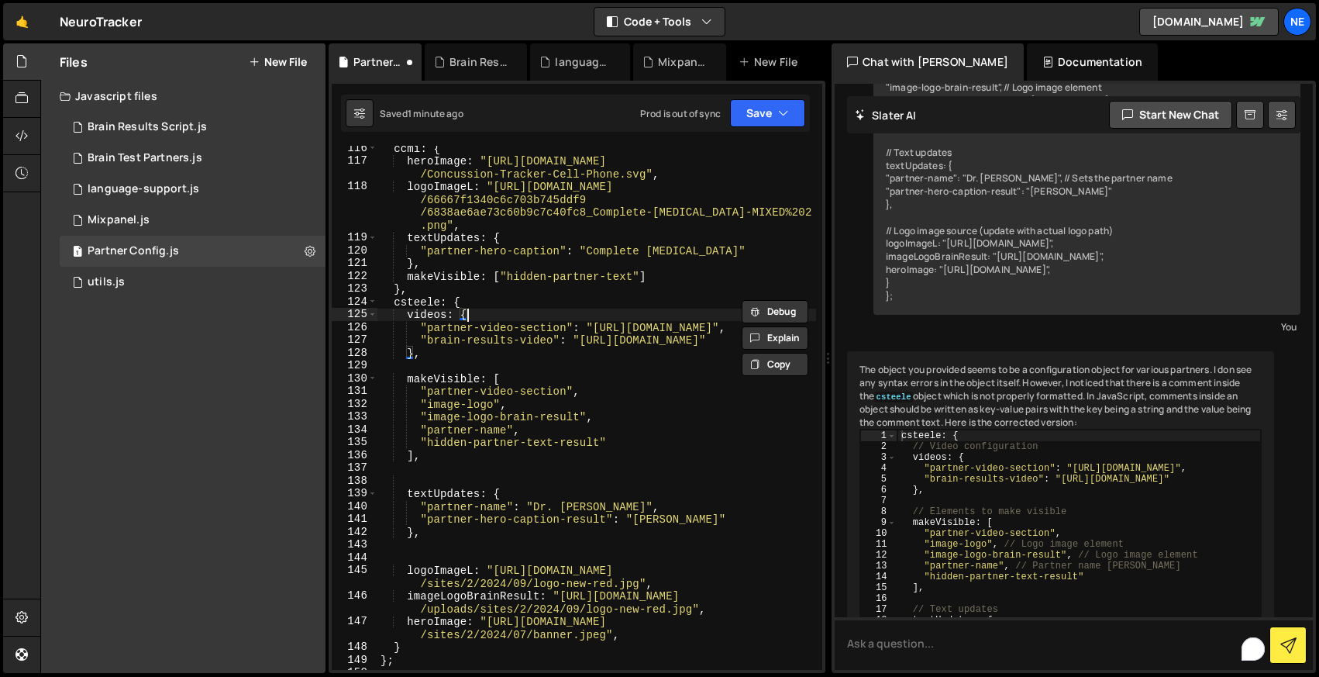
click at [489, 309] on div "ccmi : { heroImage : "https://completeconcussions.com/media/assets /Concussion-…" at bounding box center [597, 417] width 439 height 550
click at [368, 313] on span at bounding box center [372, 314] width 9 height 13
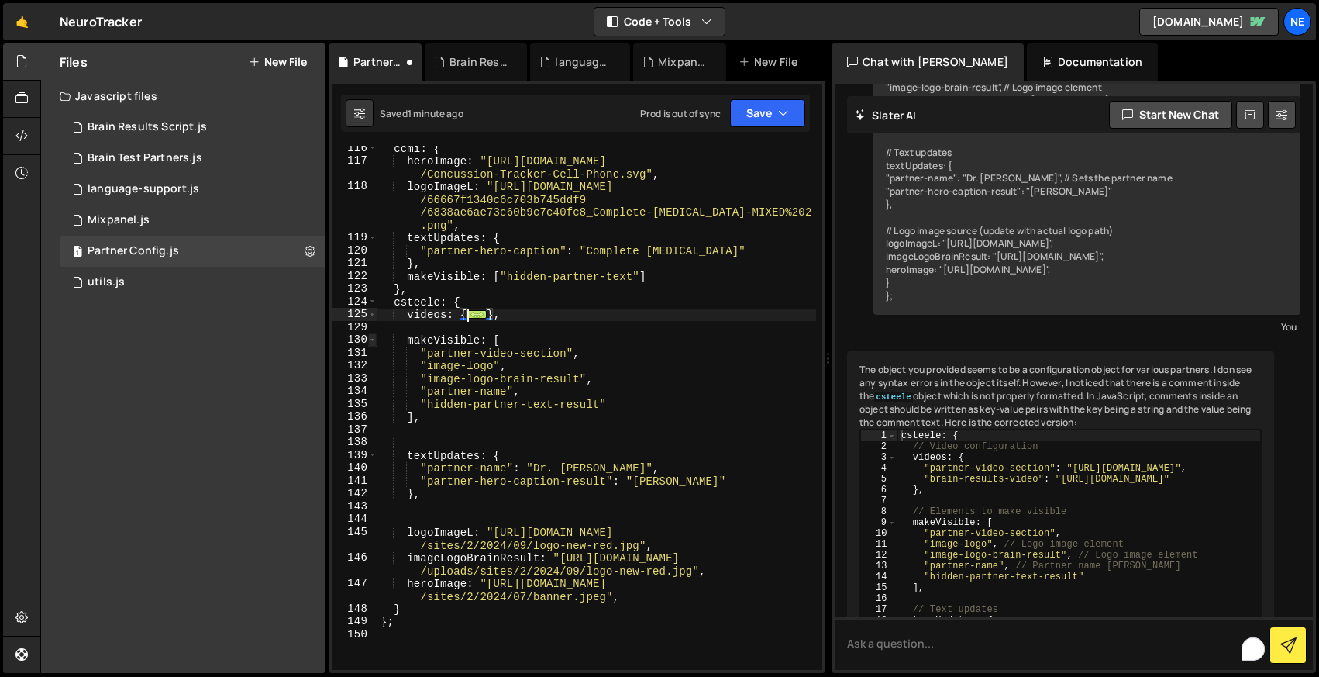
click at [372, 340] on span at bounding box center [372, 339] width 9 height 13
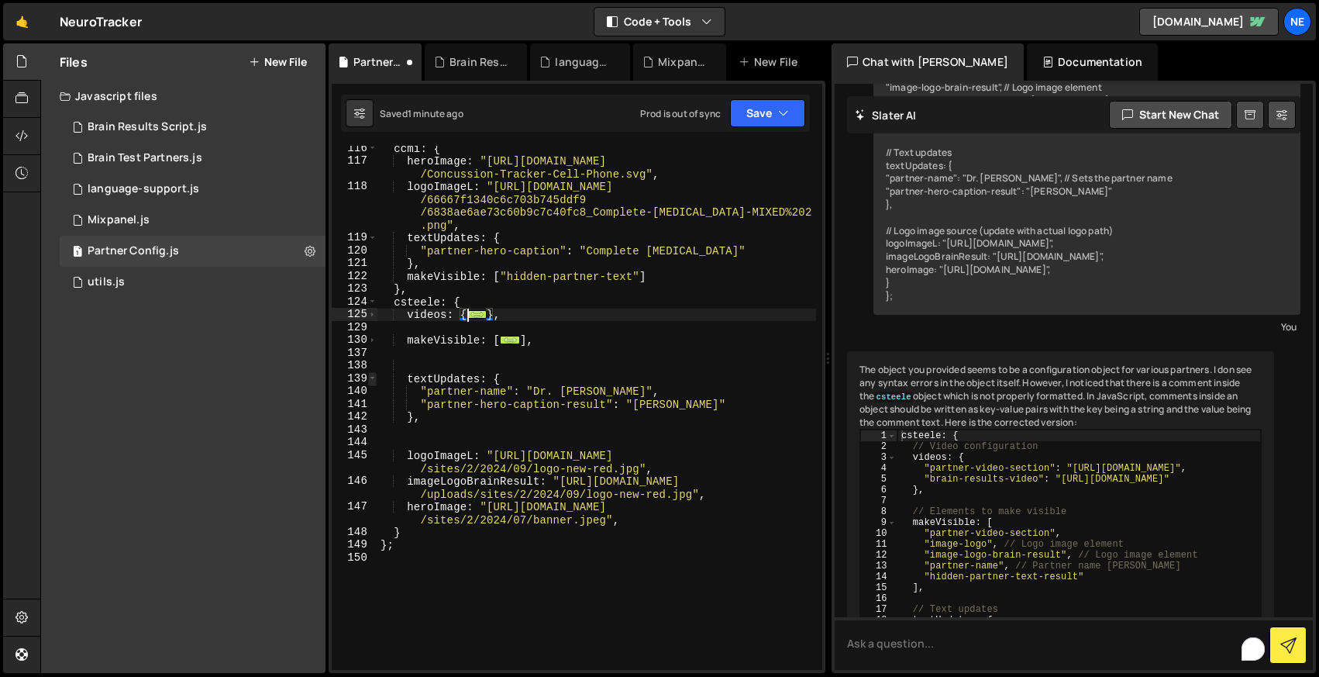
click at [374, 379] on span at bounding box center [372, 378] width 9 height 13
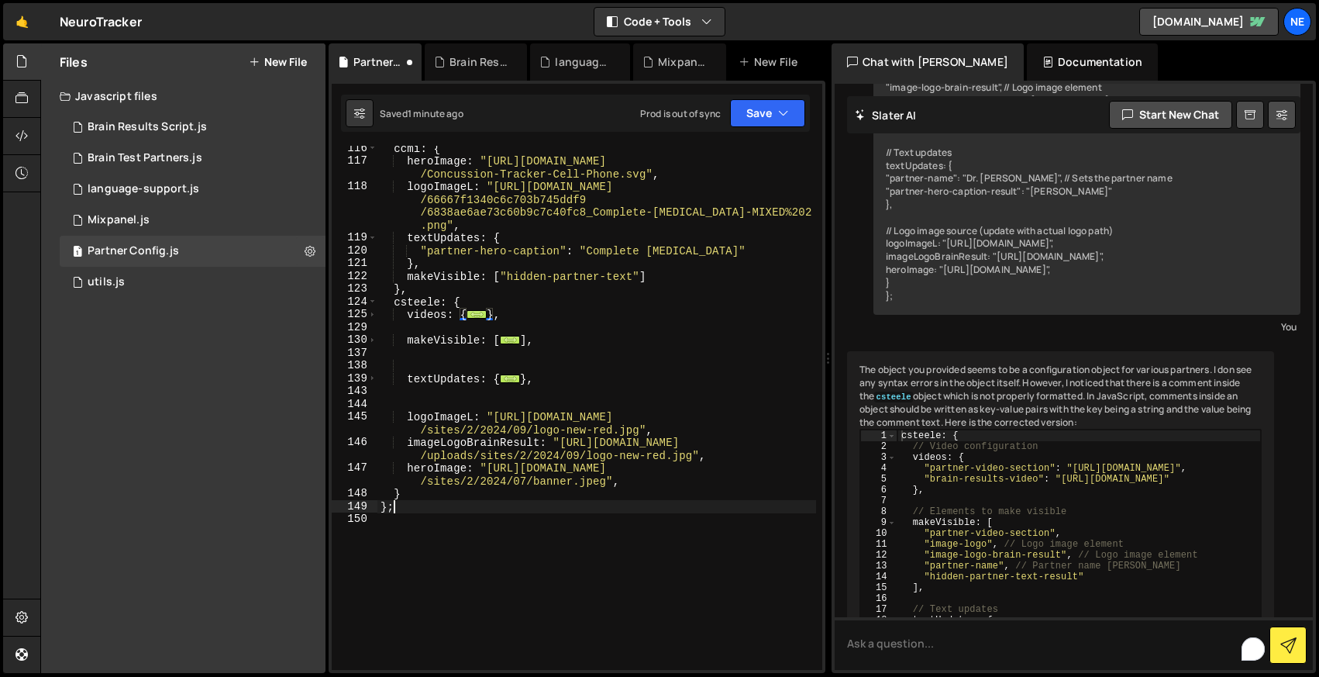
click at [429, 501] on div "ccmi : { heroImage : "https://completeconcussions.com/media/assets /Concussion-…" at bounding box center [597, 417] width 439 height 550
click at [432, 498] on div "ccmi : { heroImage : "https://completeconcussions.com/media/assets /Concussion-…" at bounding box center [597, 417] width 439 height 550
type textarea "}"
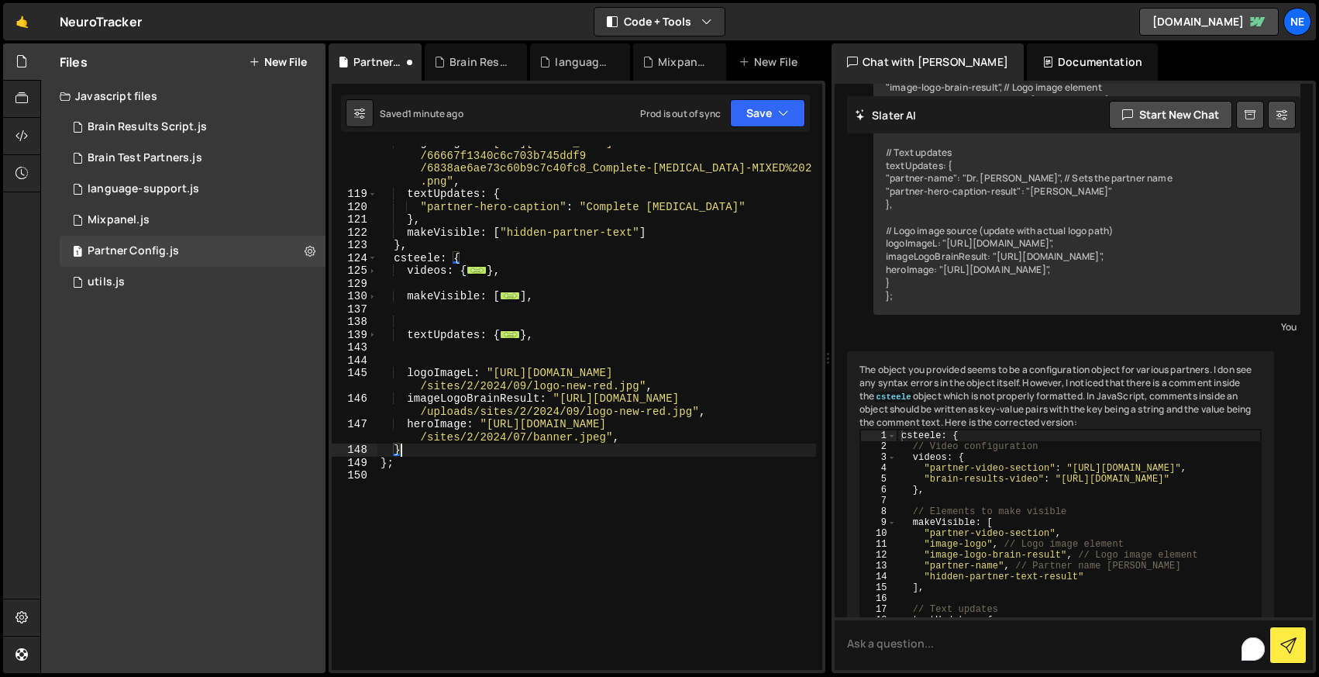
scroll to position [2285, 0]
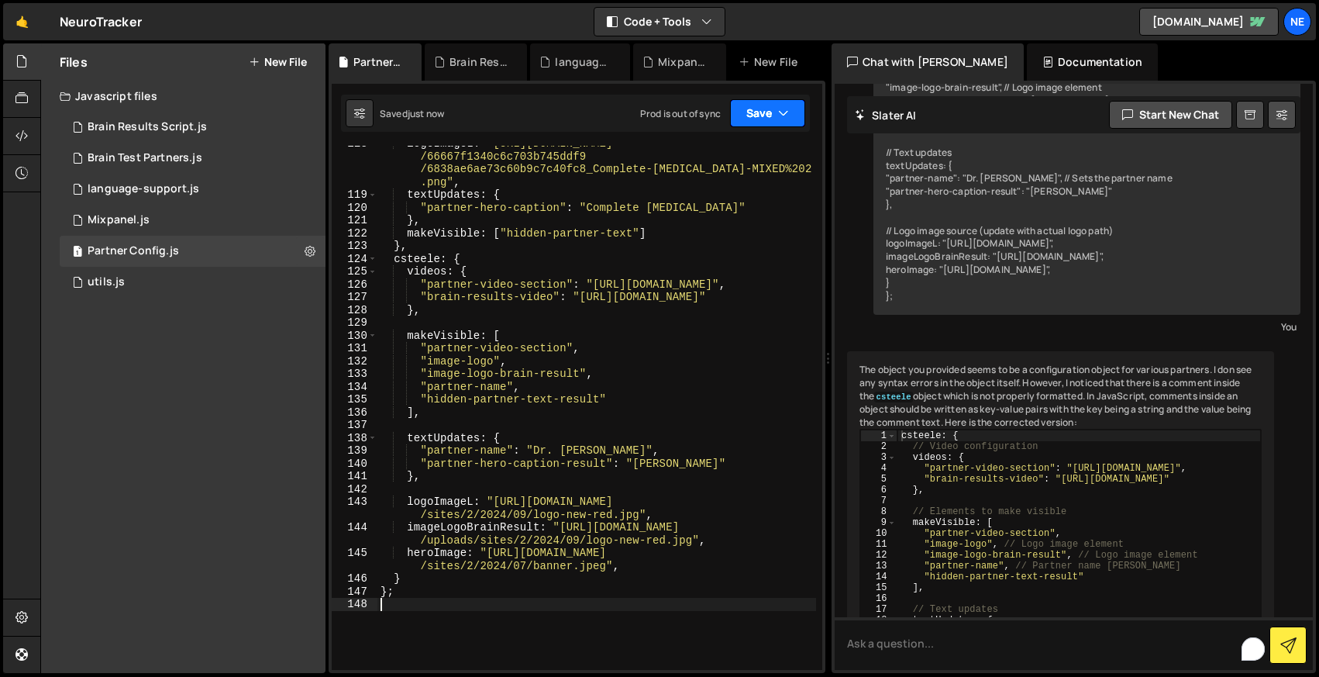
click at [767, 112] on button "Save" at bounding box center [767, 113] width 75 height 28
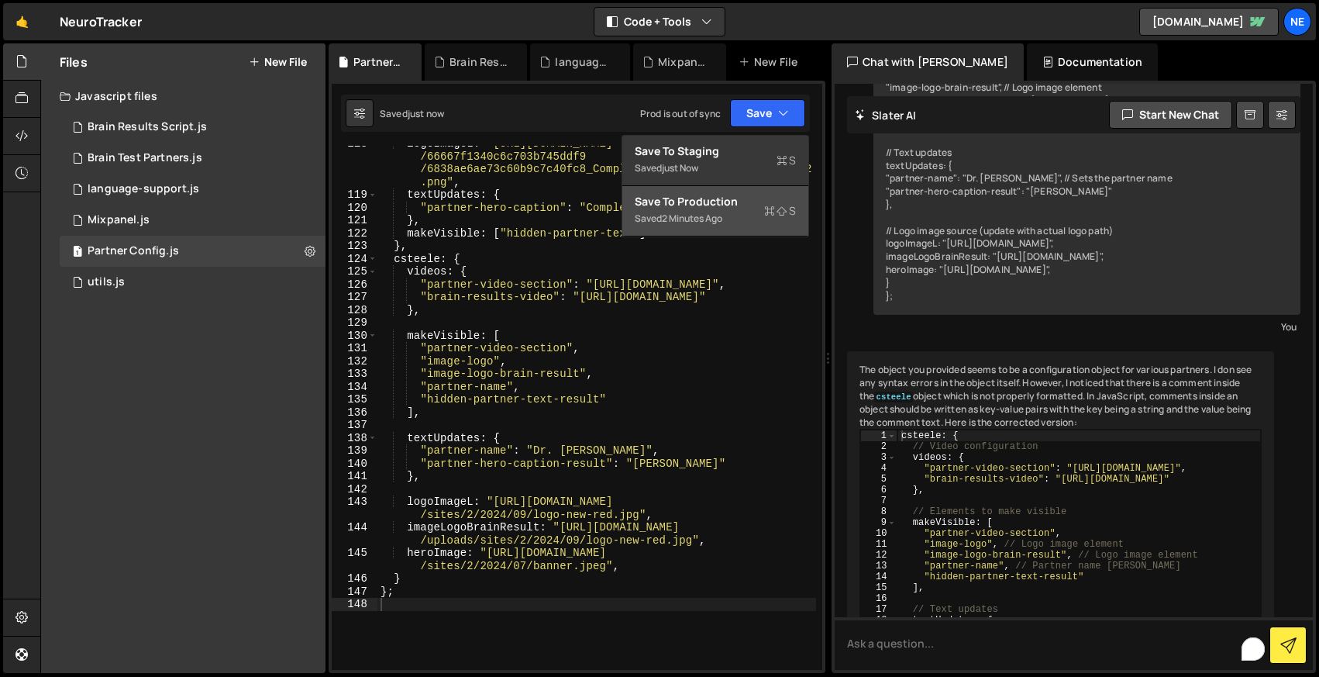
click at [730, 205] on div "Save to Production S" at bounding box center [715, 202] width 161 height 16
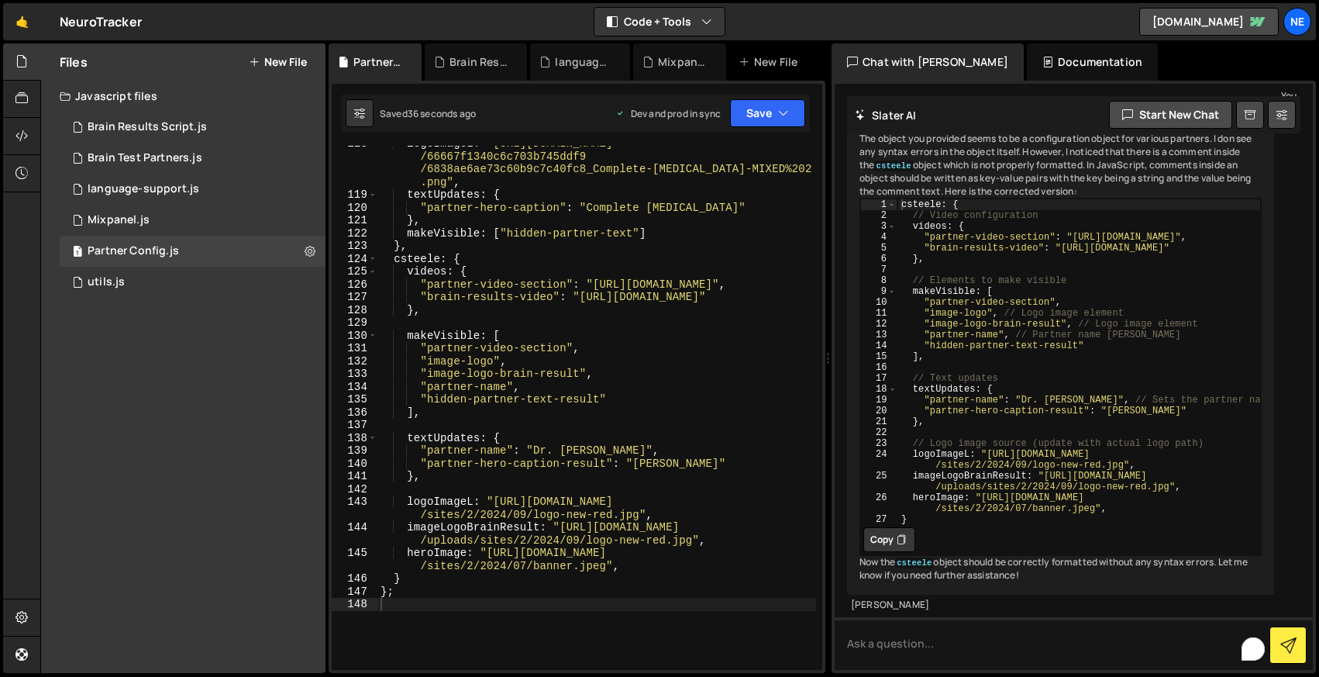
scroll to position [2303, 0]
click at [897, 648] on textarea "To enrich screen reader interactions, please activate Accessibility in Grammarl…" at bounding box center [1074, 643] width 478 height 53
type textarea "why does staging work when prod doesnt"
click at [311, 258] on icon at bounding box center [310, 250] width 11 height 15
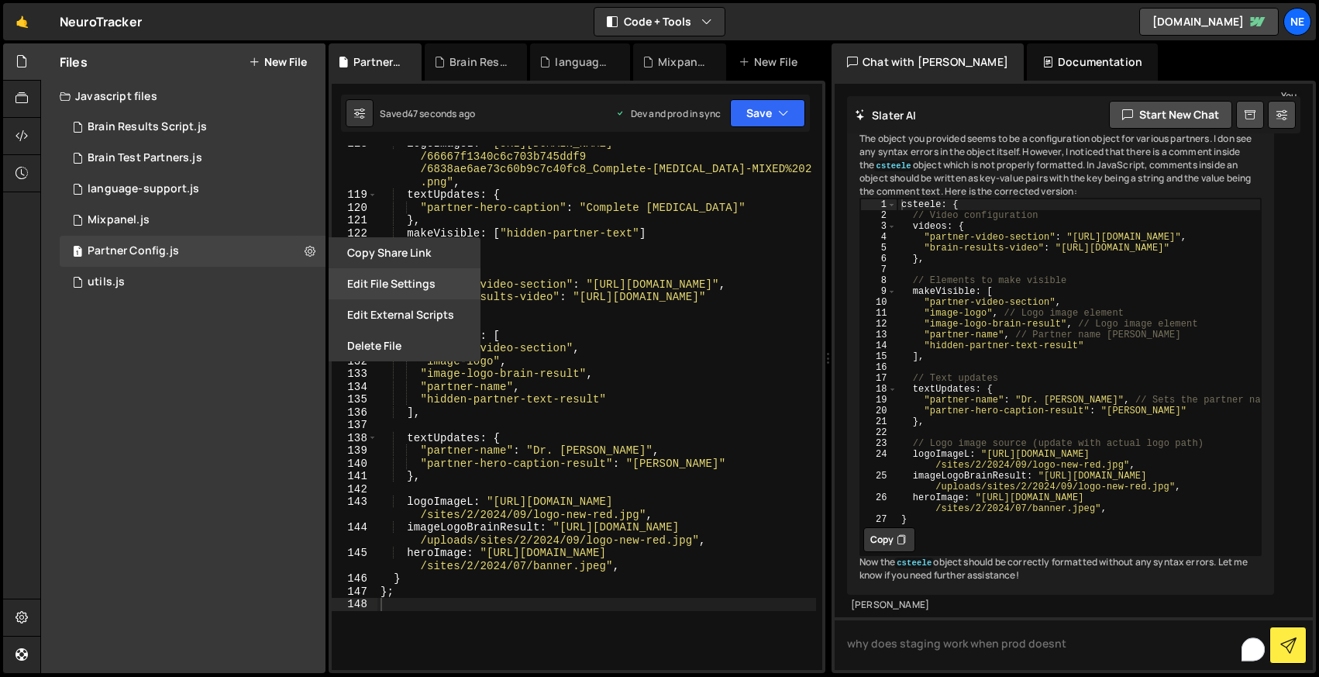
click at [395, 272] on button "Edit File Settings" at bounding box center [405, 283] width 152 height 31
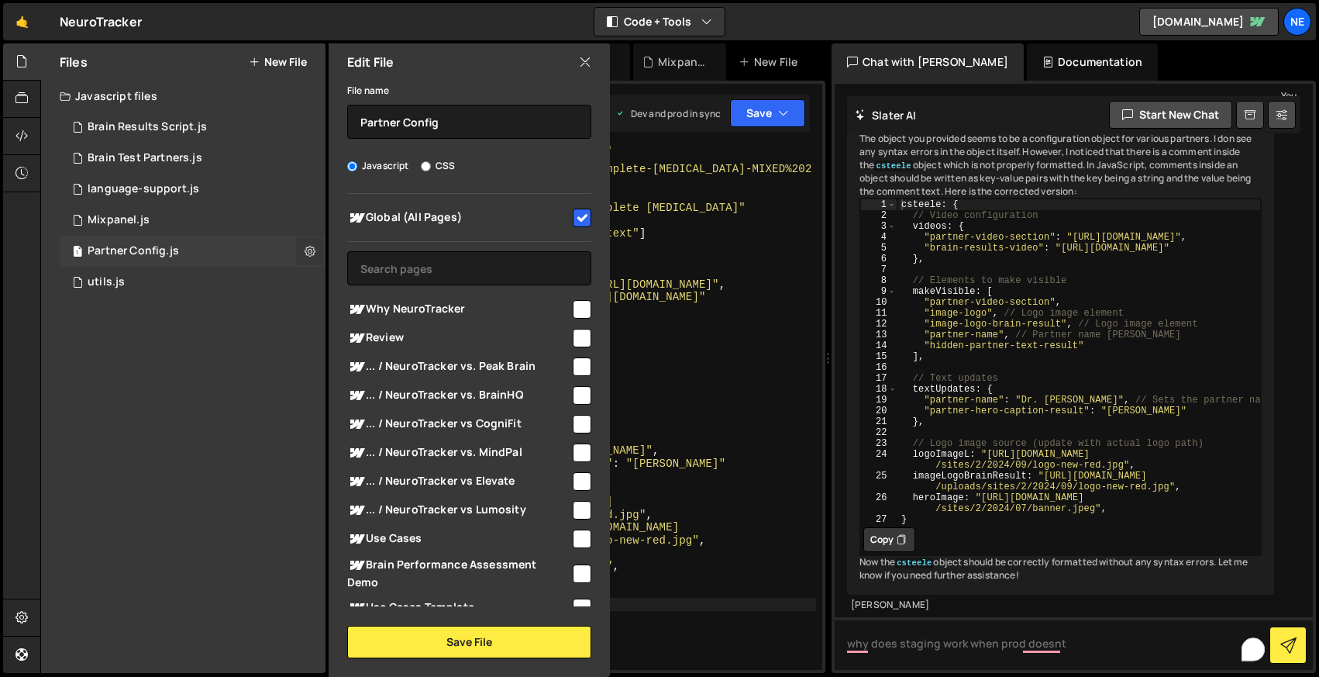
click at [308, 251] on icon at bounding box center [310, 250] width 11 height 15
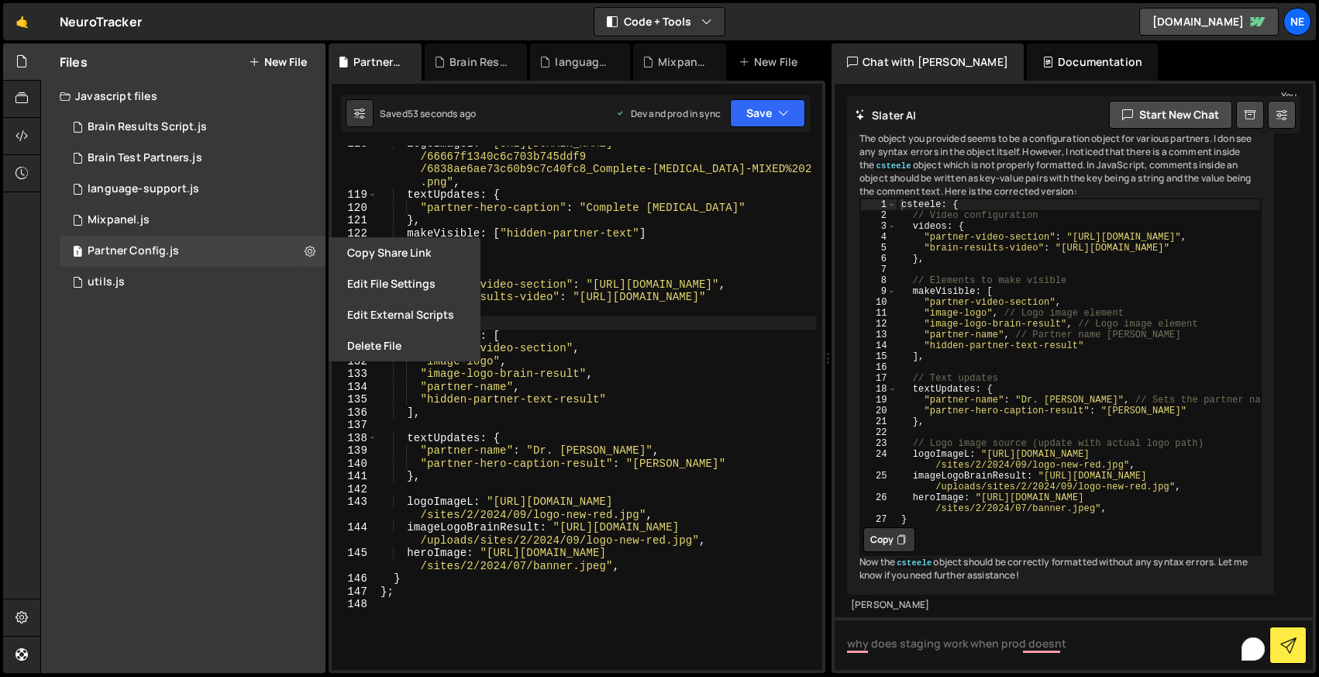
click at [561, 316] on div "logoImageL : "https://cdn.prod.website-files.com /66667f1340c6c703b745ddf9 /683…" at bounding box center [597, 431] width 439 height 588
